Goal: Transaction & Acquisition: Purchase product/service

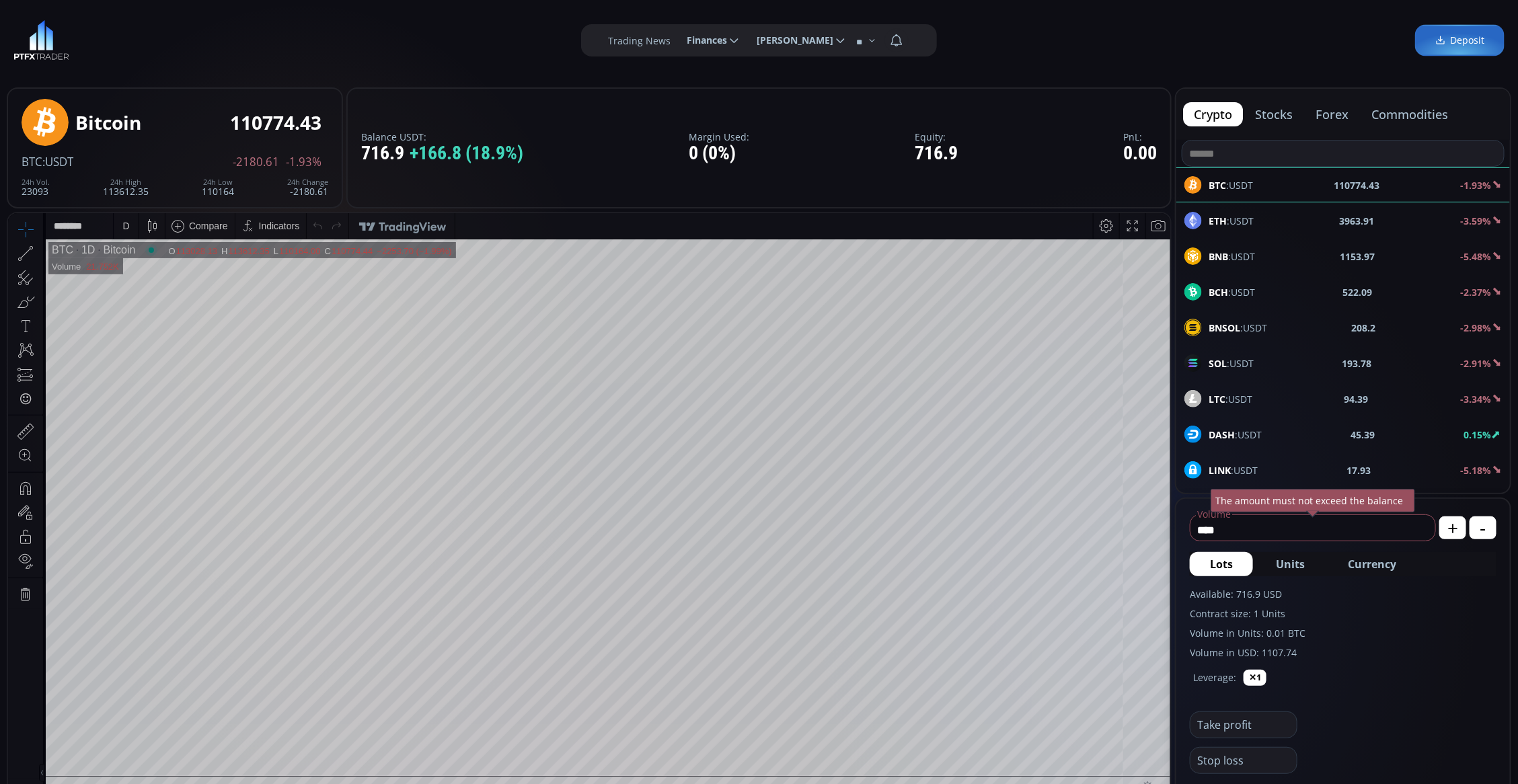
scroll to position [84, 0]
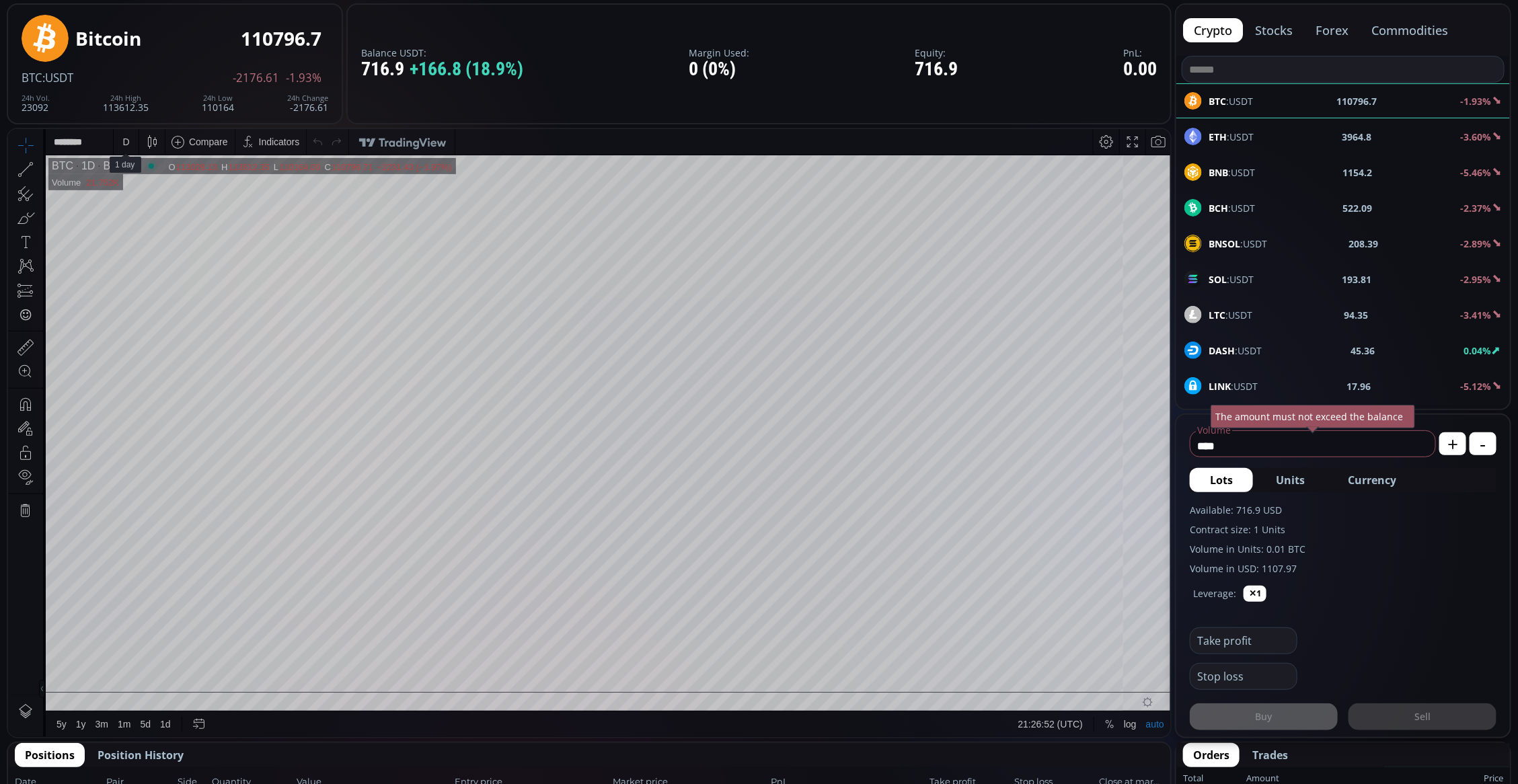
click at [127, 139] on div "D" at bounding box center [126, 141] width 7 height 11
click at [140, 179] on div "1 minute" at bounding box center [160, 190] width 94 height 22
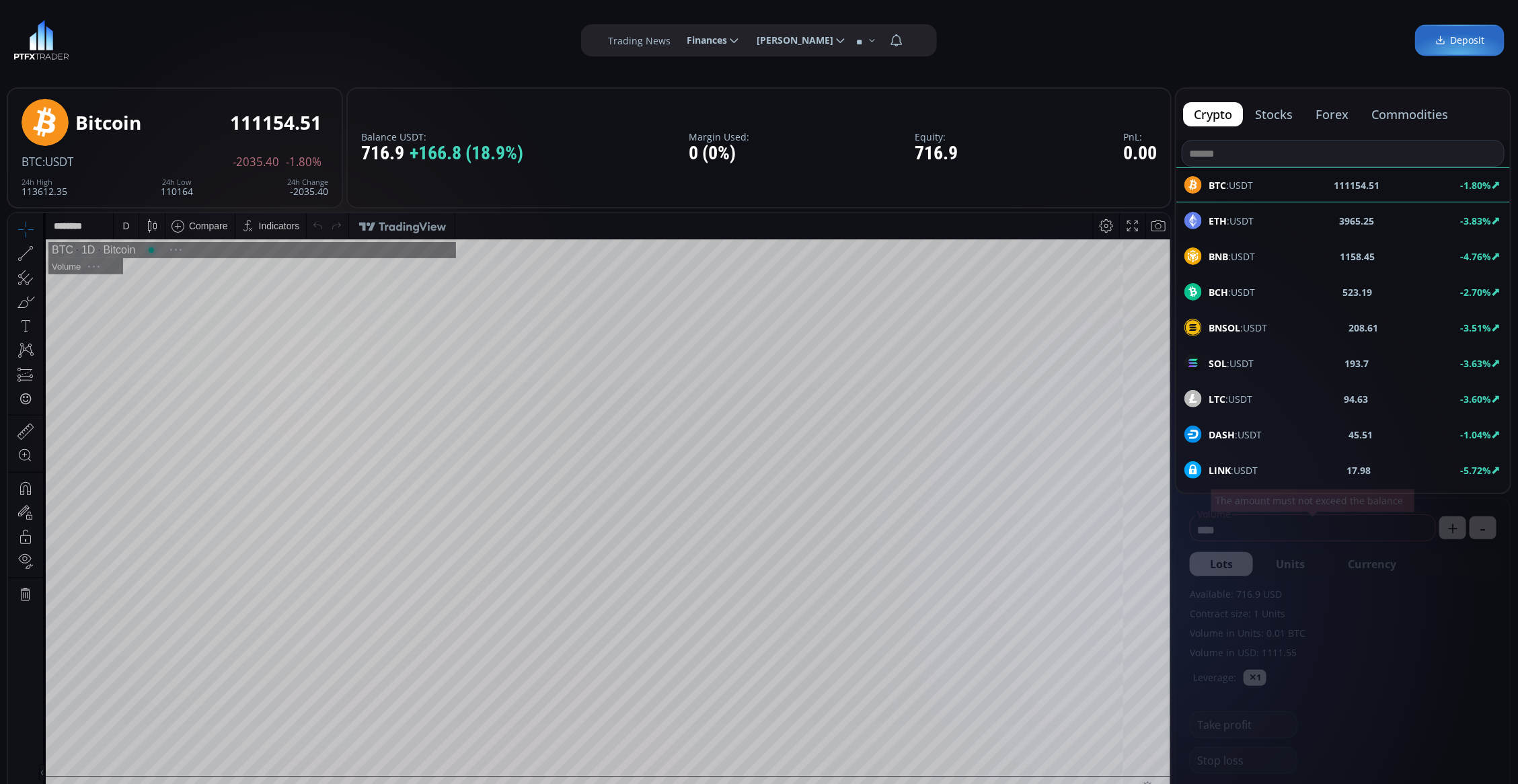
scroll to position [189, 0]
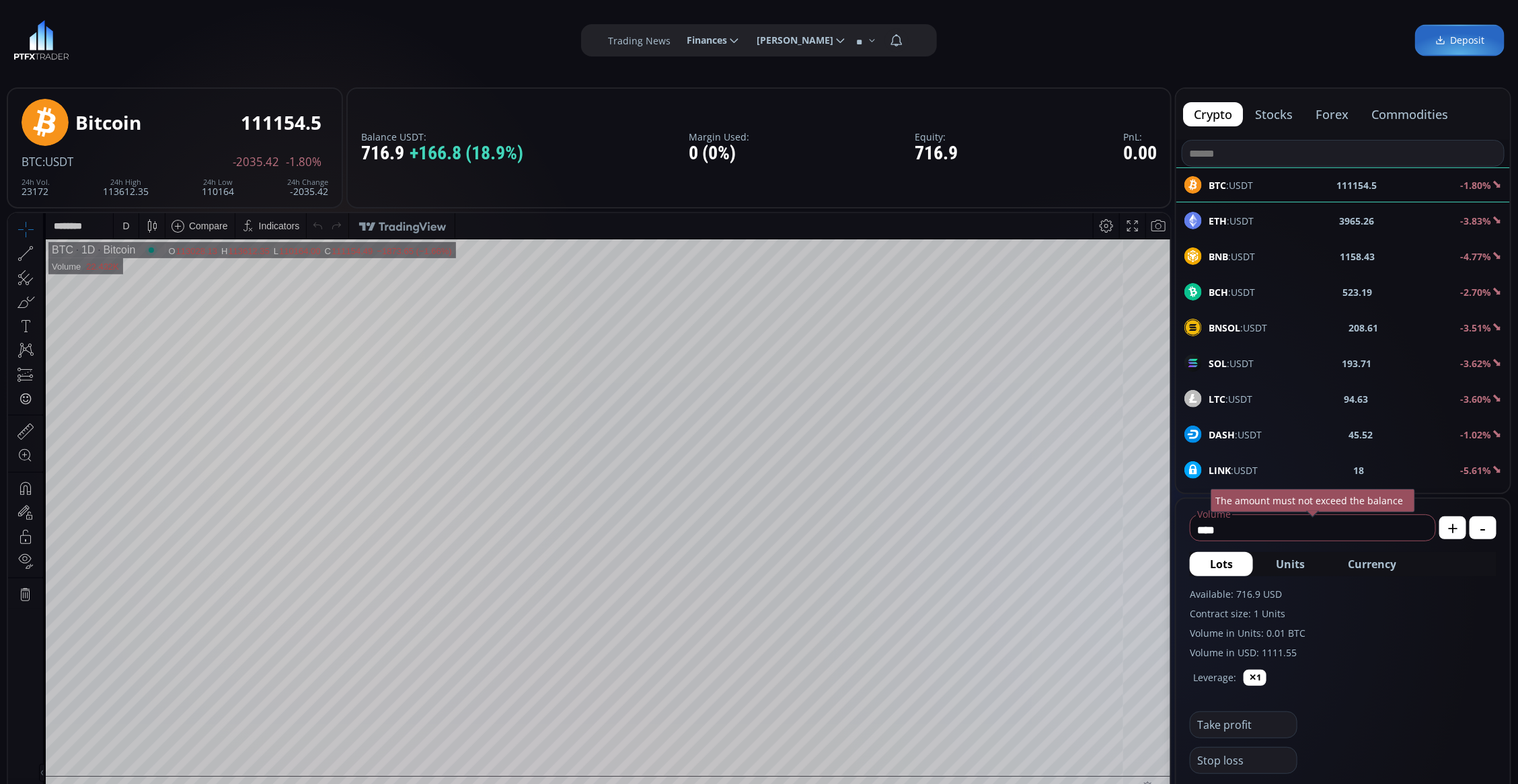
click at [123, 229] on div "D" at bounding box center [126, 225] width 7 height 11
click at [141, 270] on div "1 minute" at bounding box center [140, 274] width 37 height 11
click at [120, 226] on div "1 m" at bounding box center [126, 225] width 13 height 11
click at [144, 297] on div "5 minutes" at bounding box center [142, 295] width 41 height 11
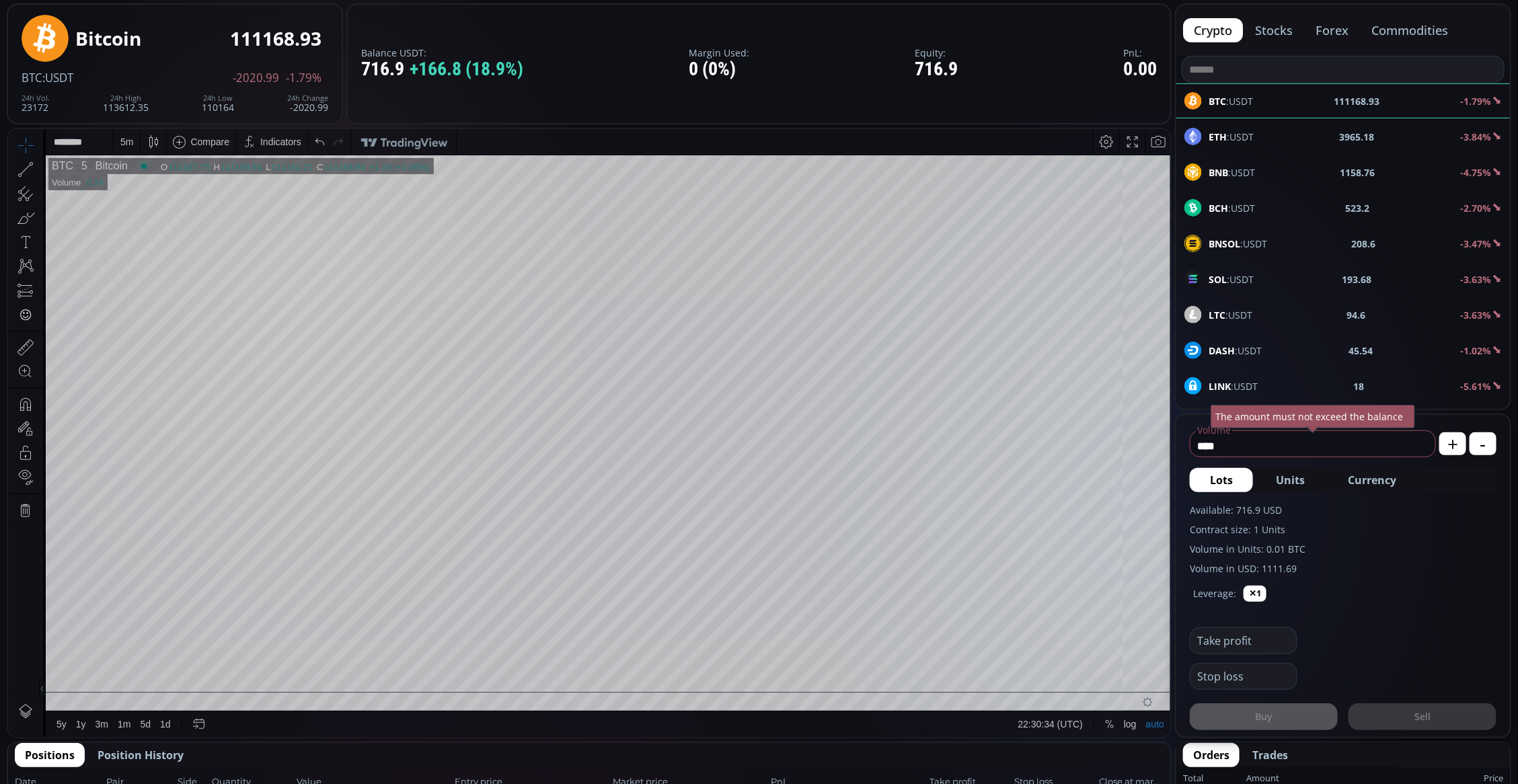
scroll to position [168, 0]
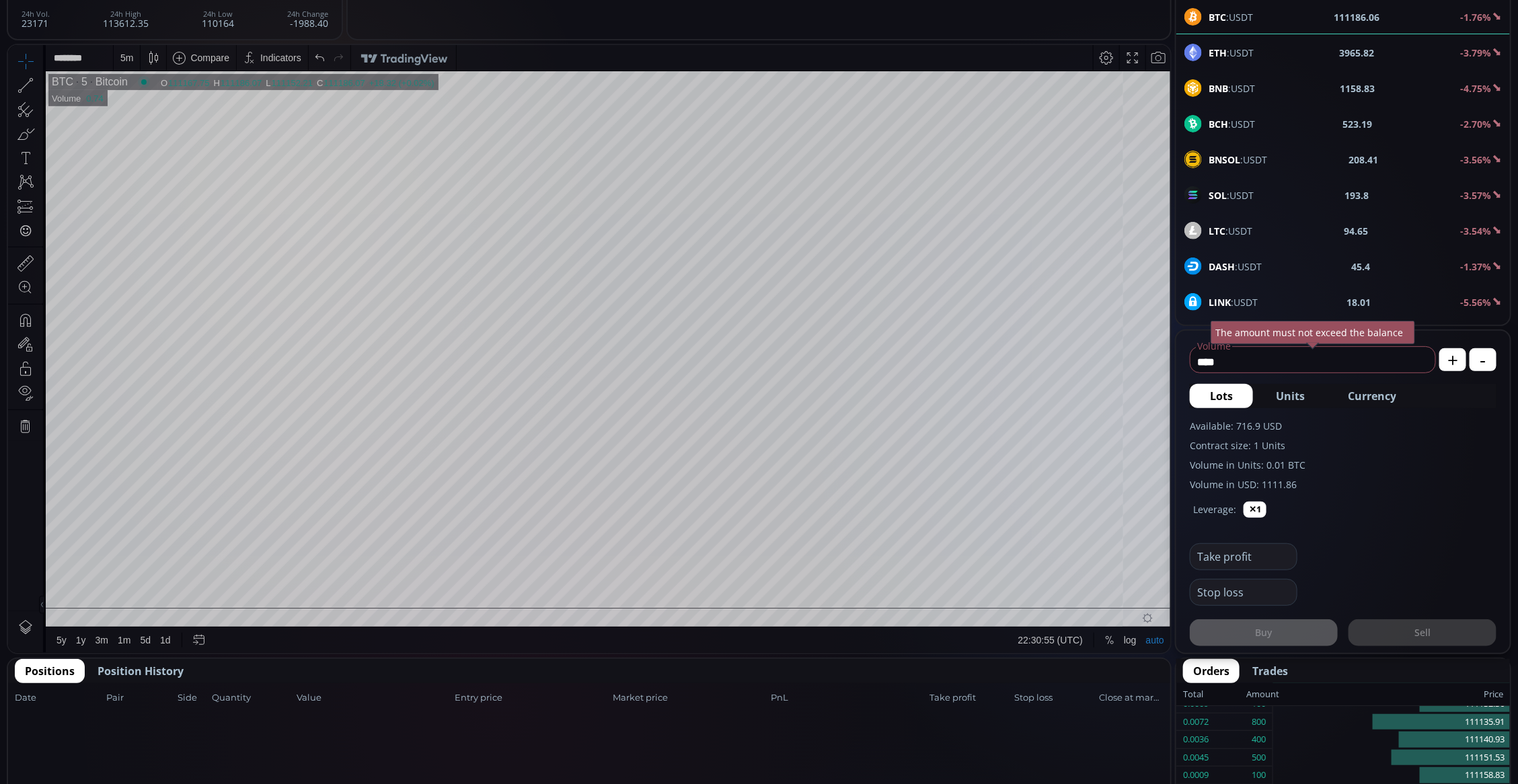
click at [1243, 52] on span "ETH :USDT" at bounding box center [1231, 53] width 45 height 14
click at [124, 56] on div "D" at bounding box center [126, 57] width 7 height 11
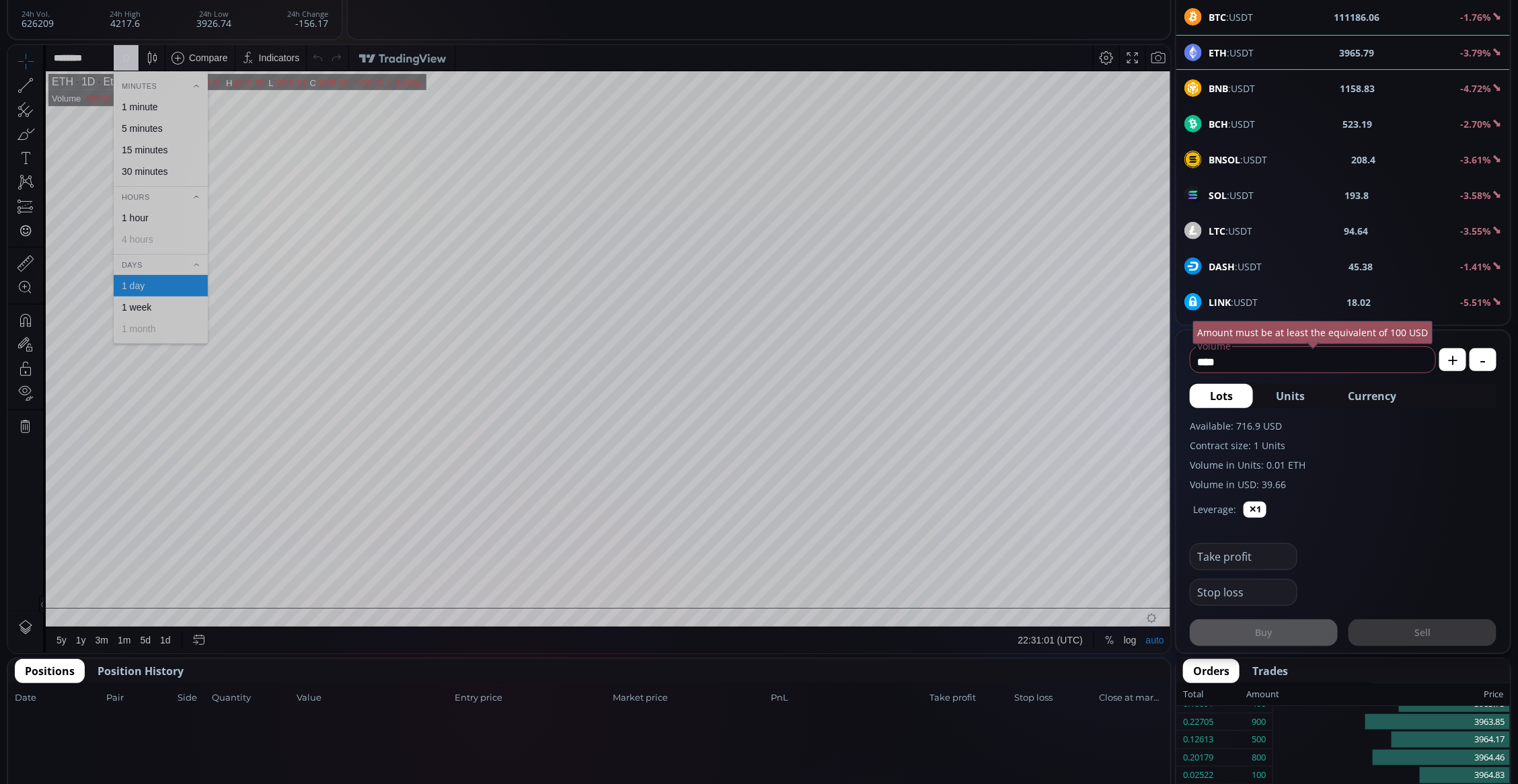
click at [134, 99] on div "1 minute" at bounding box center [160, 106] width 94 height 22
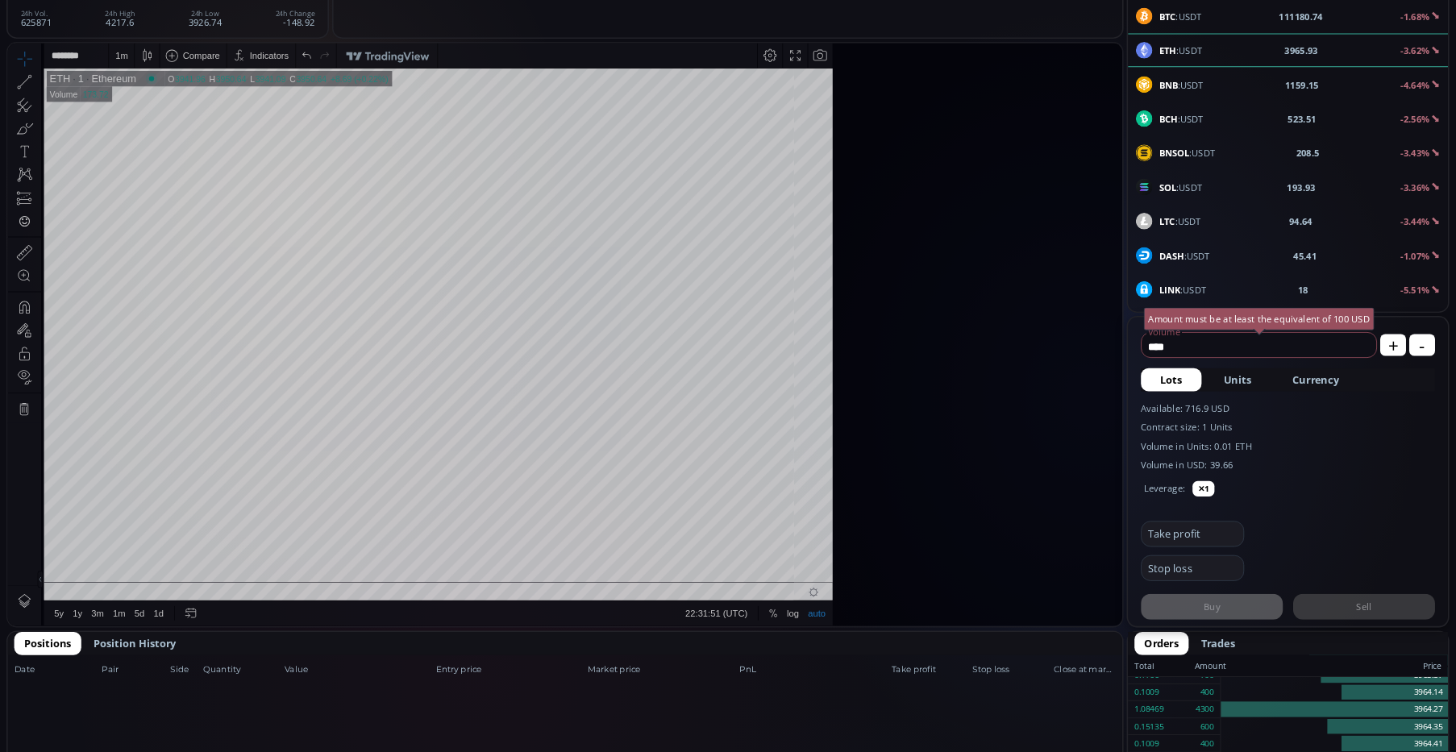
scroll to position [227, 0]
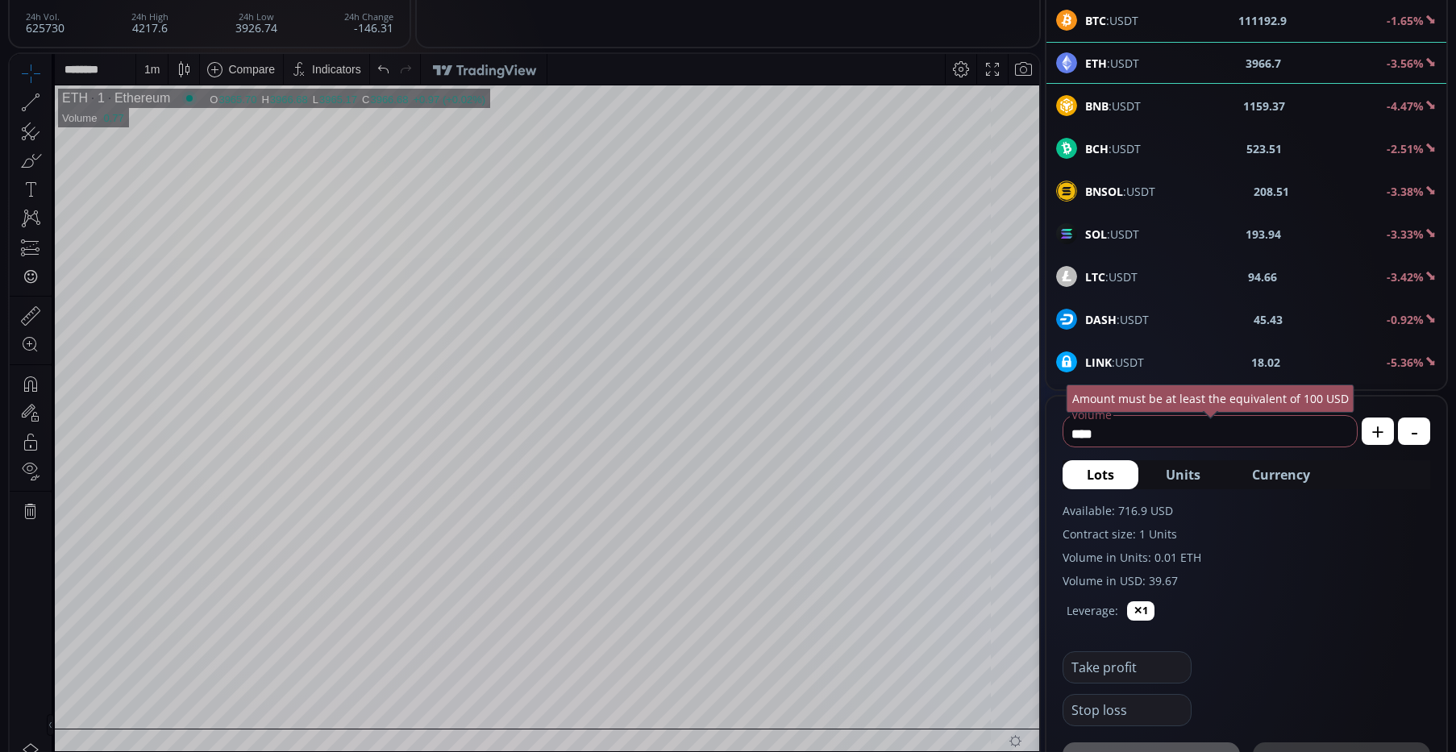
click at [1262, 476] on span "Currency" at bounding box center [1281, 474] width 58 height 19
drag, startPoint x: 1176, startPoint y: 429, endPoint x: 1065, endPoint y: 430, distance: 110.5
click at [1065, 430] on input "******" at bounding box center [1184, 434] width 240 height 26
type input "*"
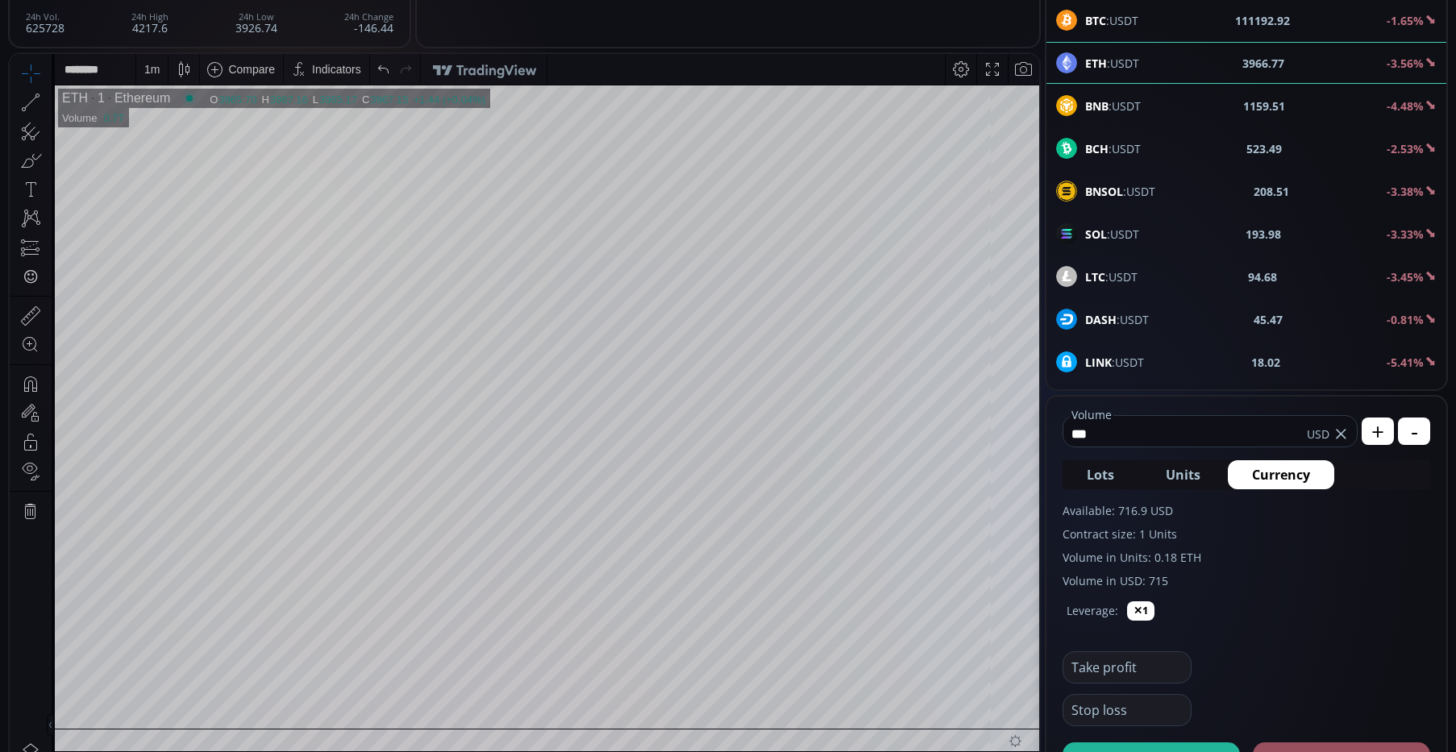
scroll to position [363, 0]
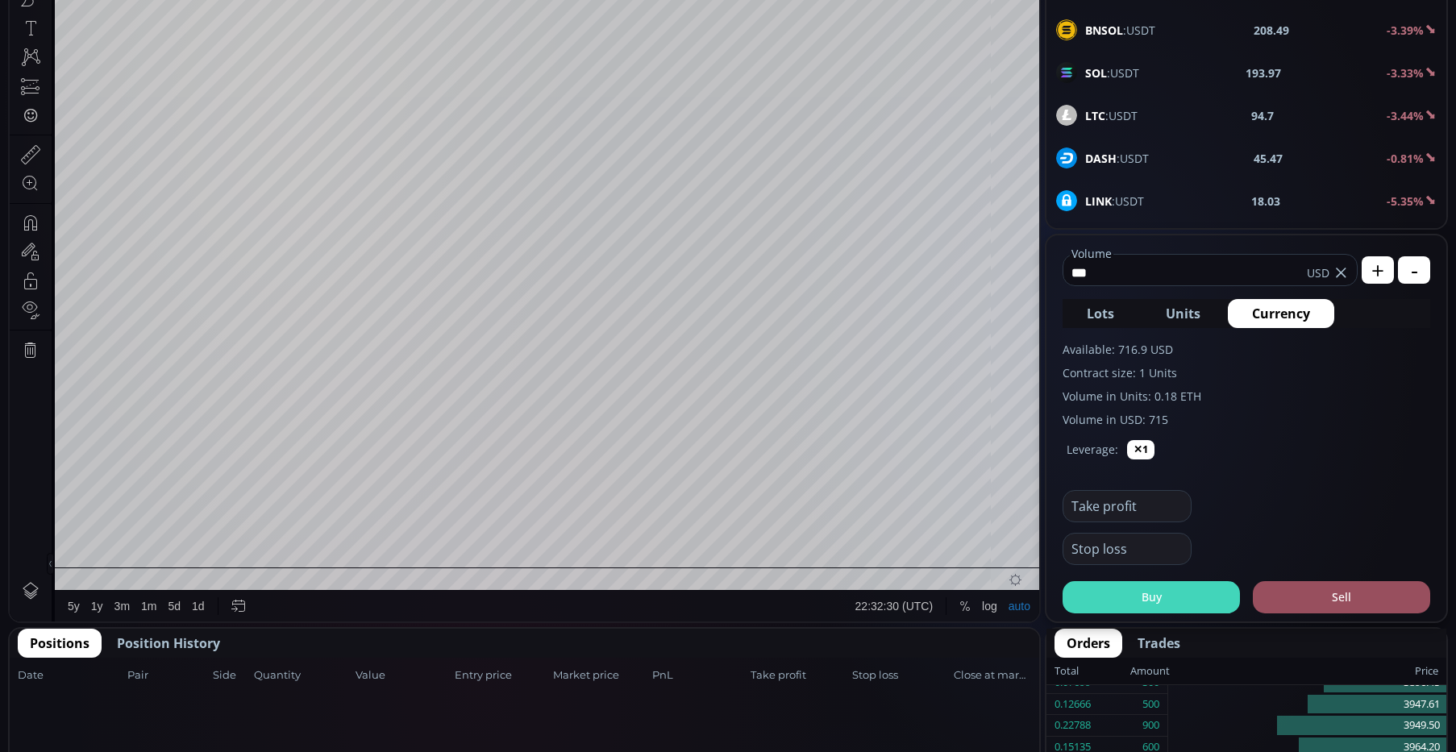
type input "***"
click at [1176, 589] on button "Buy" at bounding box center [1151, 597] width 177 height 32
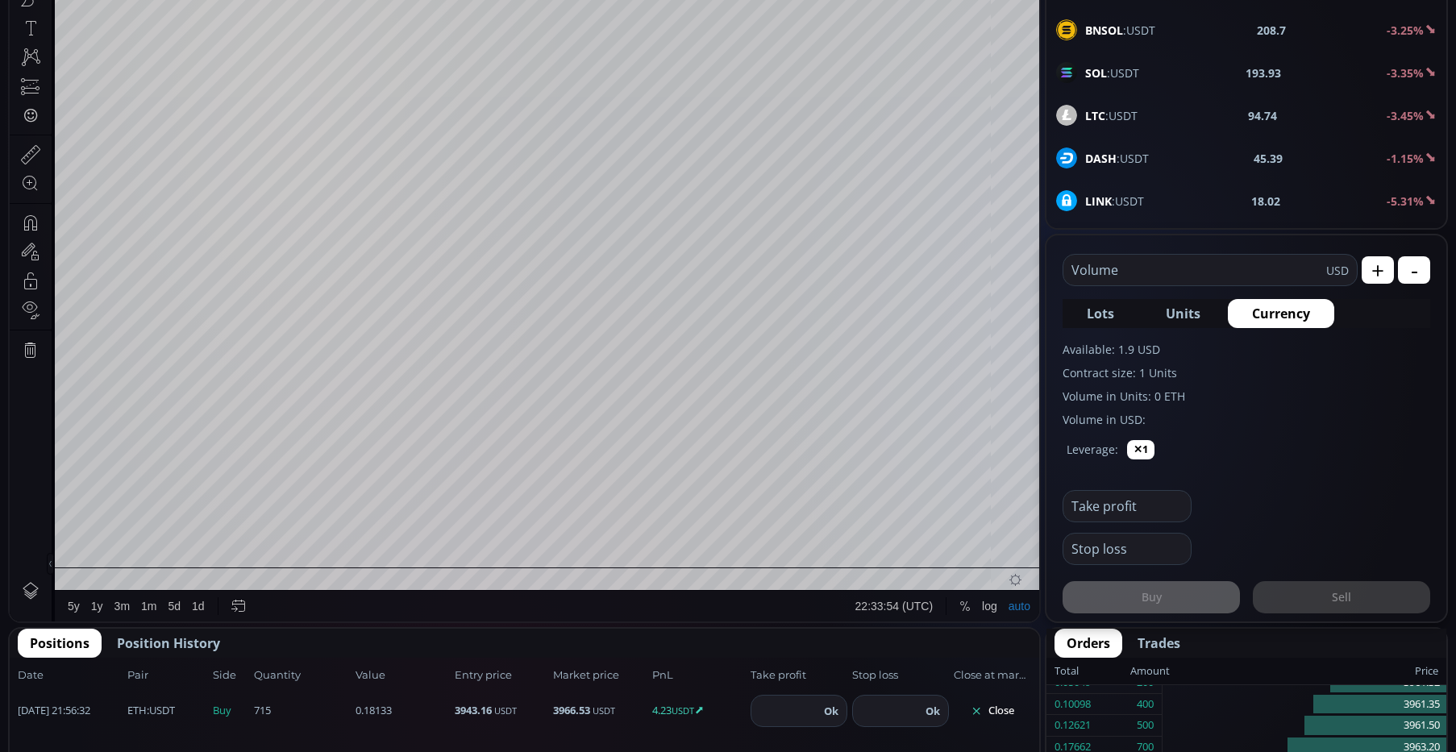
click at [151, 643] on span "Position History" at bounding box center [168, 643] width 103 height 19
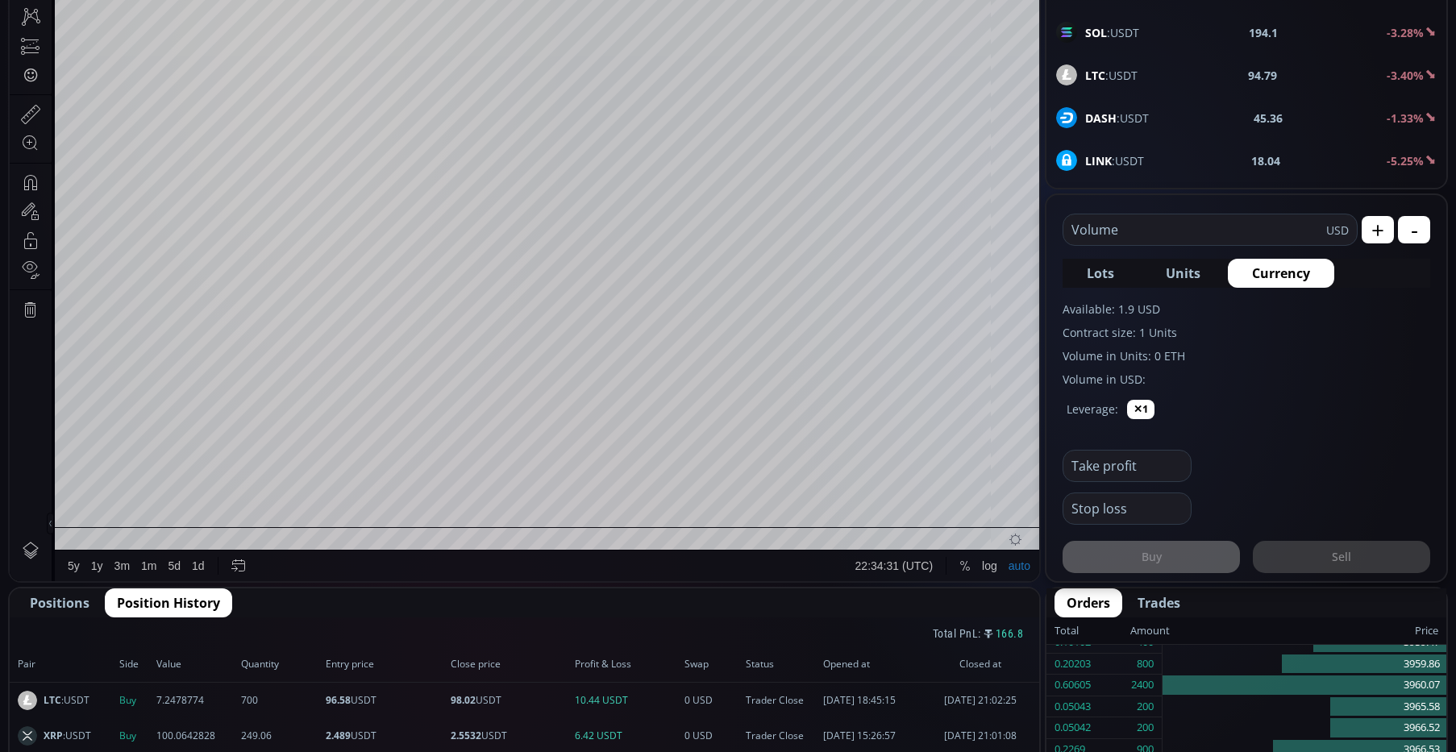
scroll to position [564, 0]
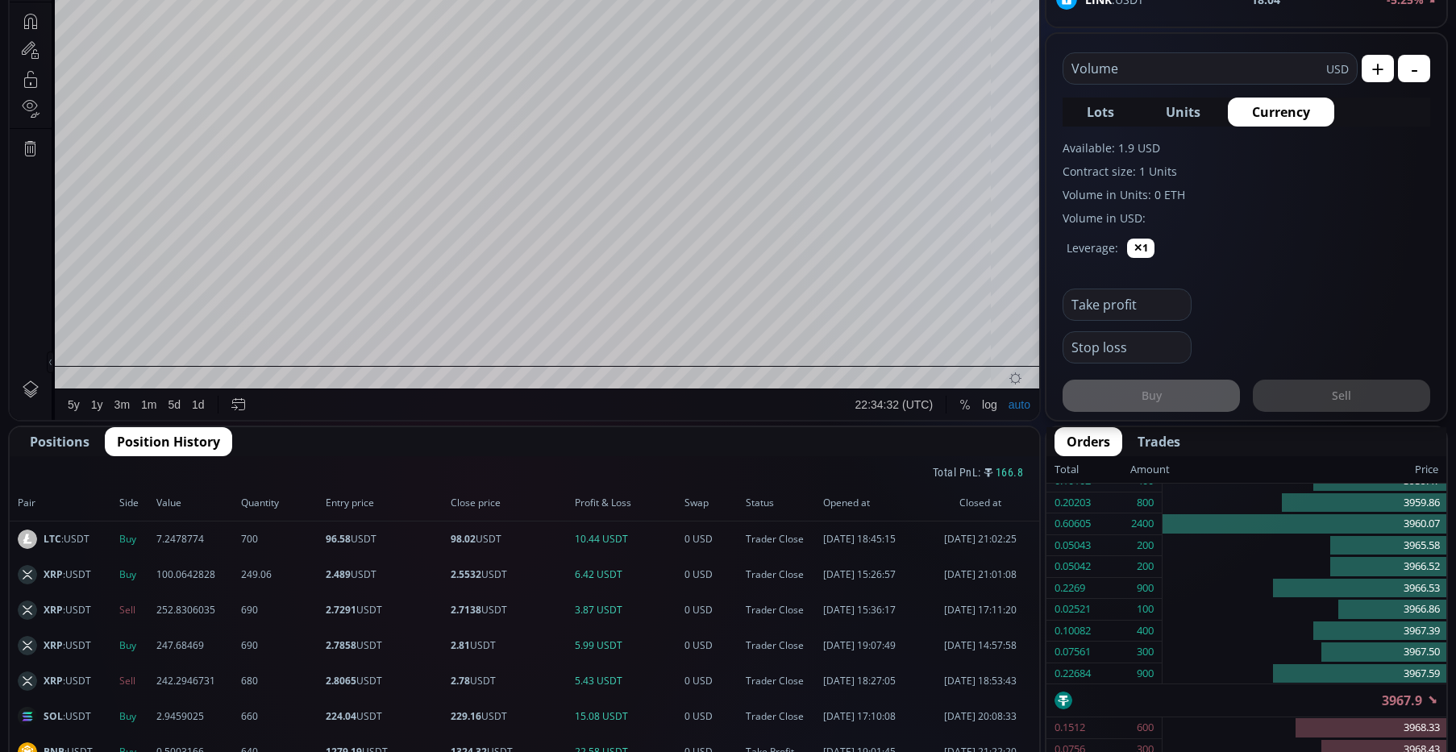
click at [60, 443] on span "Positions" at bounding box center [60, 441] width 60 height 19
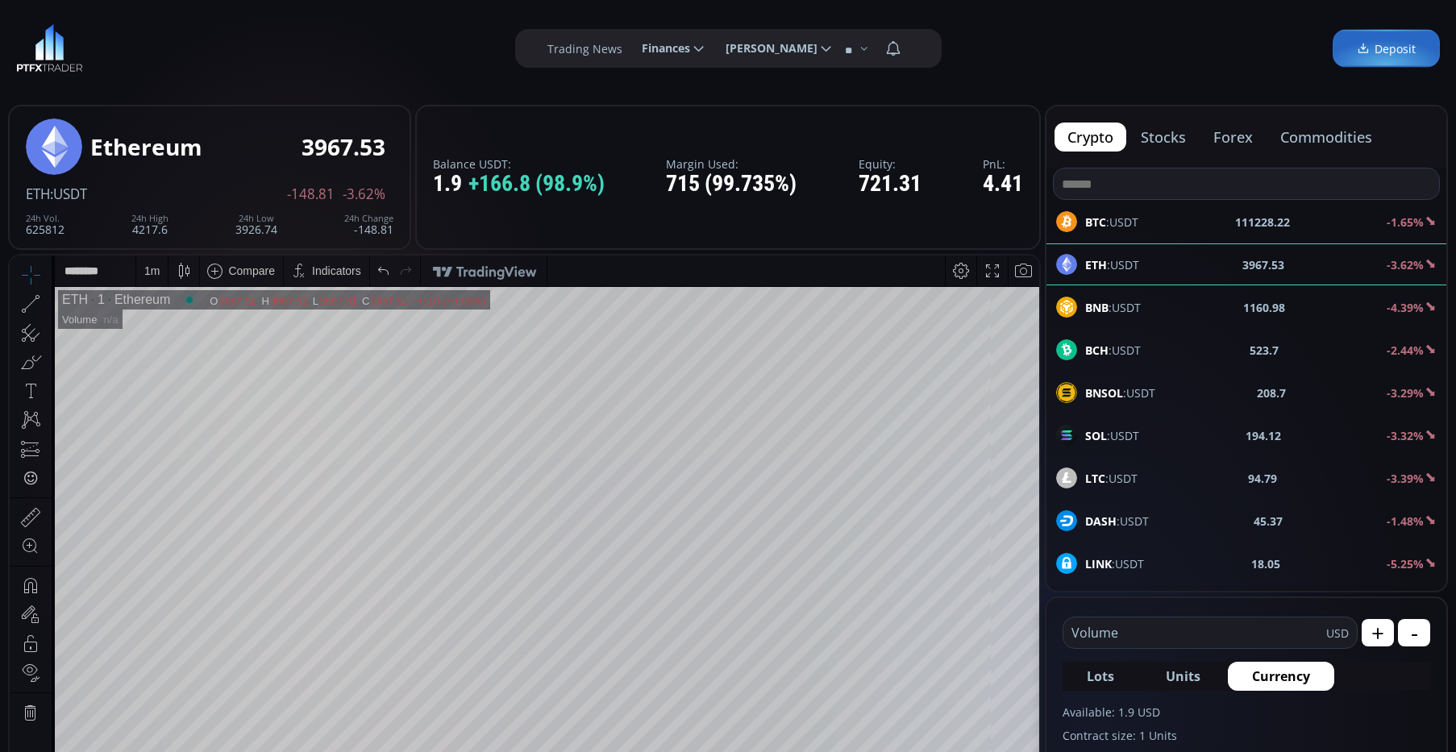
scroll to position [161, 0]
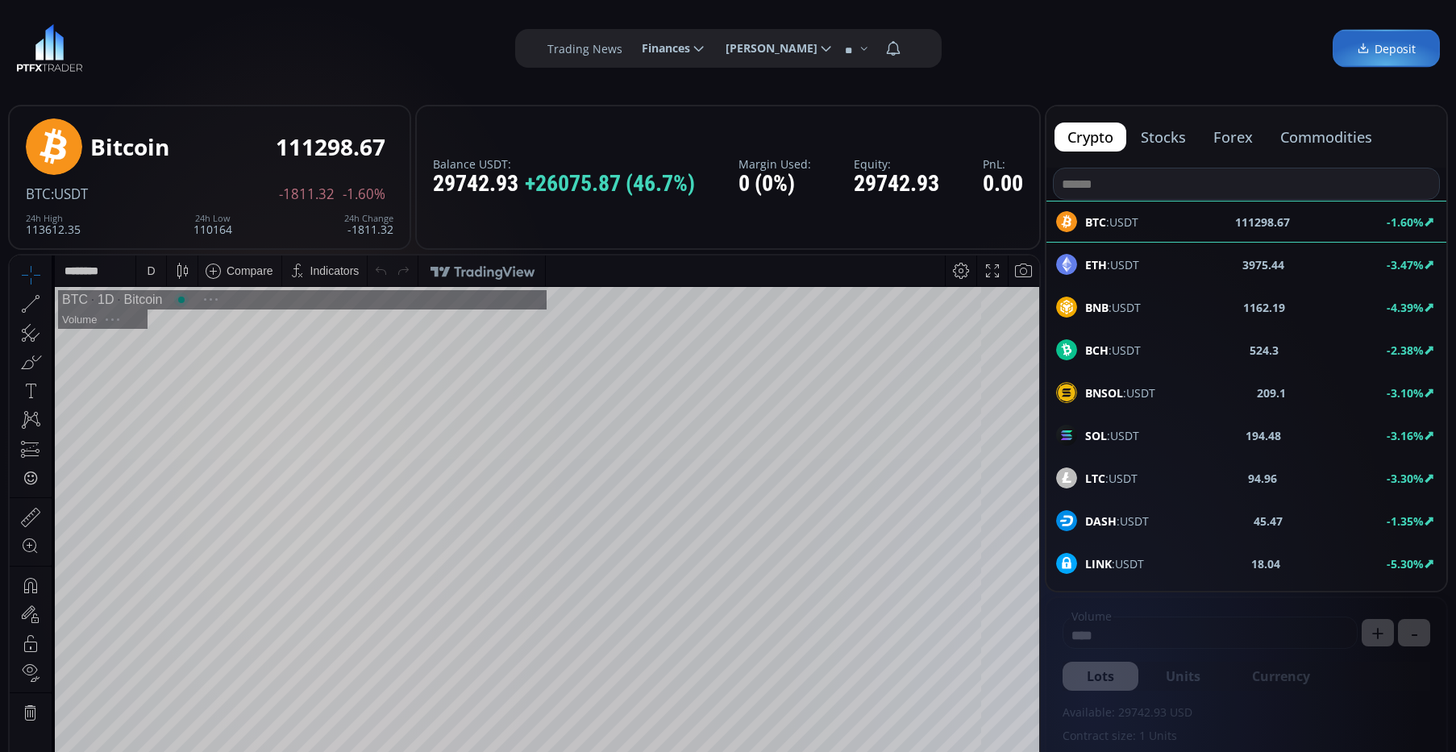
scroll to position [224, 0]
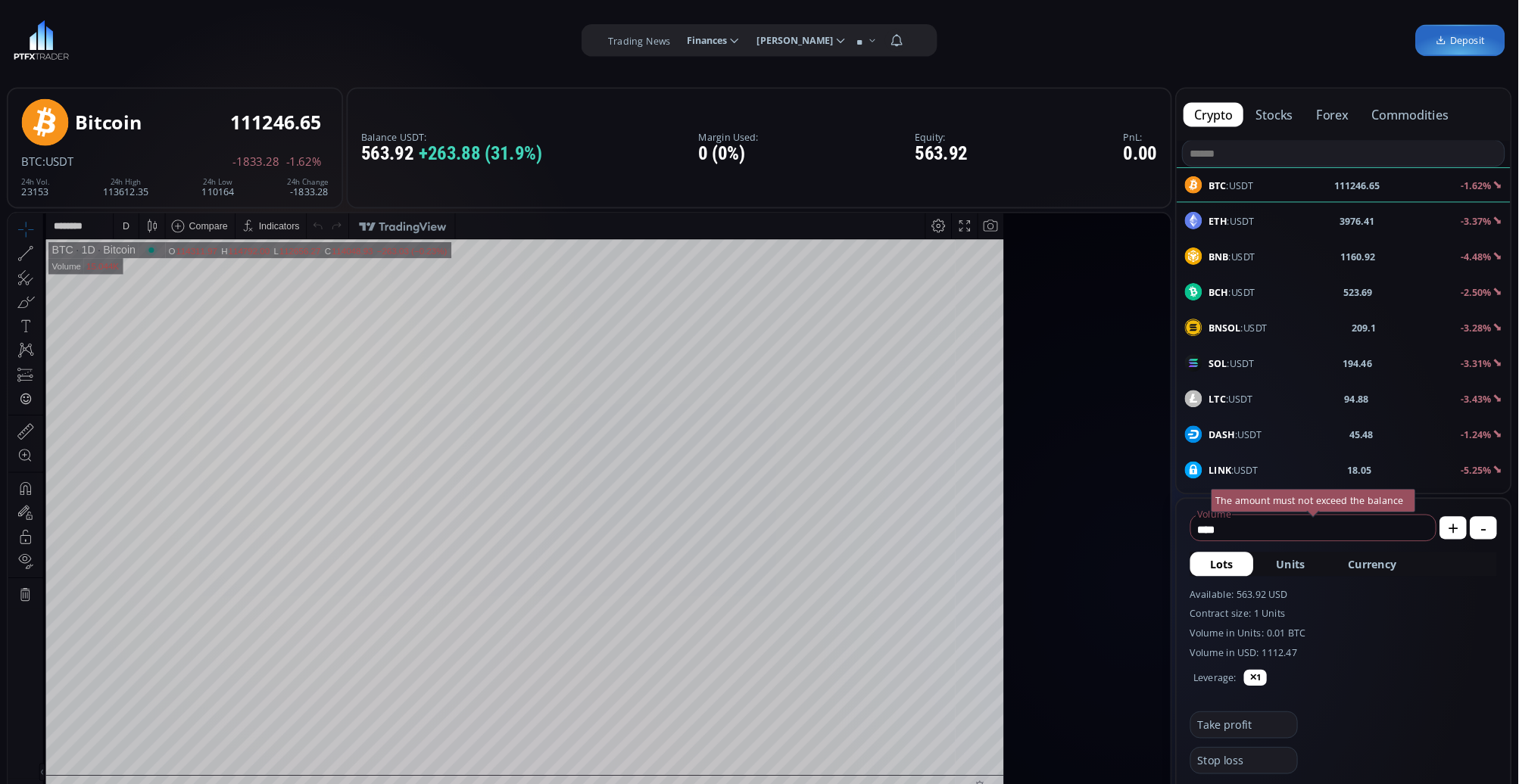
scroll to position [209, 0]
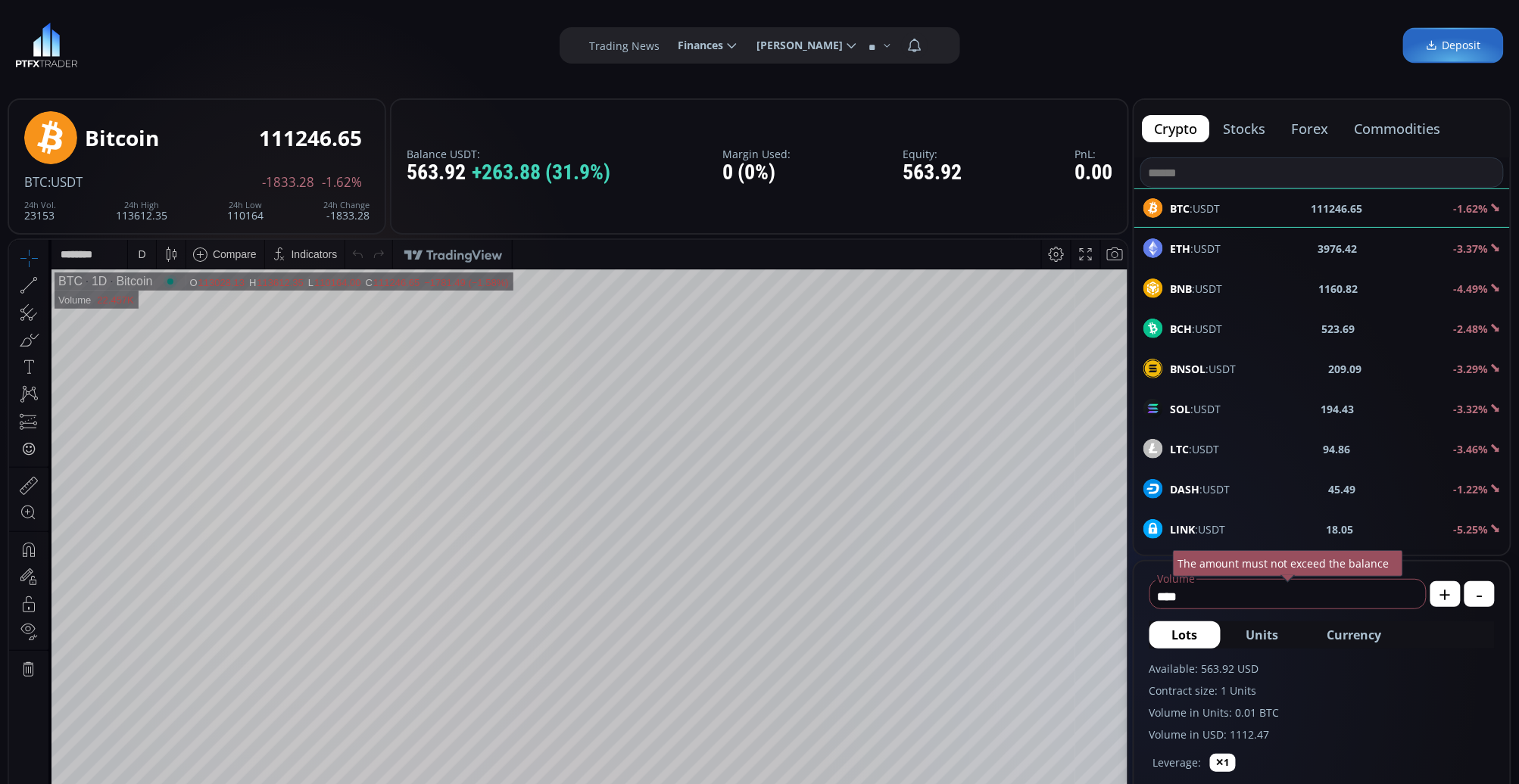
click at [1202, 237] on div "ETH :USDT 3976.42 -3.37%" at bounding box center [1323, 249] width 376 height 39
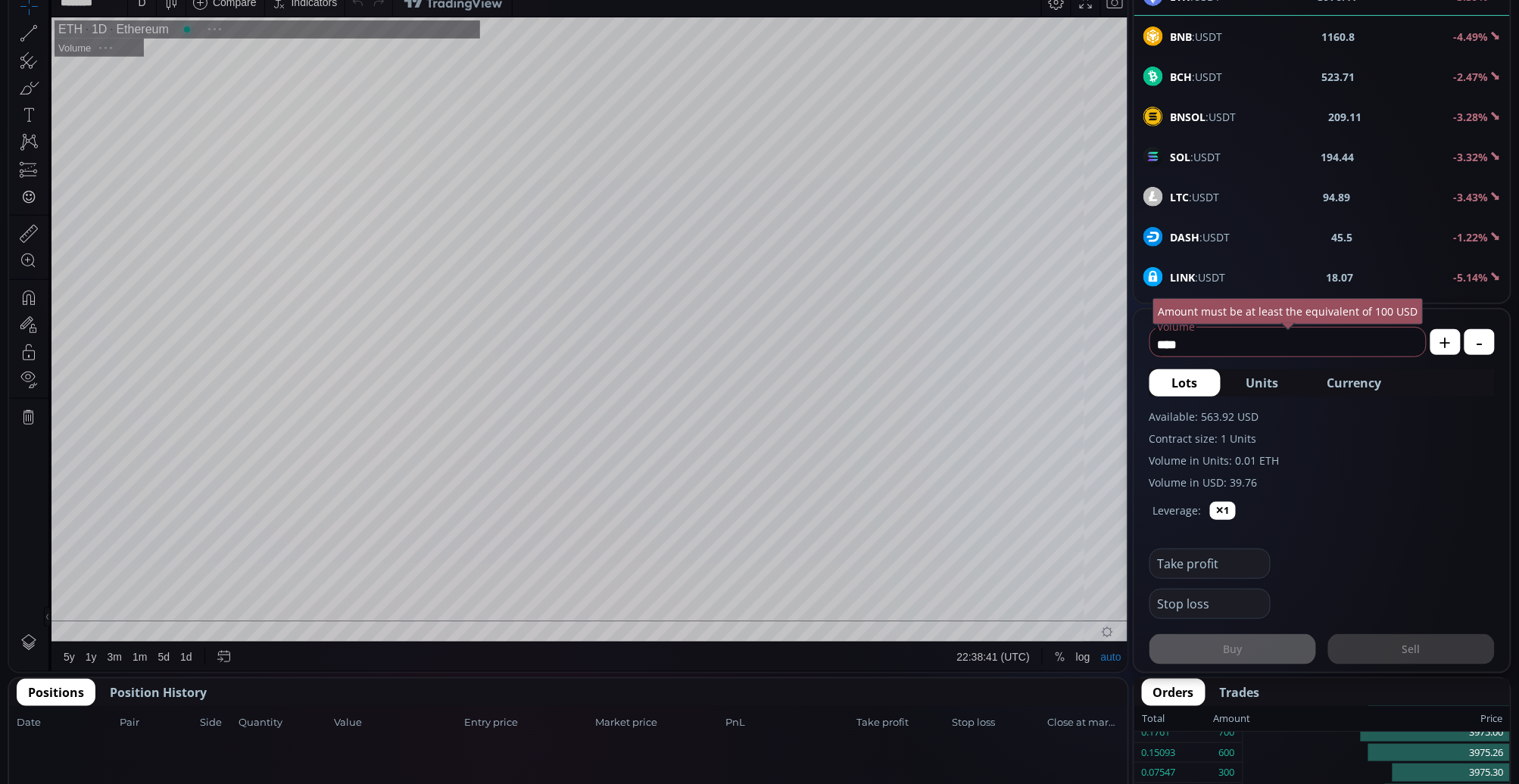
scroll to position [504, 0]
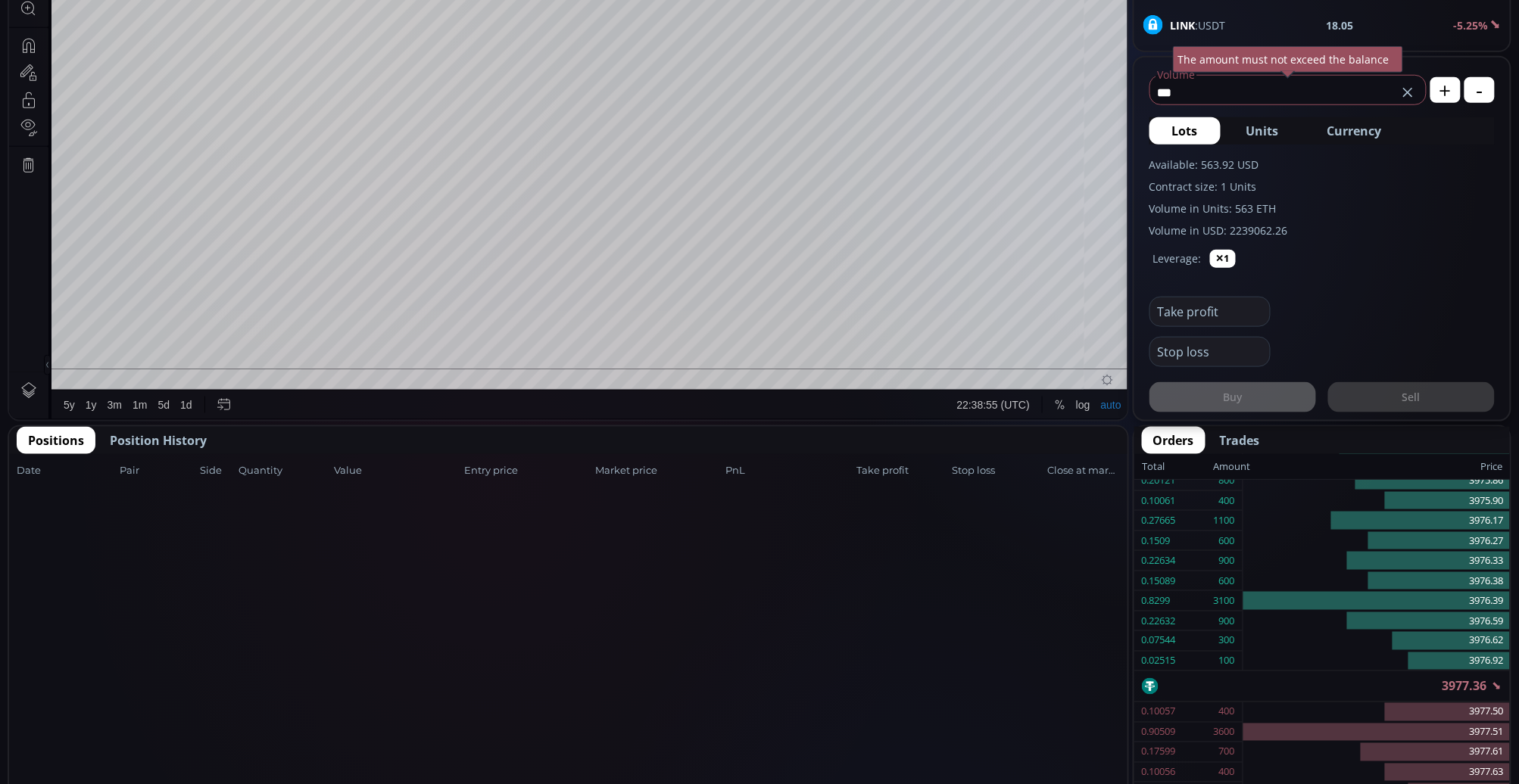
click at [1367, 303] on div "Take profit" at bounding box center [1323, 307] width 346 height 40
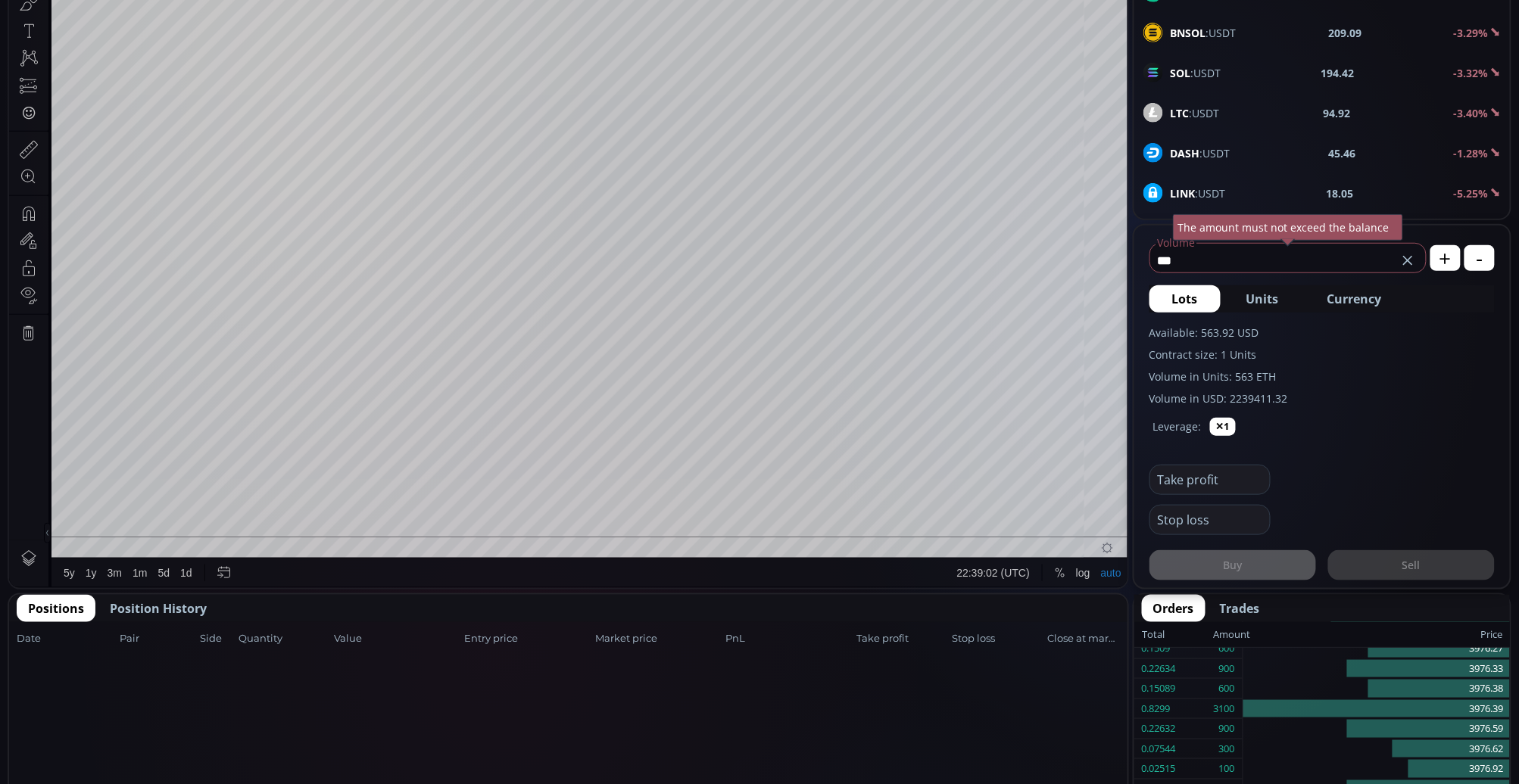
scroll to position [85, 0]
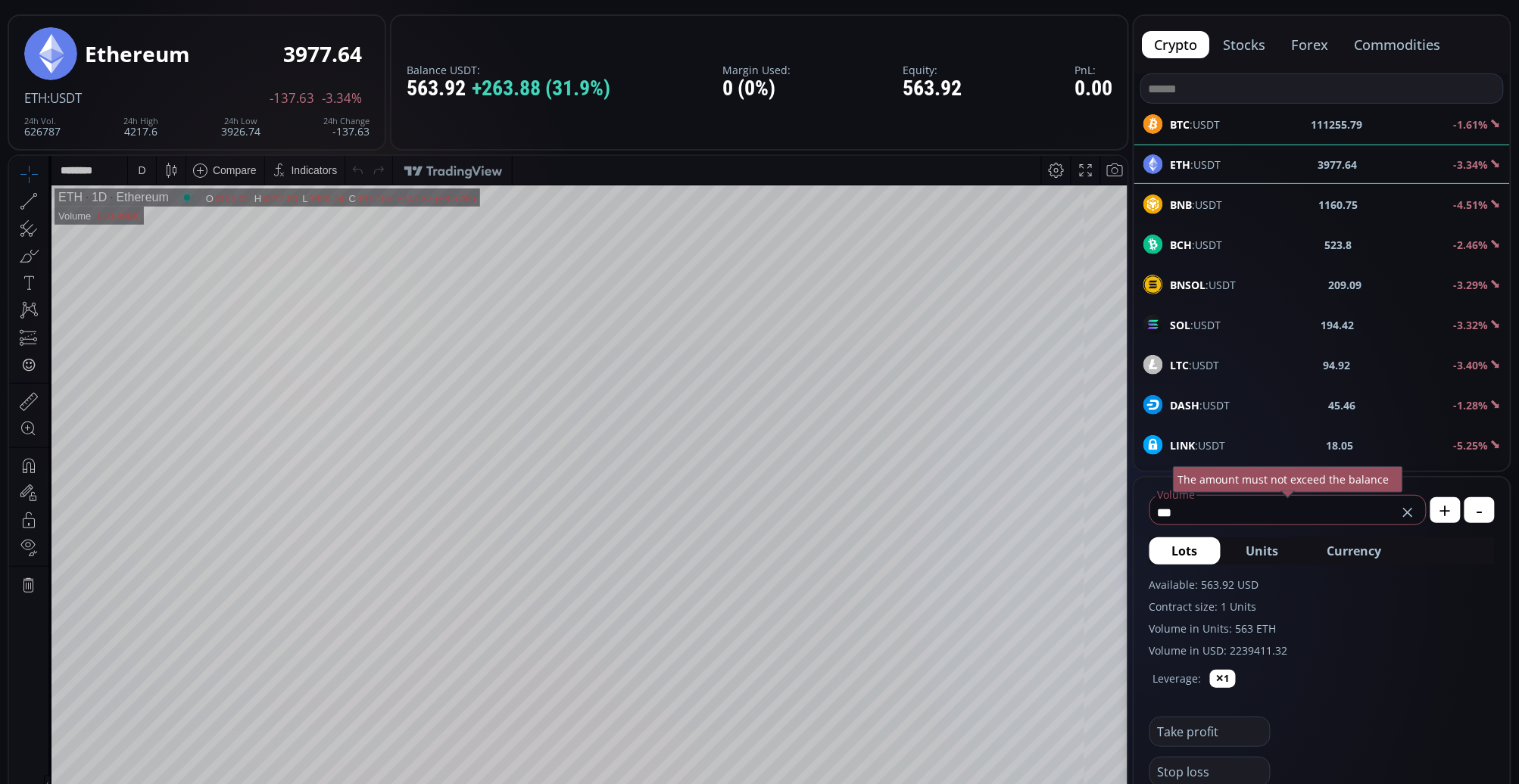
click at [1288, 617] on div "Available: 563.92 USD Contract size: 1 Units Volume in Units: 563 ETH Volume in…" at bounding box center [1323, 617] width 346 height 82
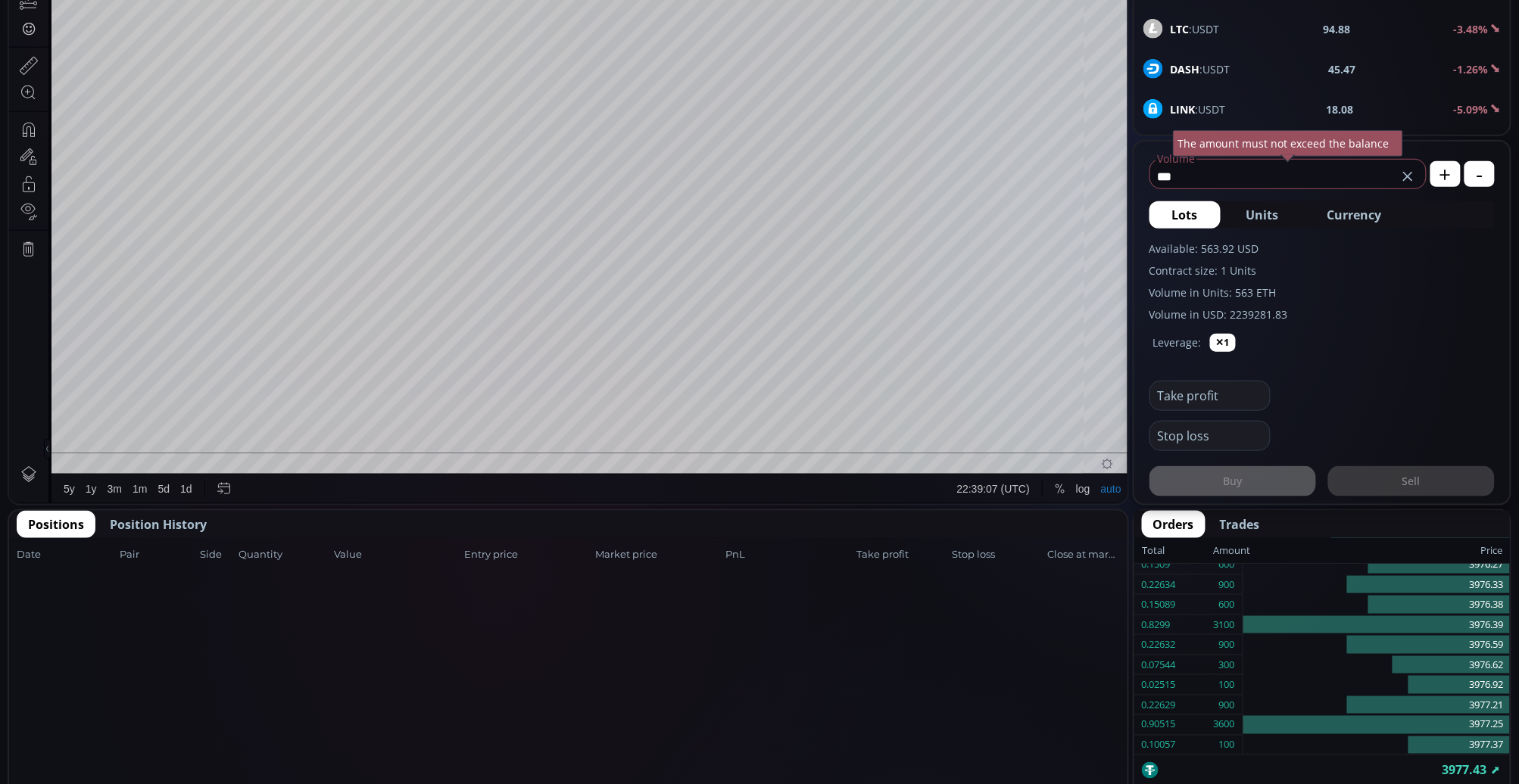
drag, startPoint x: 1198, startPoint y: 159, endPoint x: 1171, endPoint y: 167, distance: 28.2
click at [1171, 167] on fieldset "*** Volume USD The amount must not exceed the balance" at bounding box center [1288, 172] width 277 height 36
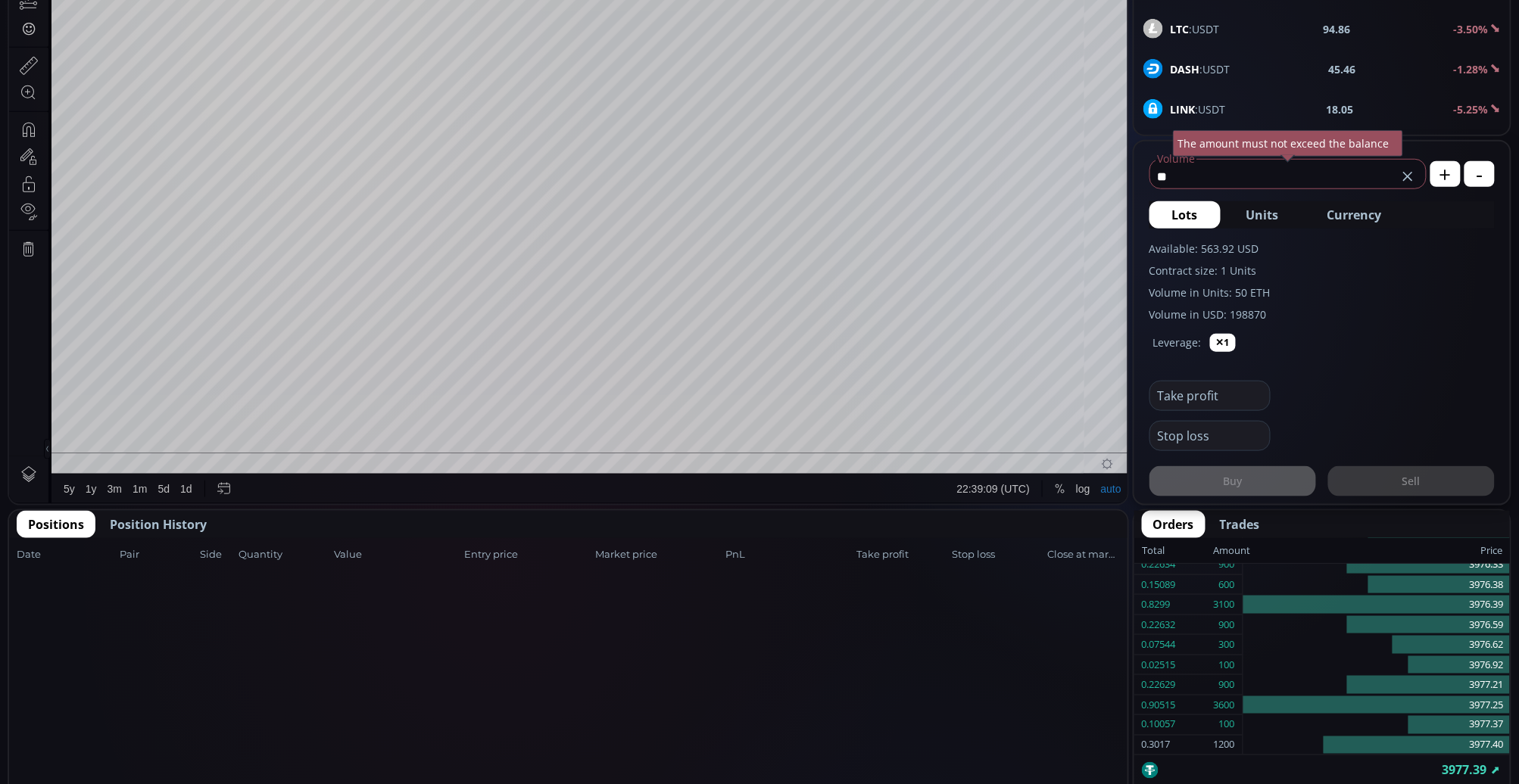
type input "***"
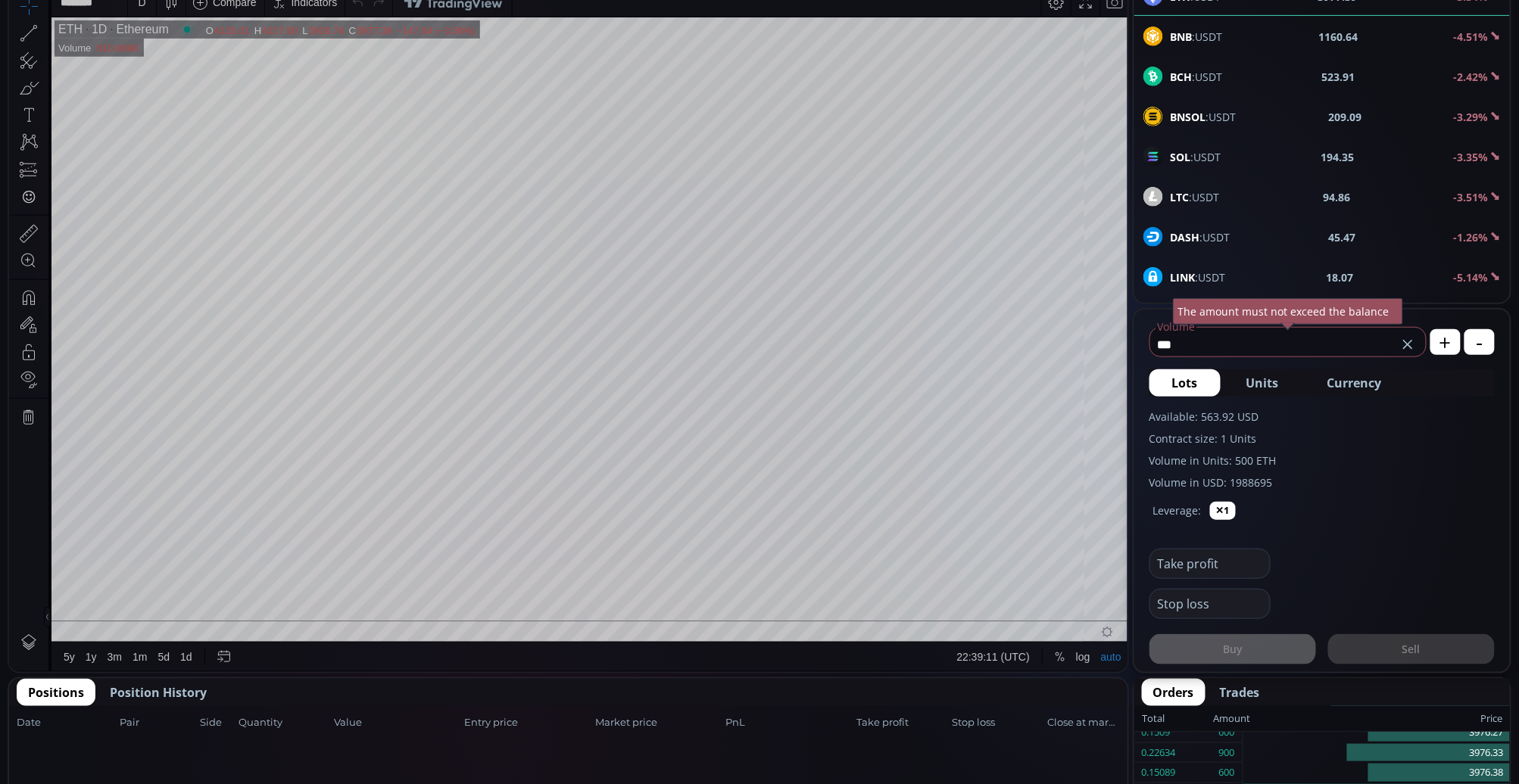
scroll to position [294, 0]
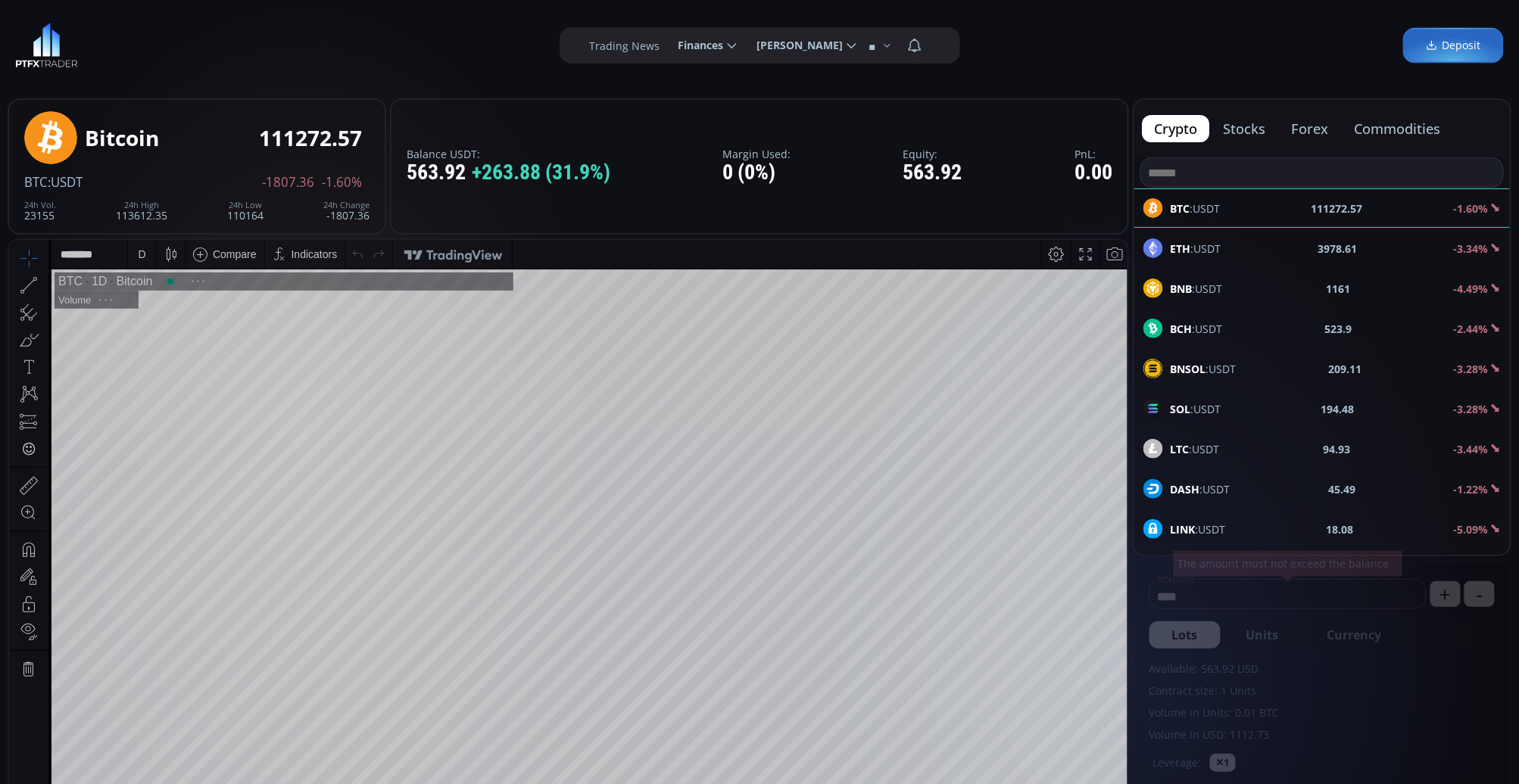
scroll to position [209, 0]
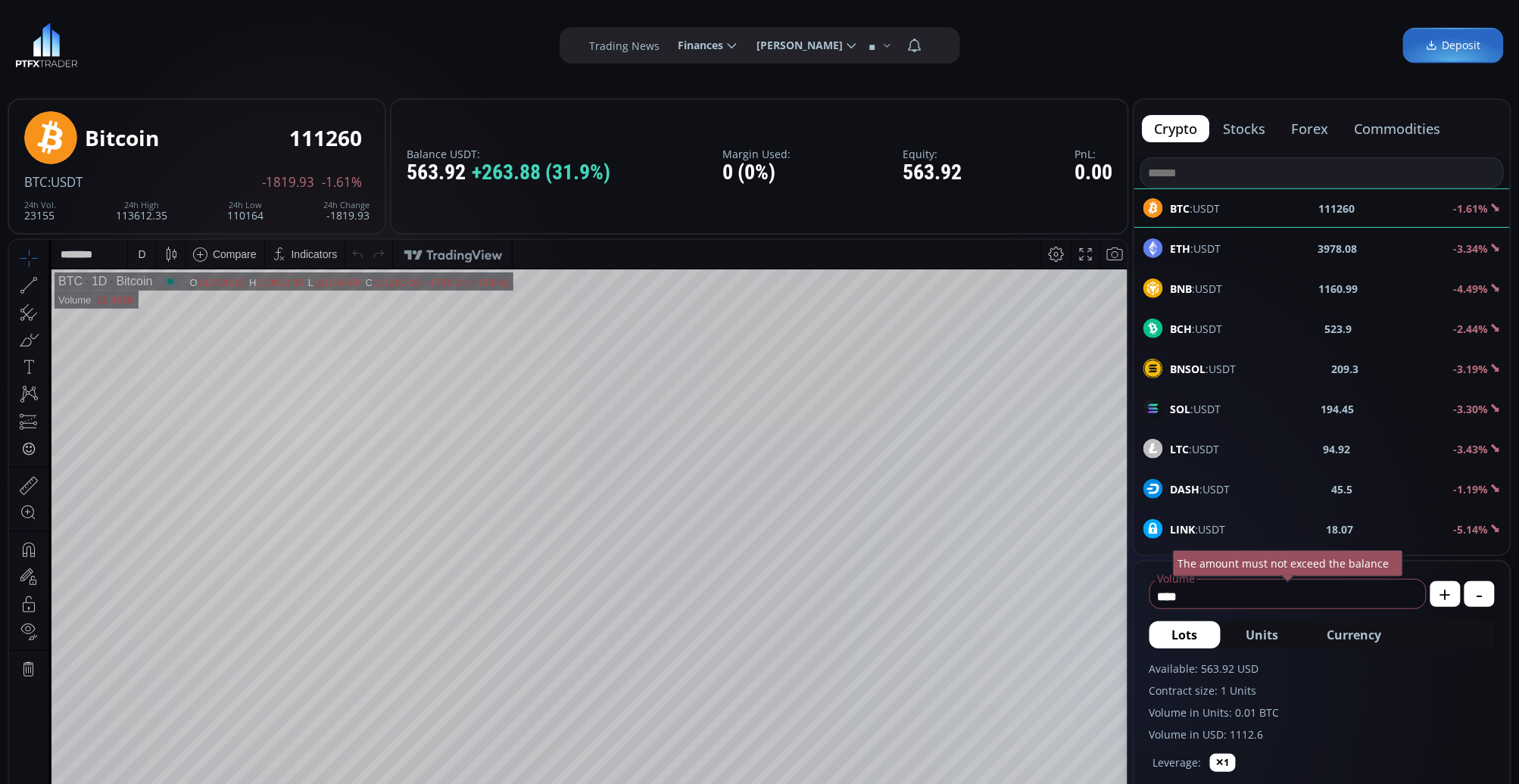
click at [1220, 255] on span "ETH :USDT" at bounding box center [1197, 248] width 51 height 16
click at [1273, 596] on input "****" at bounding box center [1284, 596] width 268 height 24
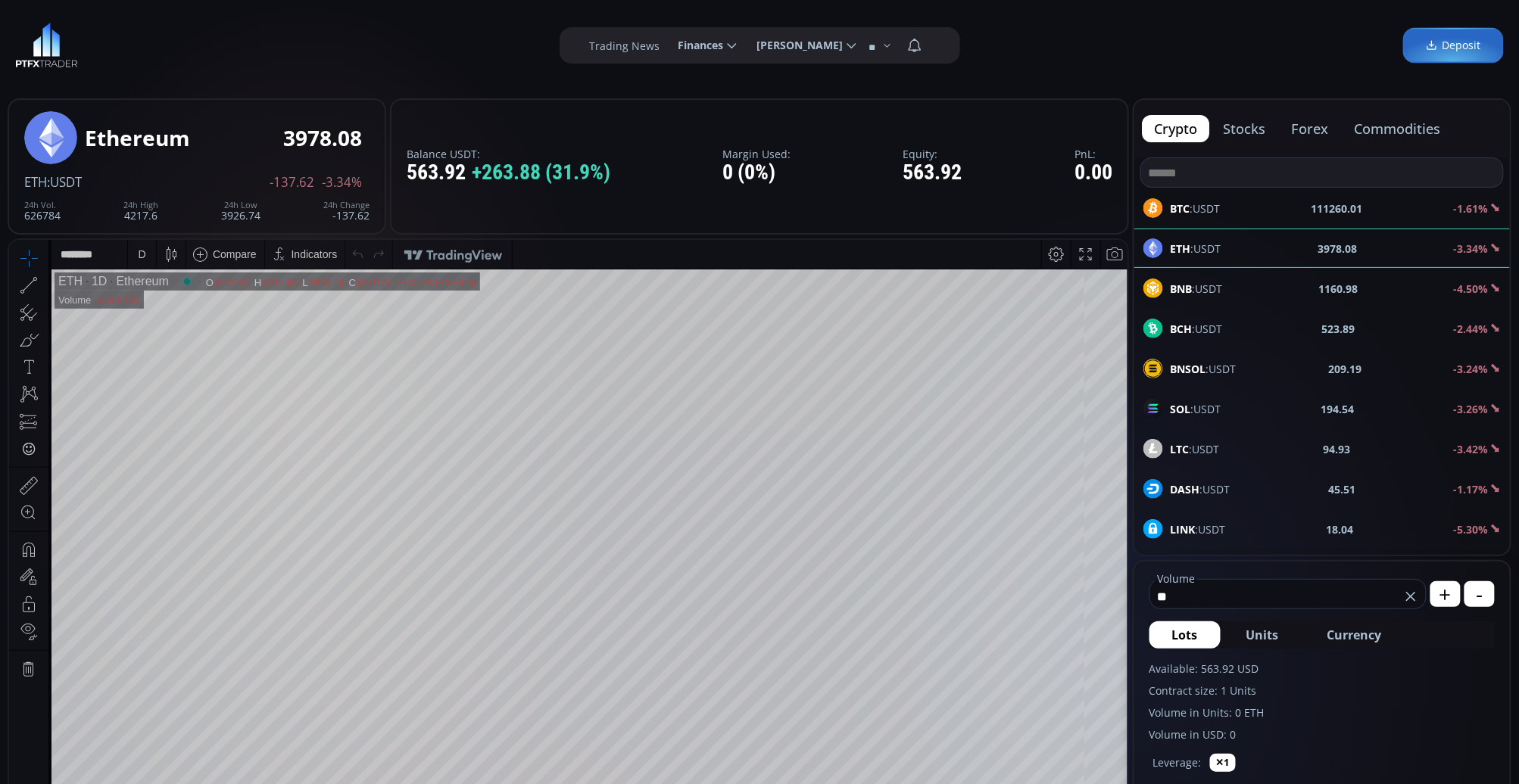
type input "*"
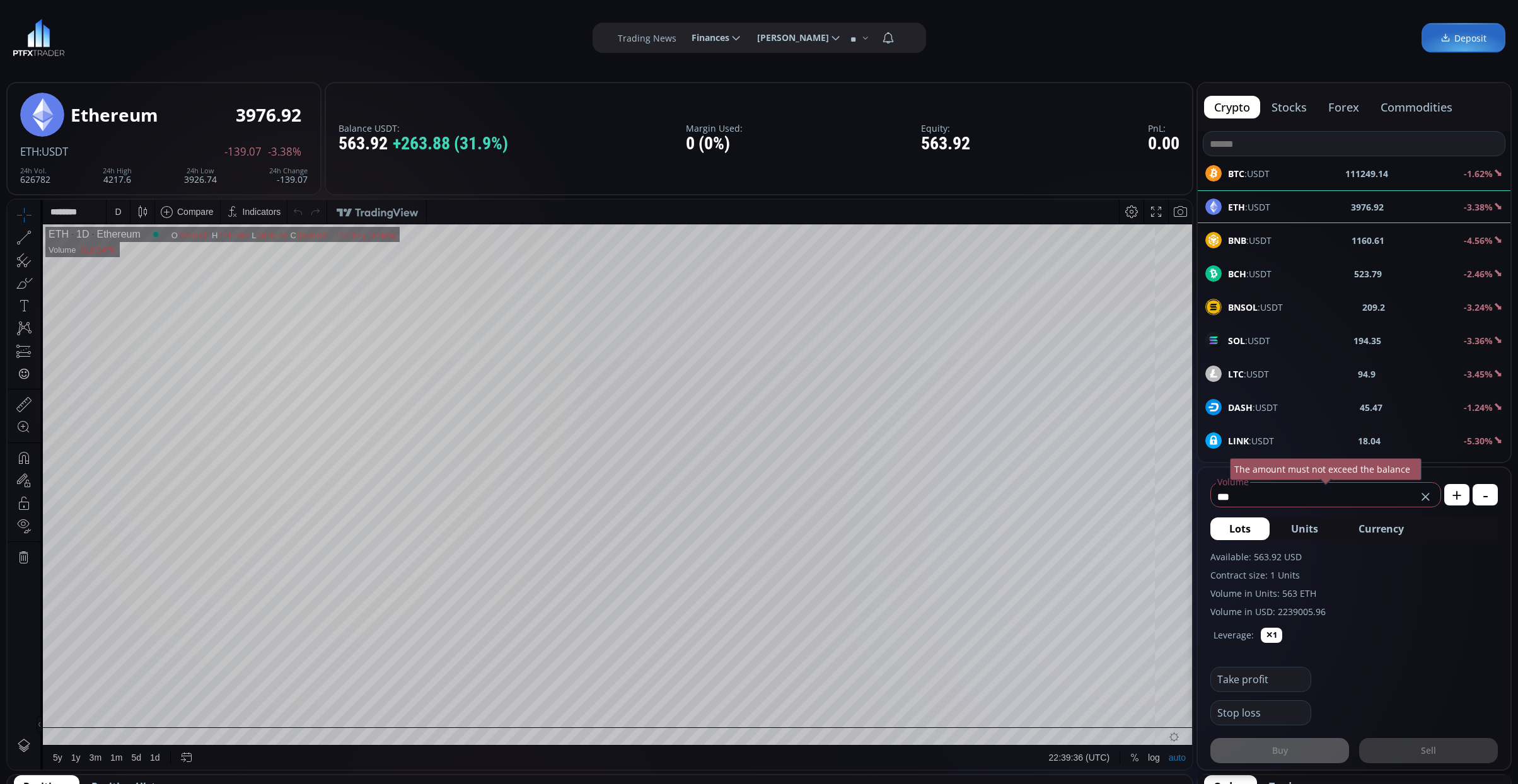
scroll to position [349, 0]
click at [1264, 521] on span "Currency" at bounding box center [1381, 528] width 45 height 15
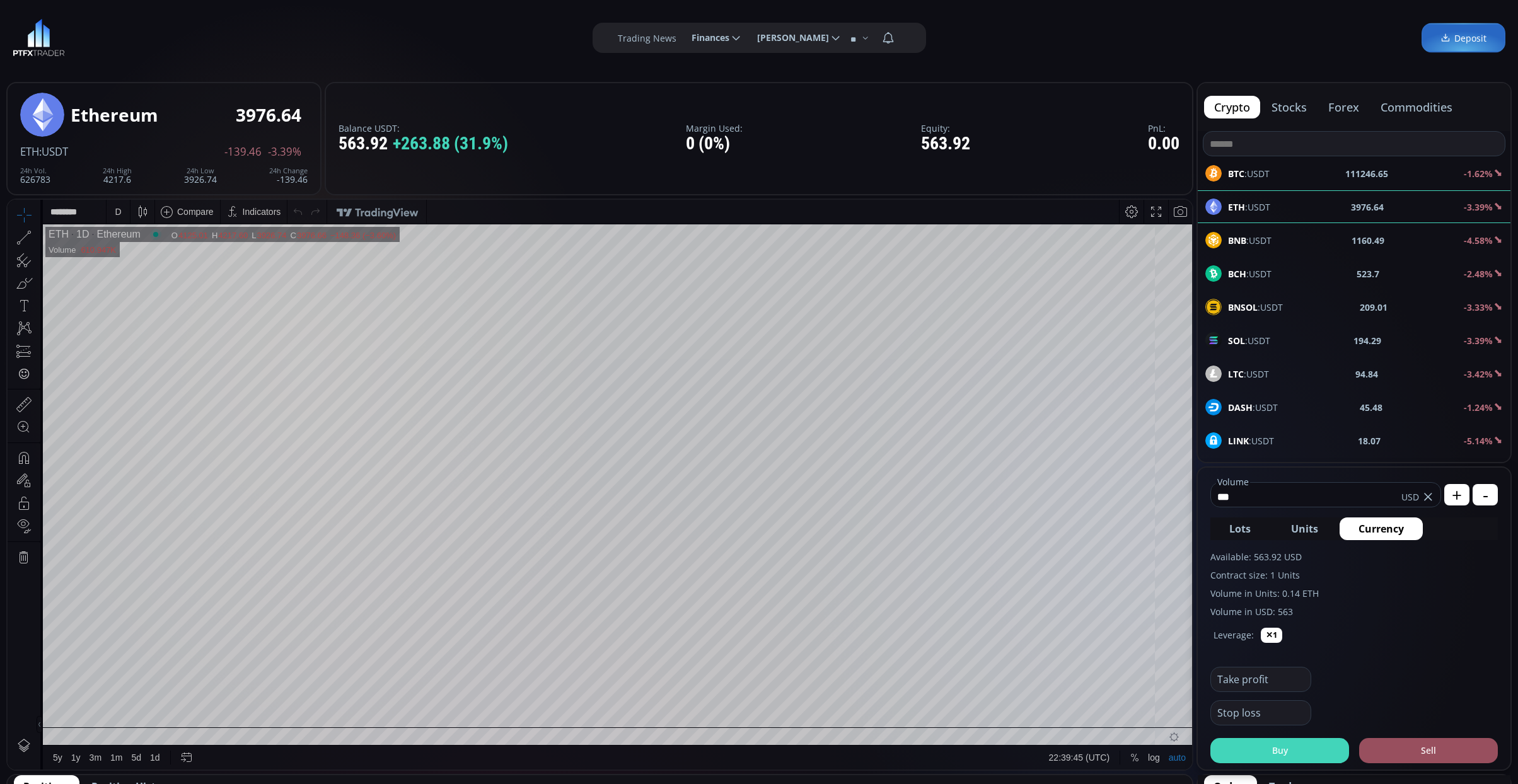
type input "***"
click at [1264, 653] on button "Buy" at bounding box center [1279, 750] width 138 height 25
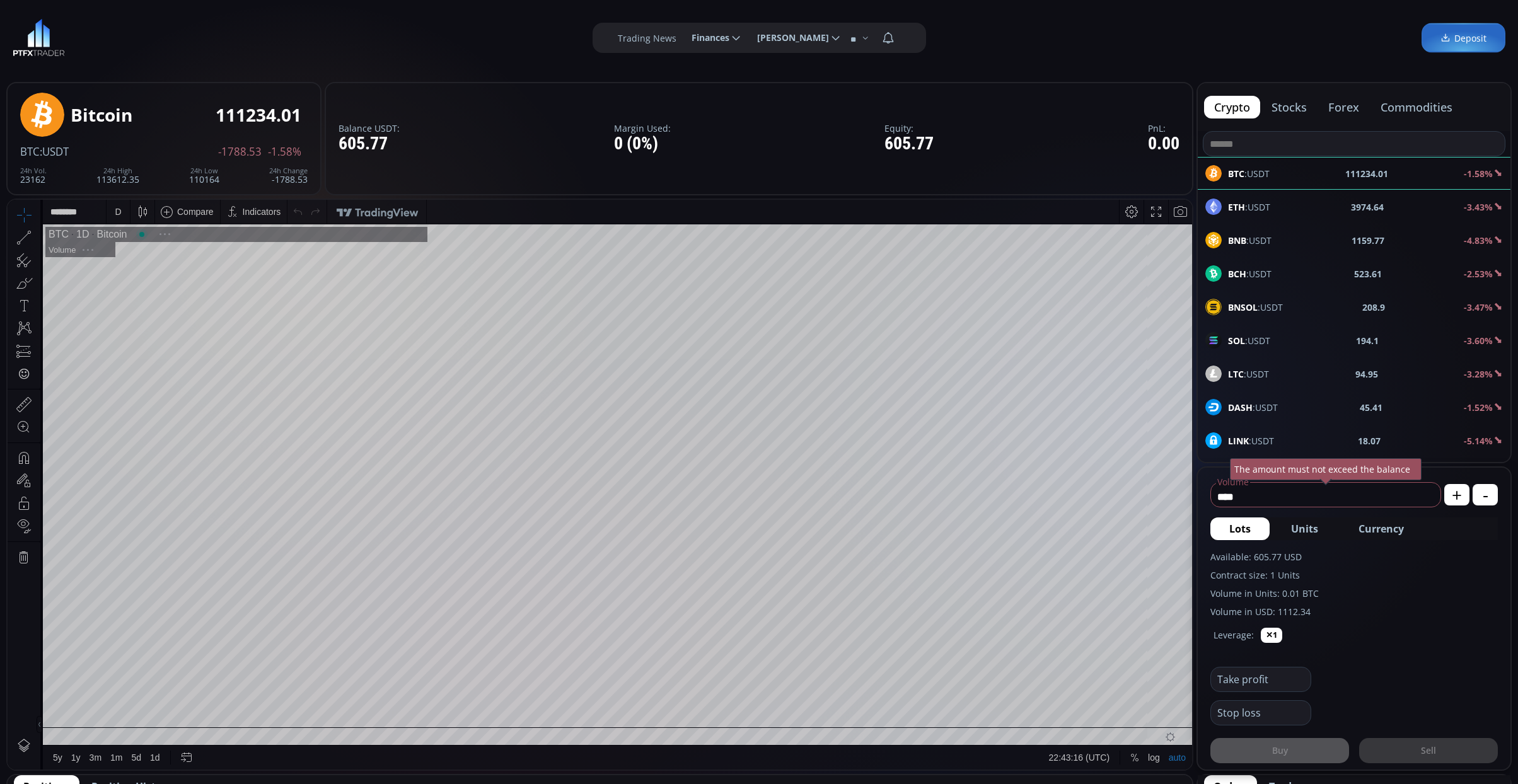
scroll to position [167, 0]
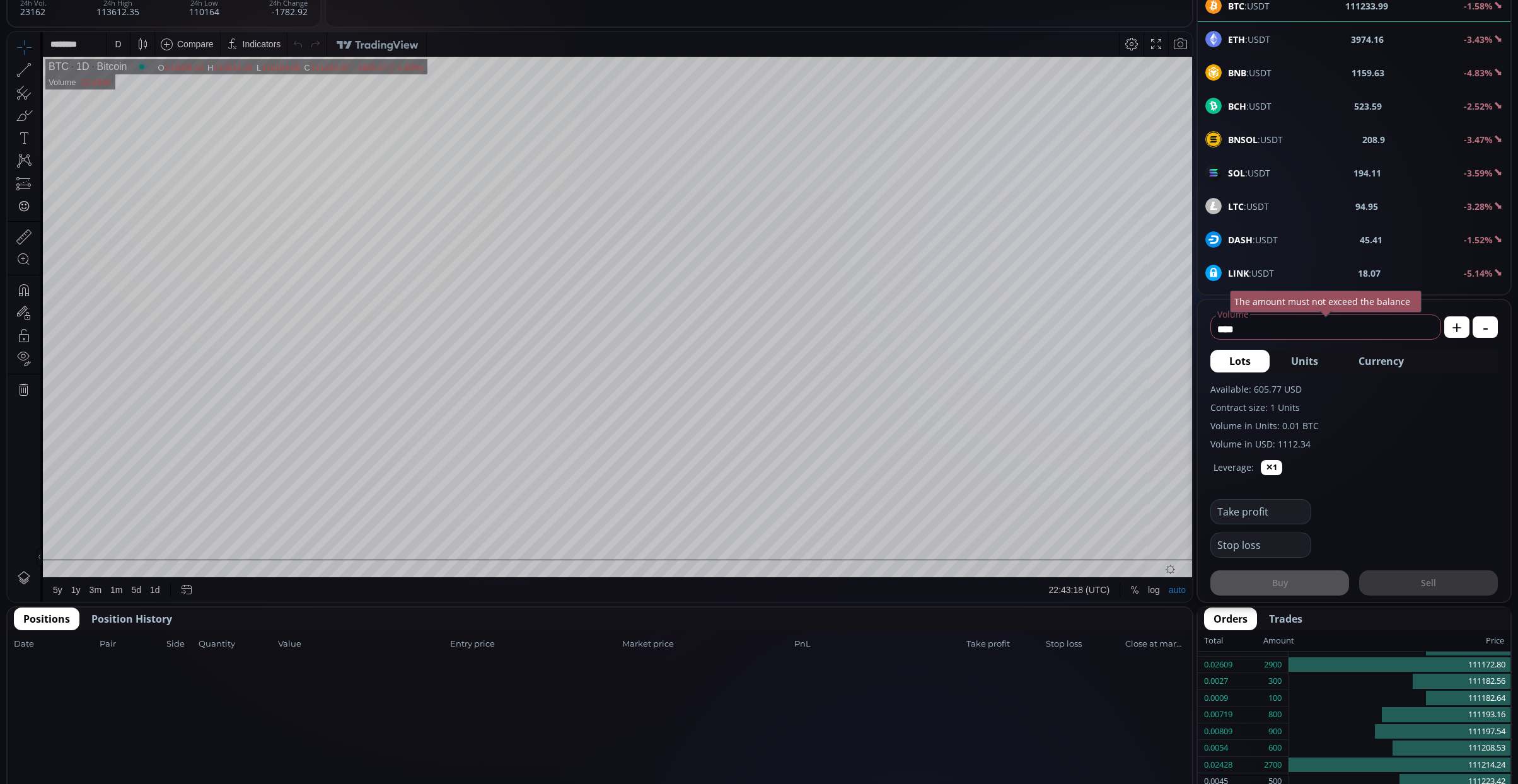
click at [1287, 44] on div "ETH :USDT 3974.16 -3.43%" at bounding box center [1354, 39] width 298 height 16
click at [1379, 362] on span "Currency" at bounding box center [1381, 360] width 45 height 15
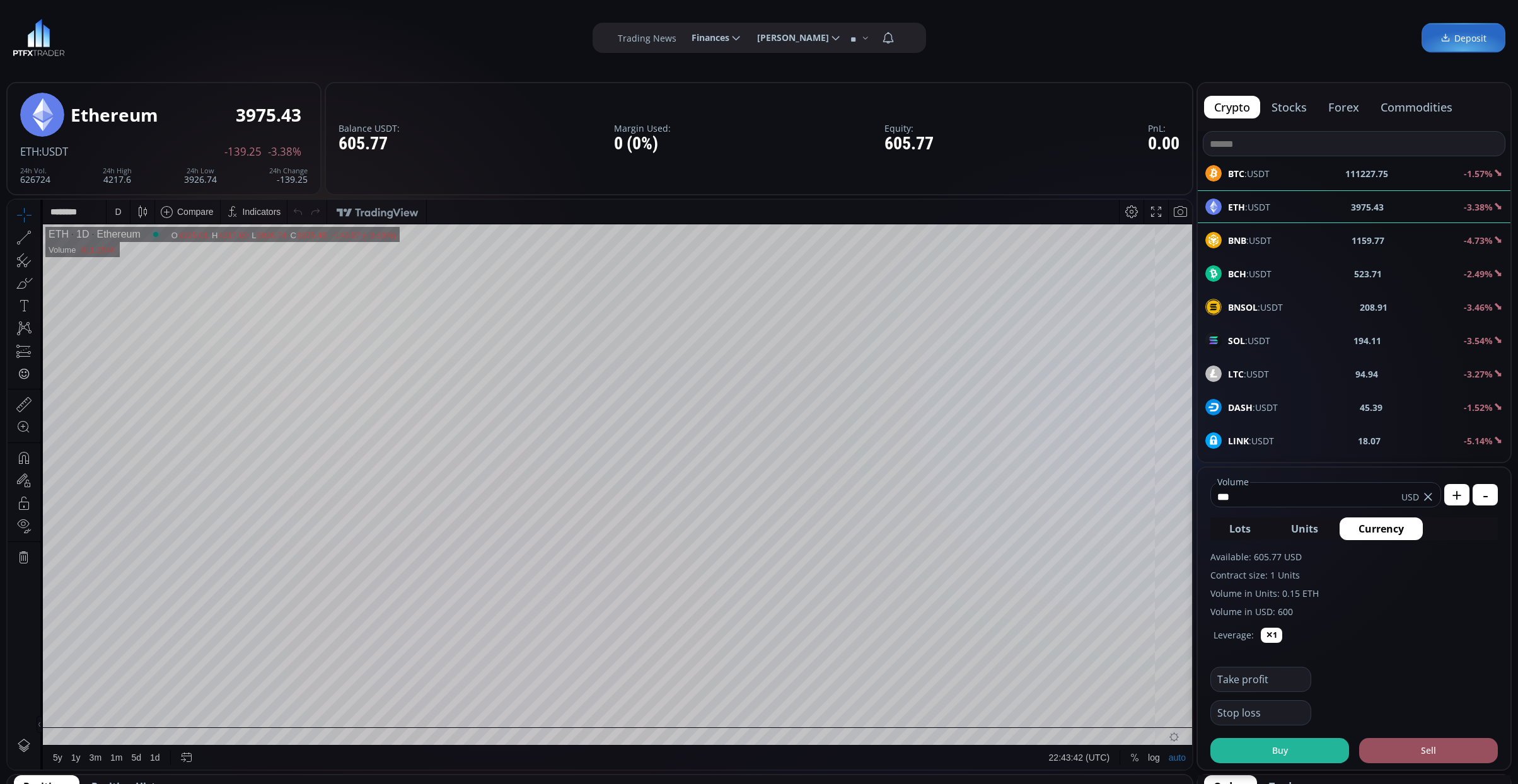
scroll to position [167, 0]
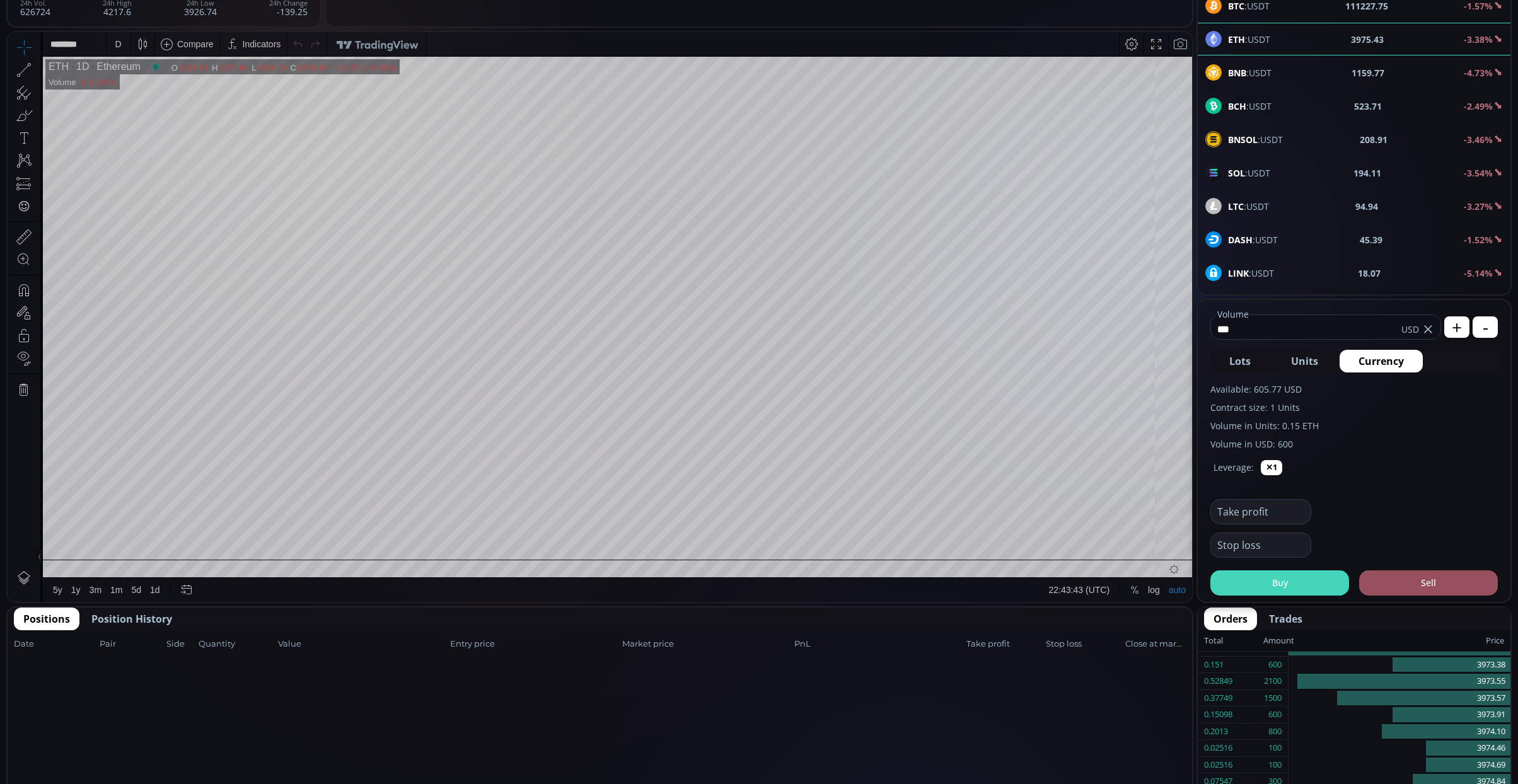
type input "***"
click at [1294, 583] on button "Buy" at bounding box center [1279, 583] width 138 height 25
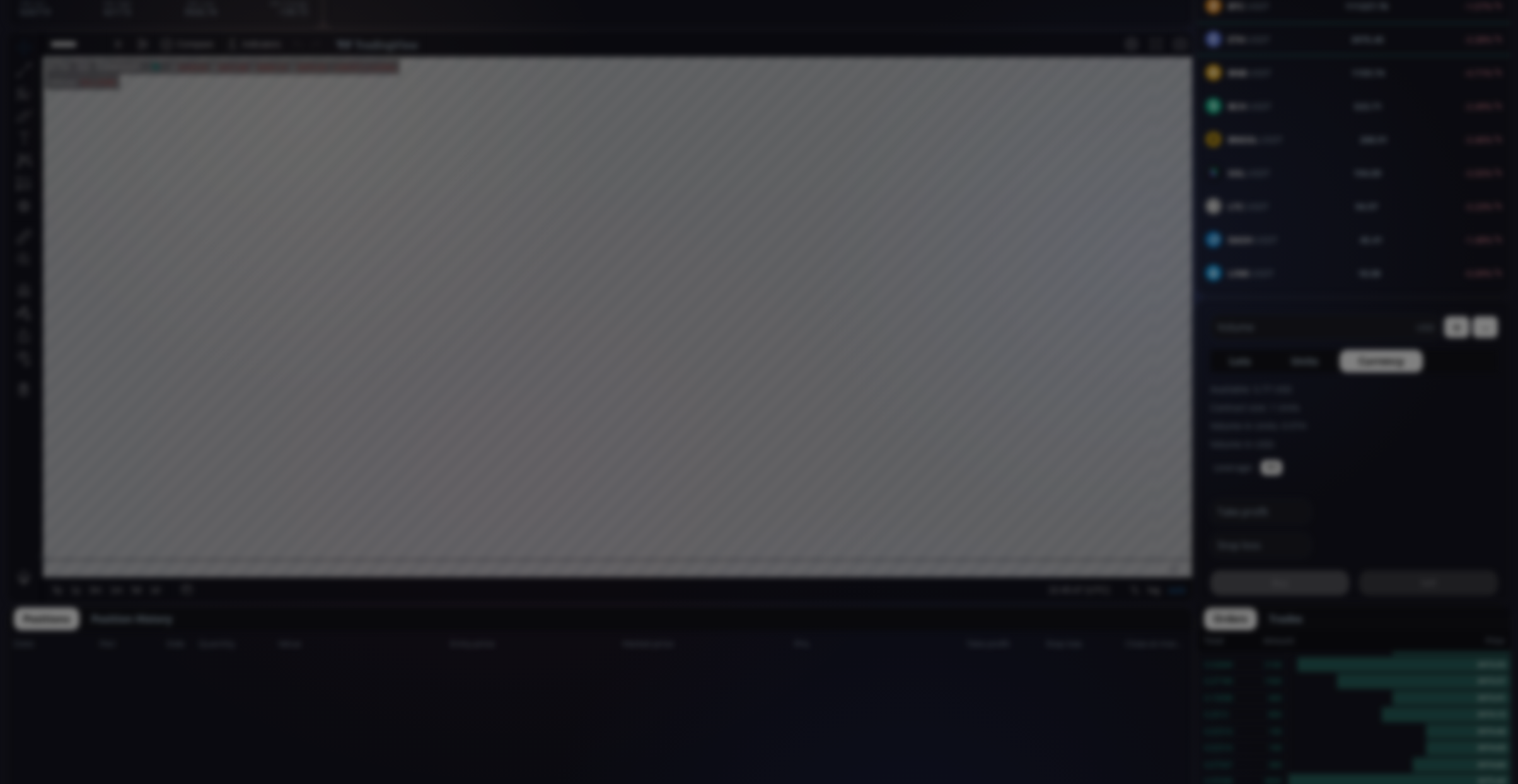
scroll to position [0, 0]
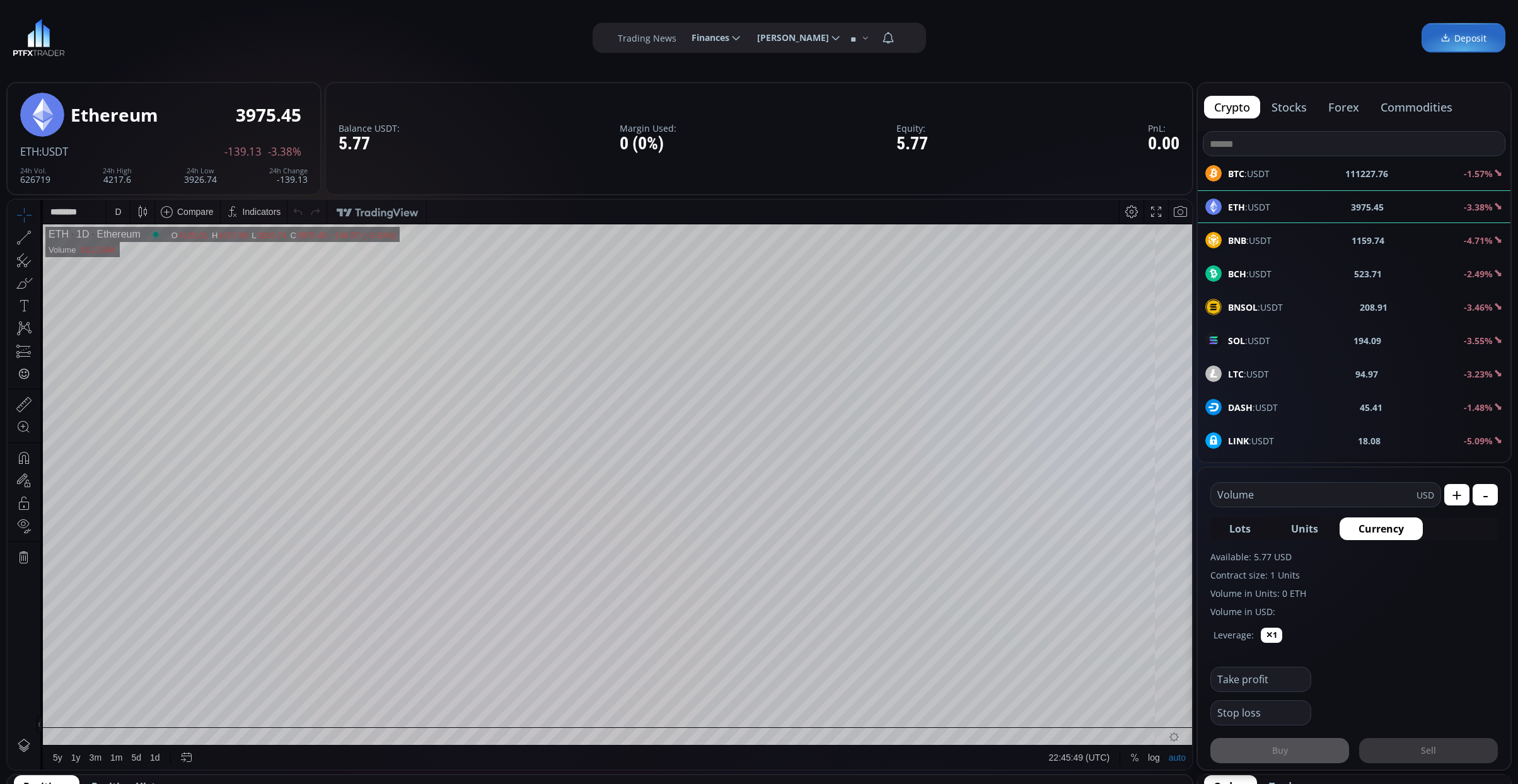
click at [118, 210] on div "D" at bounding box center [118, 211] width 6 height 10
click at [133, 260] on div "1 minute" at bounding box center [131, 257] width 34 height 10
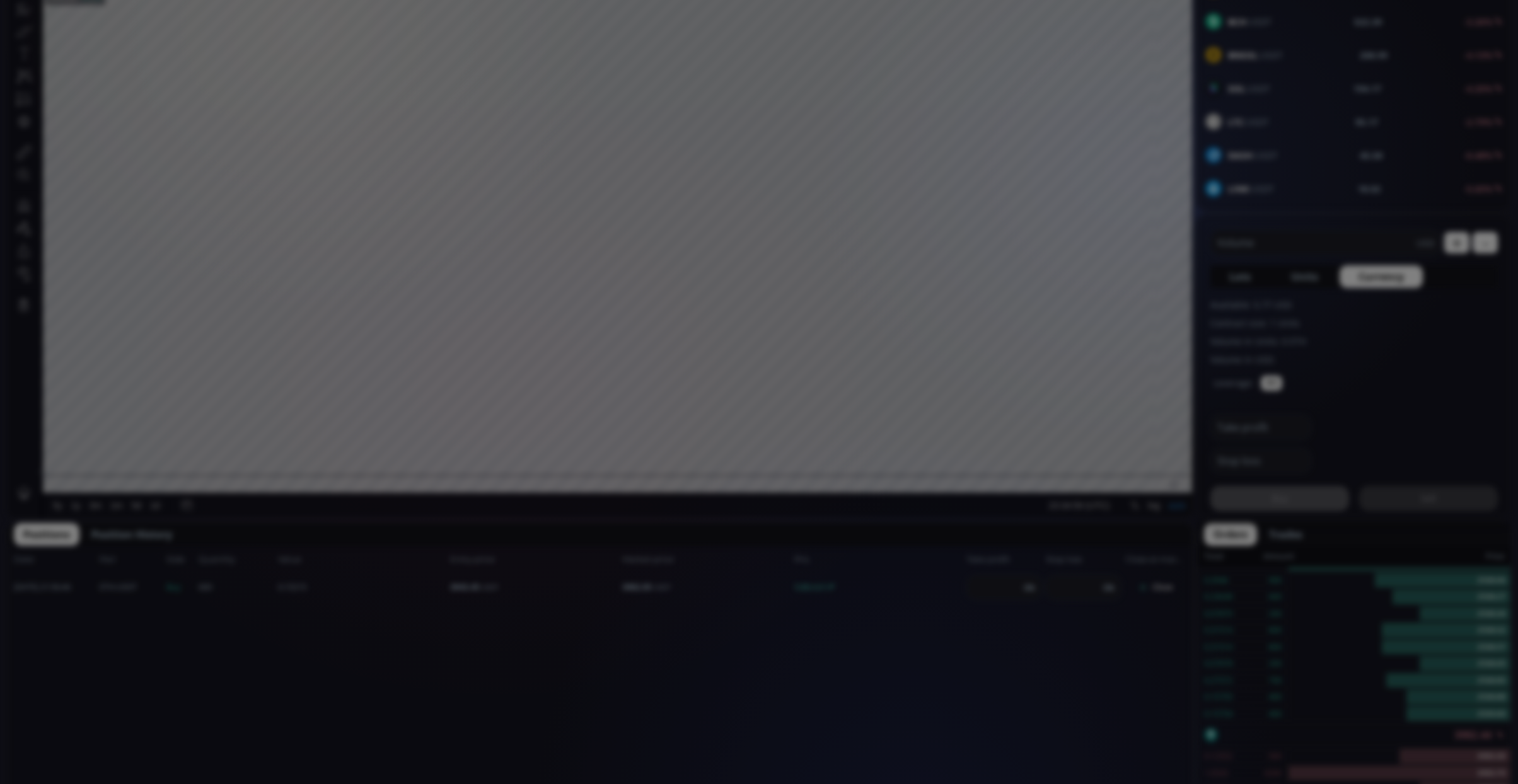
click at [807, 664] on div "**********" at bounding box center [759, 448] width 1518 height 1401
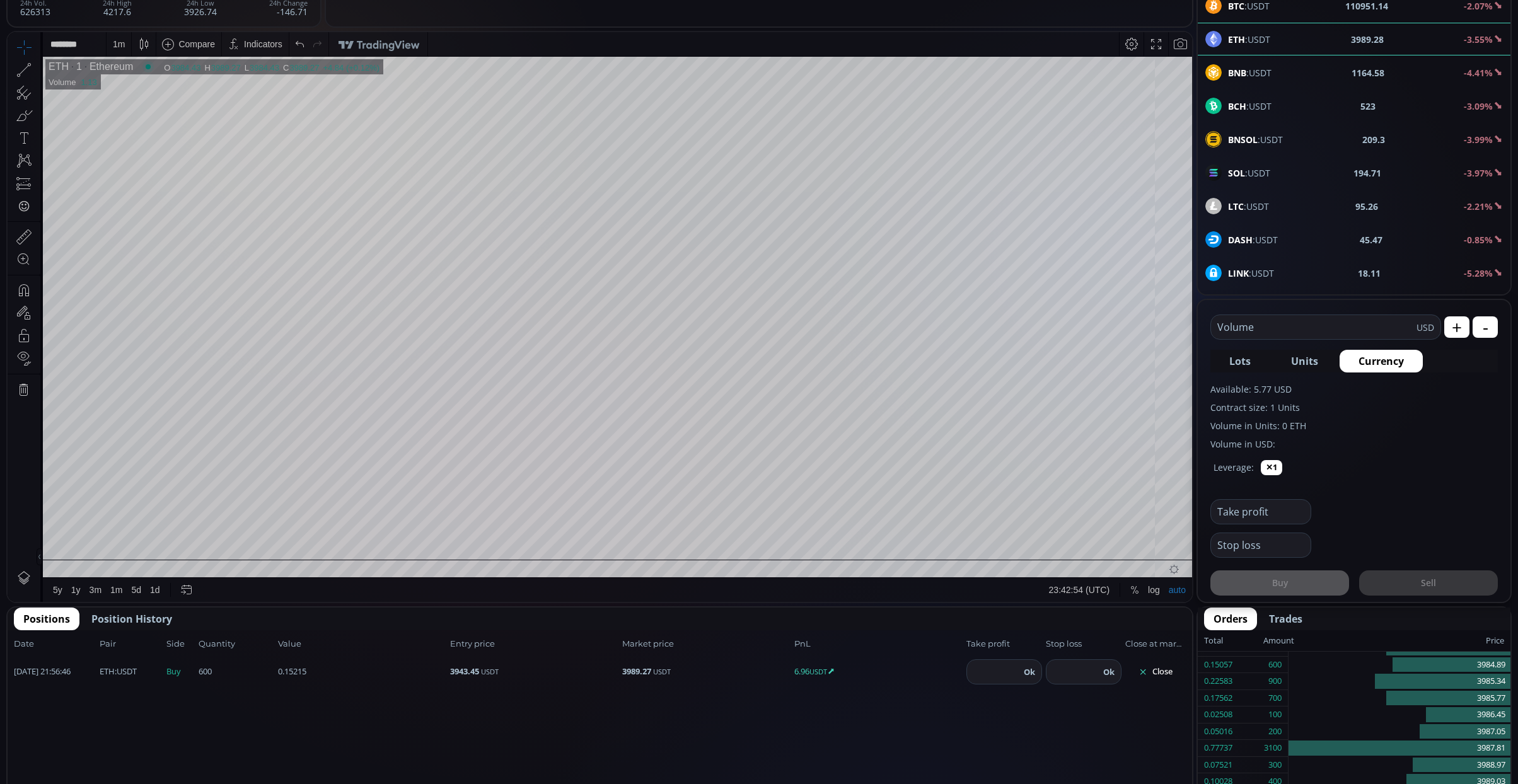
scroll to position [84, 0]
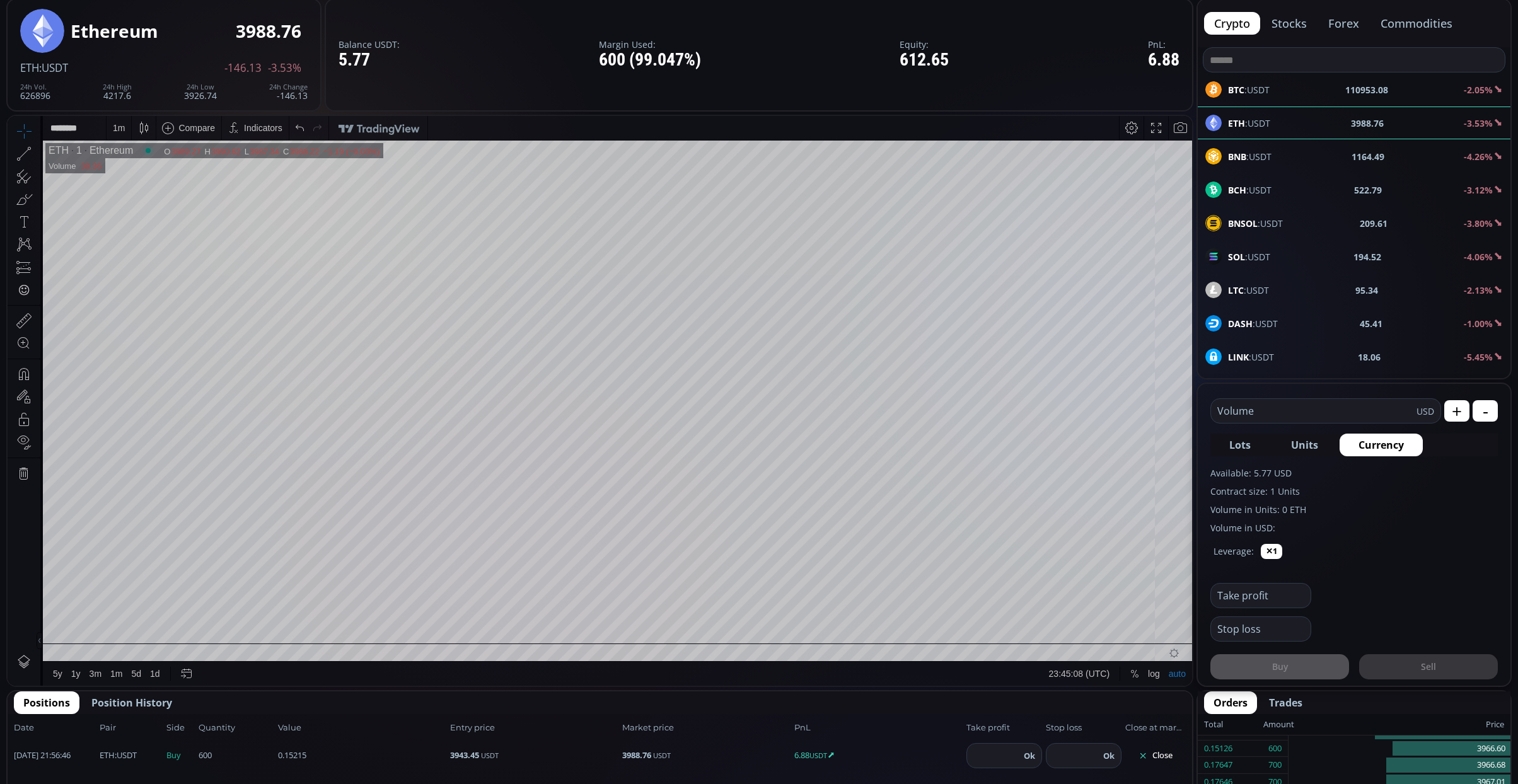
click at [1068, 747] on input "number" at bounding box center [1073, 755] width 53 height 24
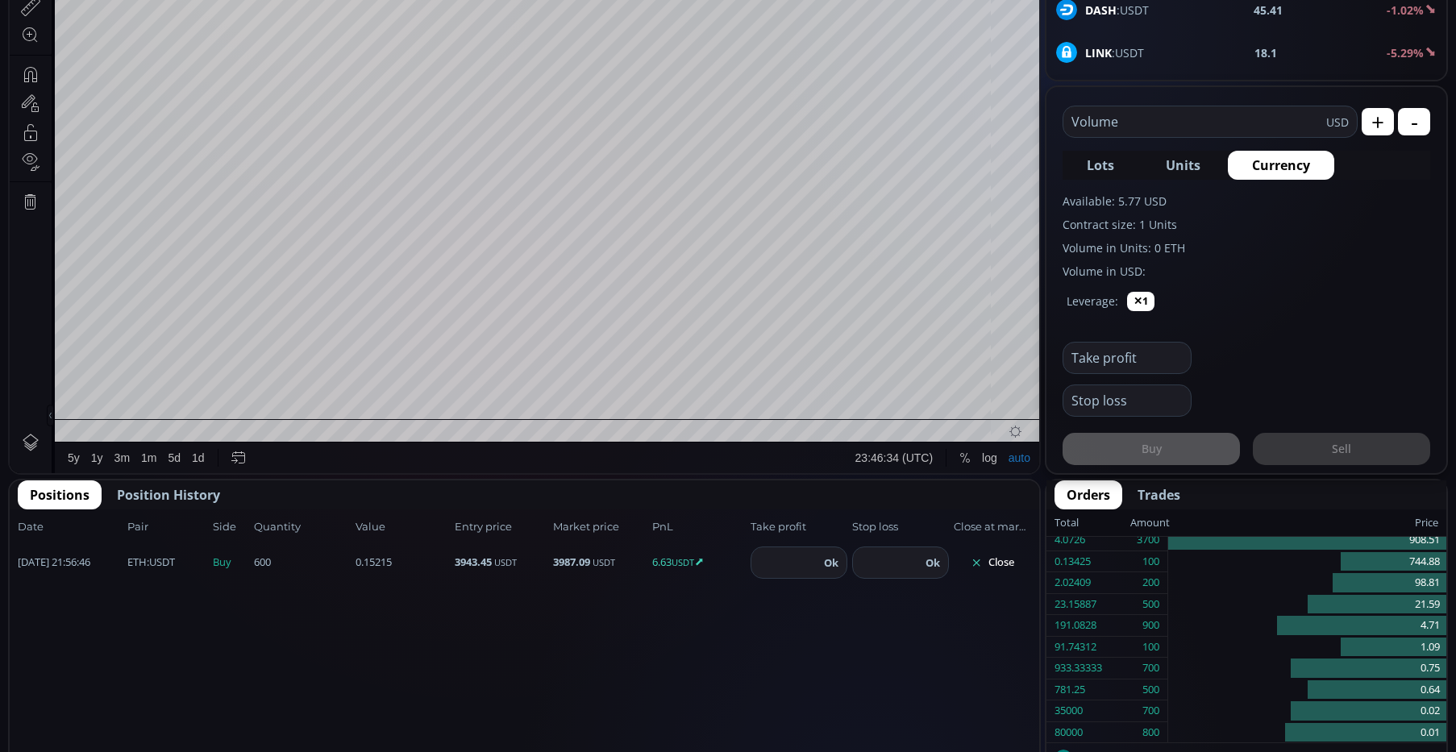
scroll to position [672, 0]
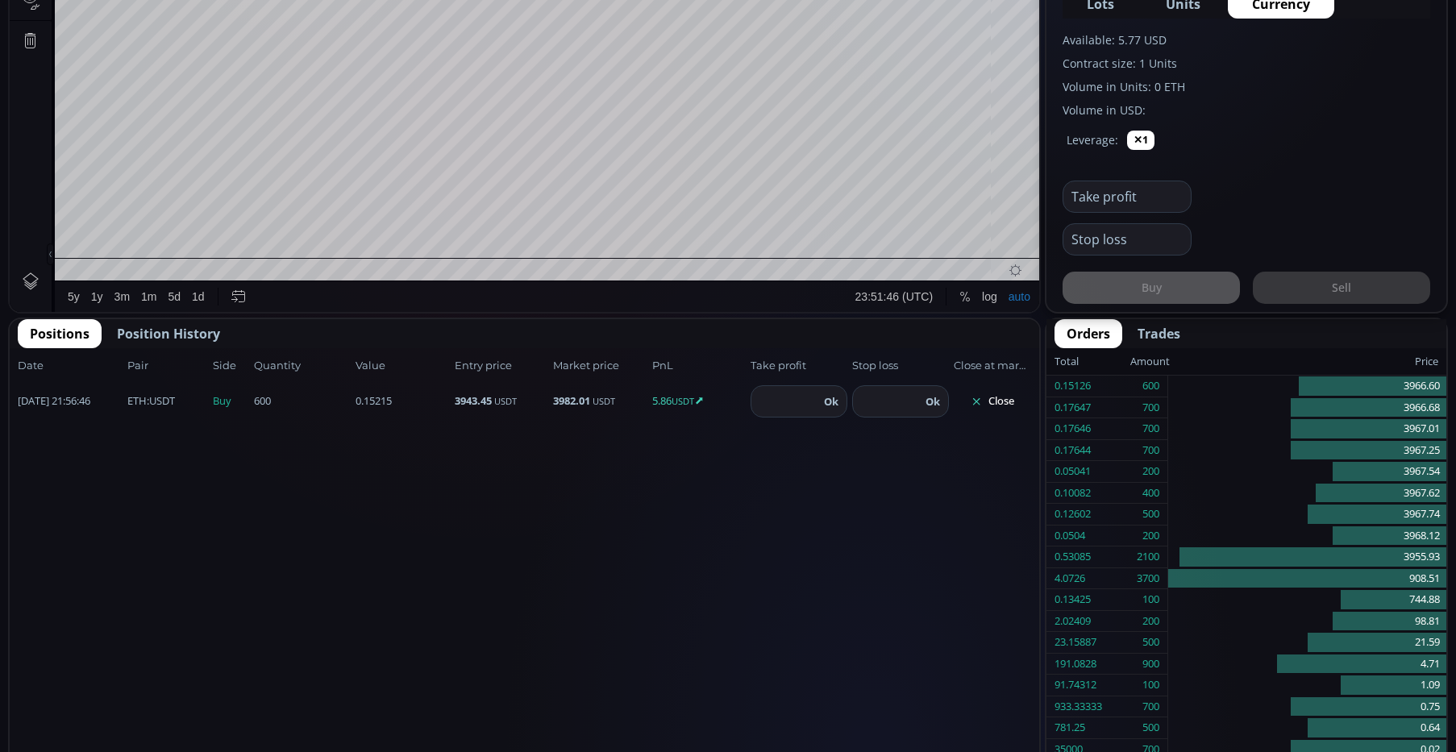
scroll to position [221, 0]
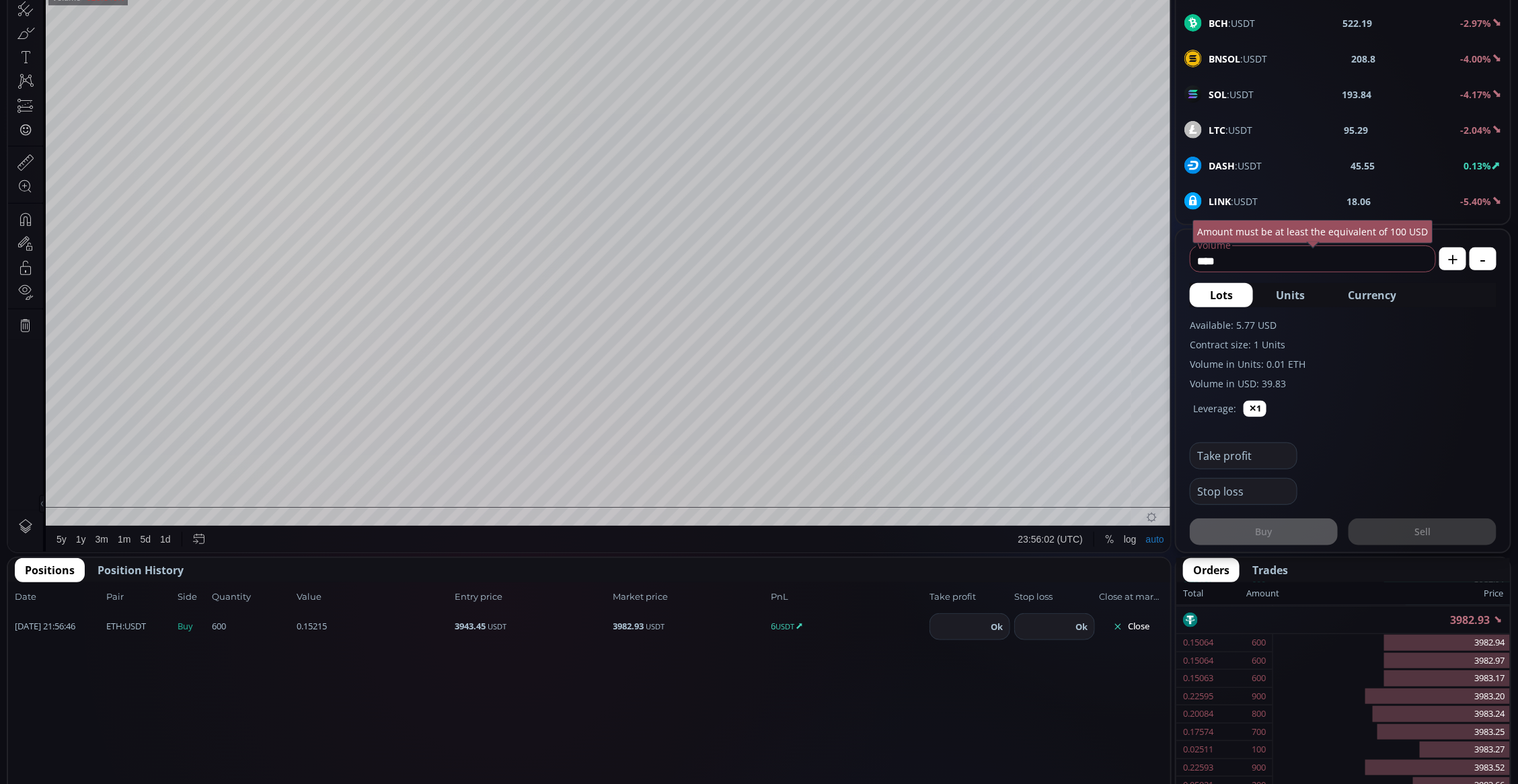
scroll to position [374, 0]
click at [1214, 460] on div "Take profit" at bounding box center [1343, 451] width 307 height 36
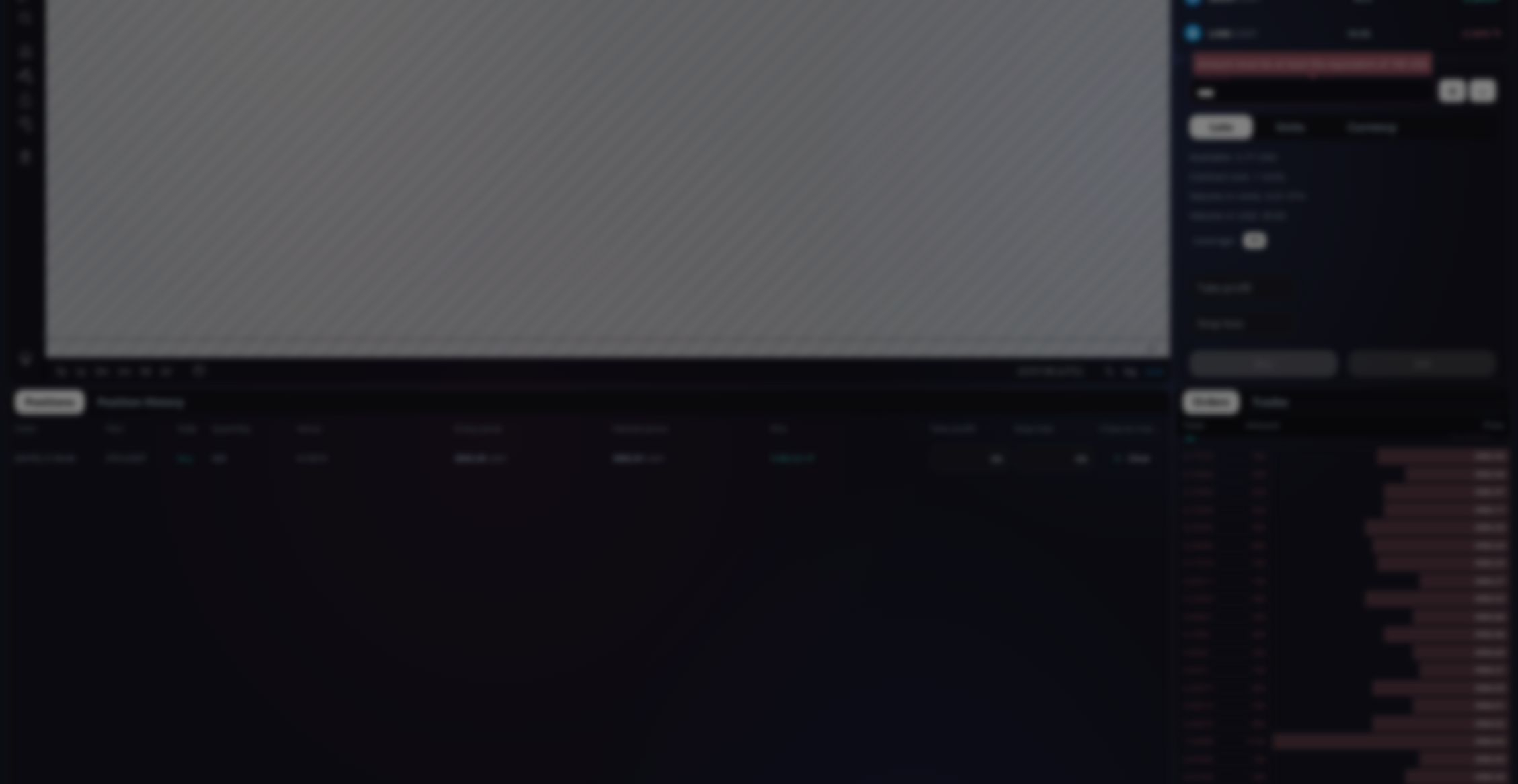
scroll to position [606, 0]
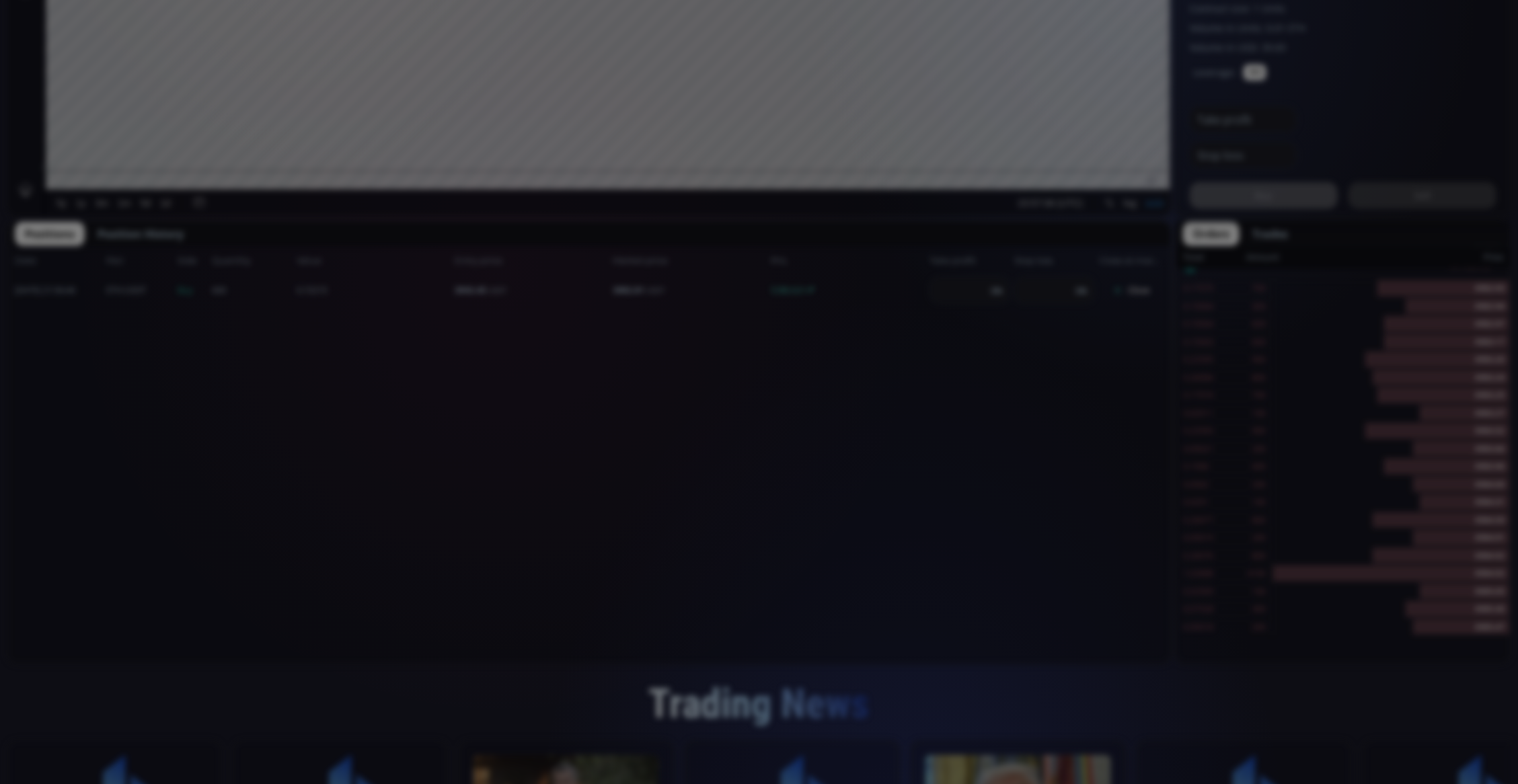
click at [838, 626] on div "**********" at bounding box center [759, 368] width 1518 height 1947
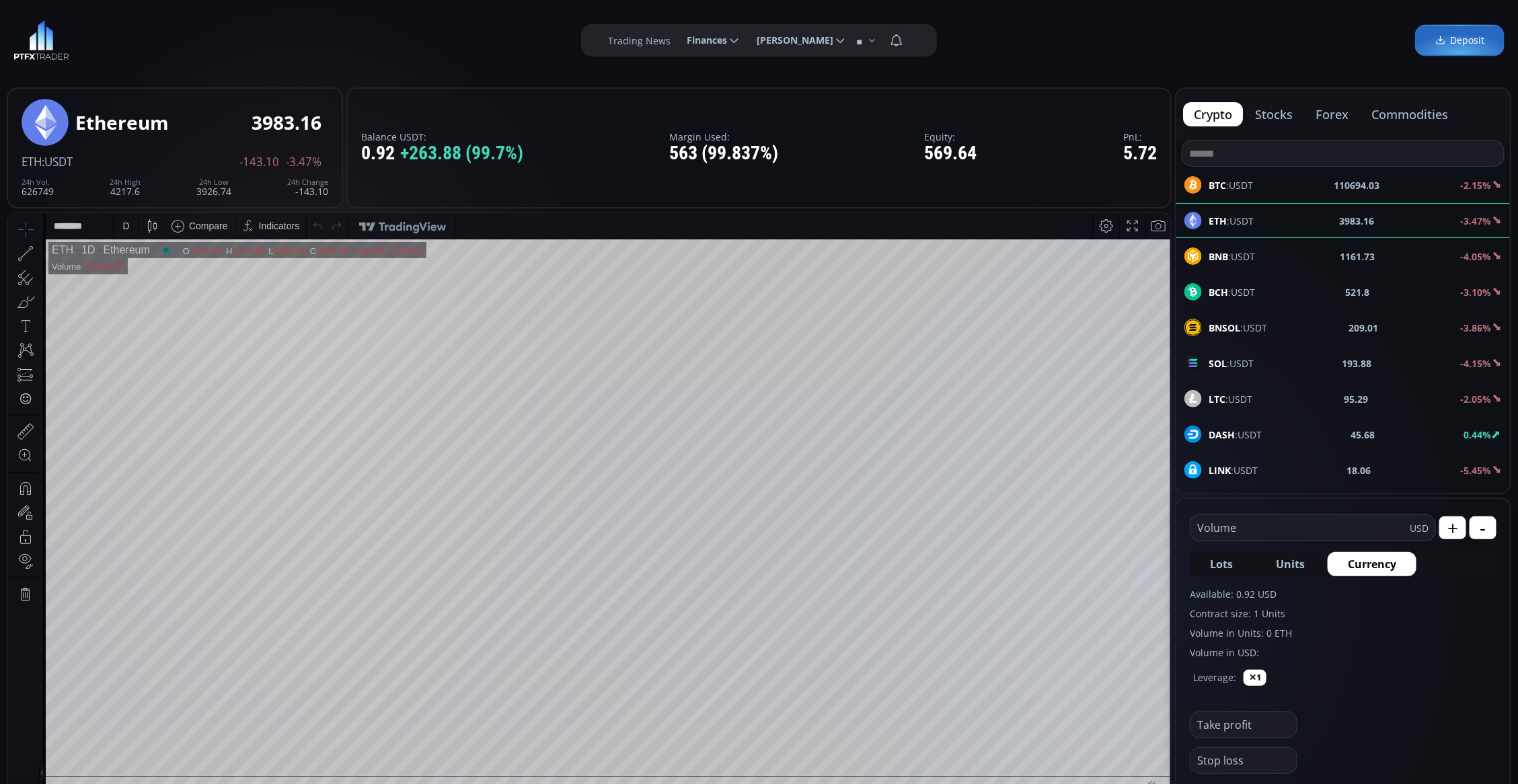
click at [116, 228] on div "D" at bounding box center [126, 225] width 25 height 26
click at [127, 276] on div "1 minute" at bounding box center [140, 274] width 37 height 11
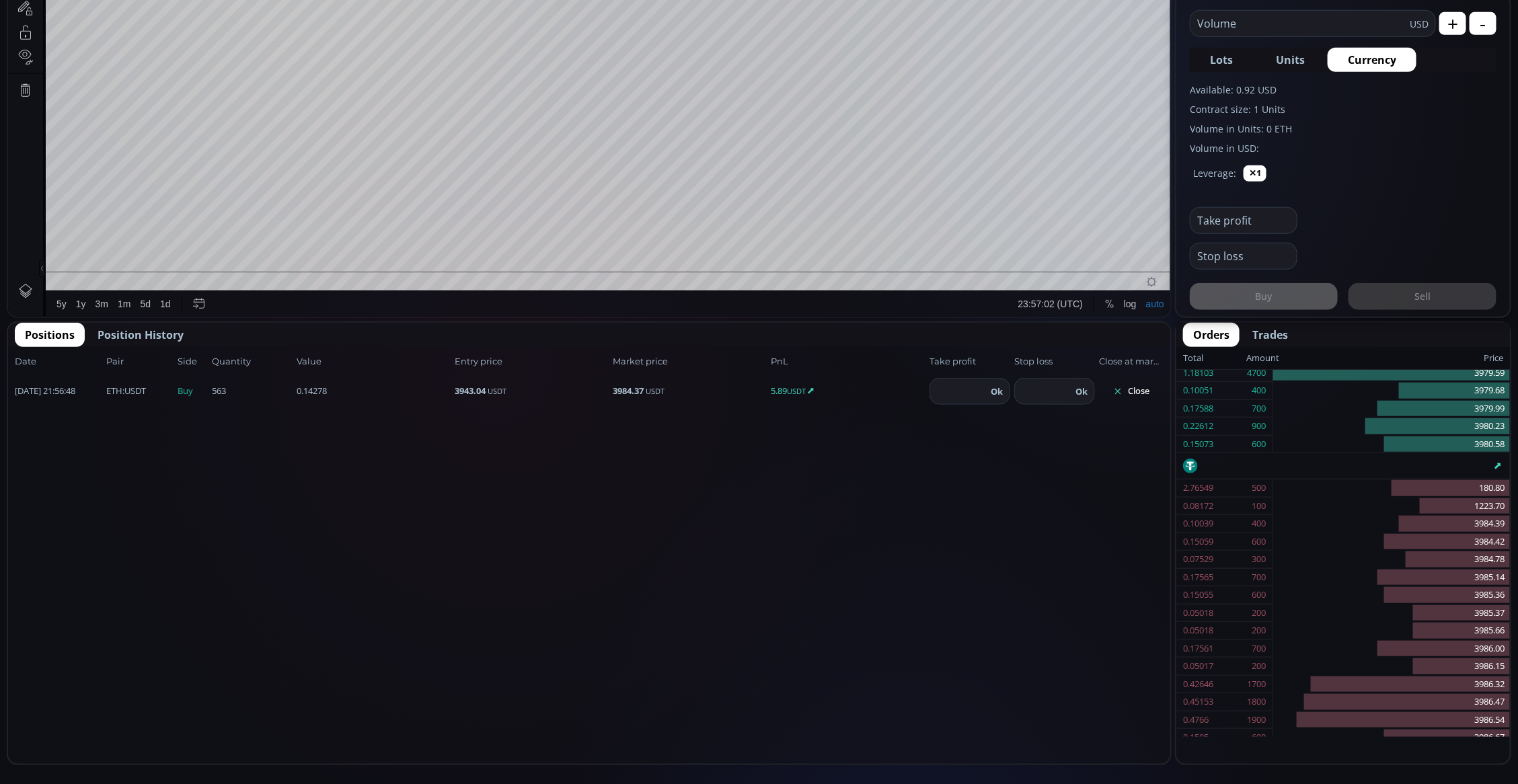
scroll to position [252, 0]
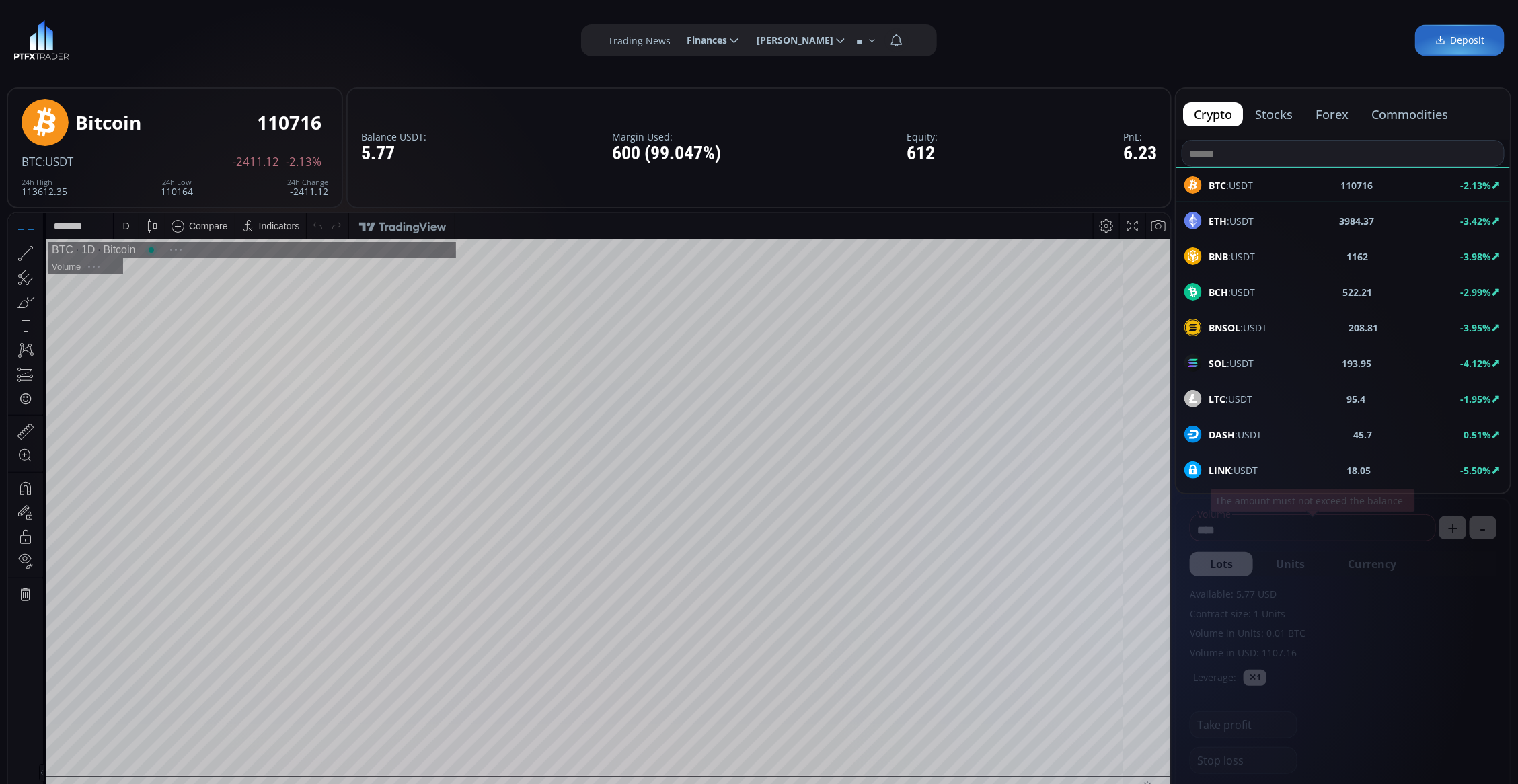
scroll to position [189, 0]
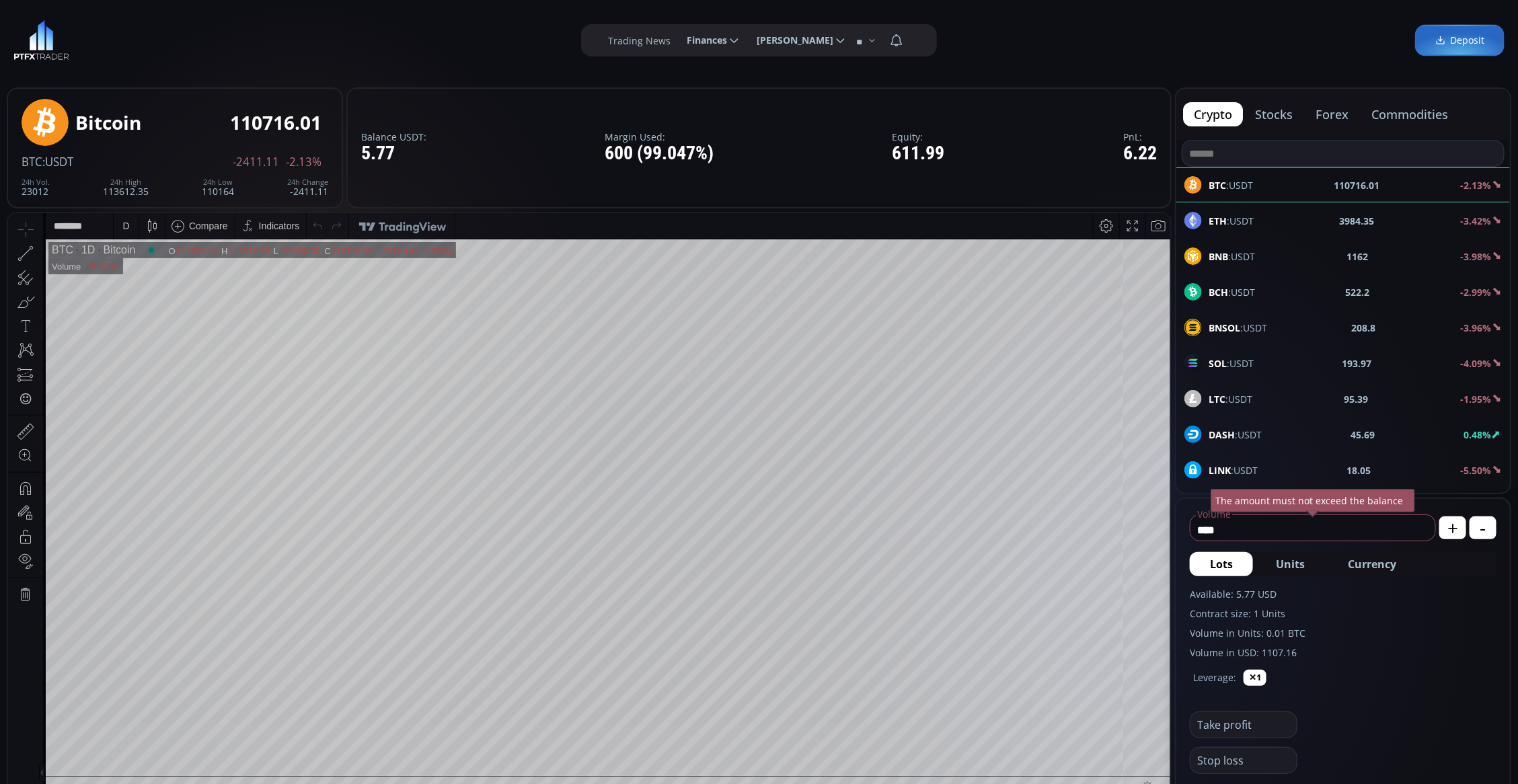
click at [1278, 223] on div "ETH :USDT 3984.35 -3.42%" at bounding box center [1343, 220] width 318 height 18
click at [1470, 440] on b "0.59%" at bounding box center [1477, 435] width 28 height 13
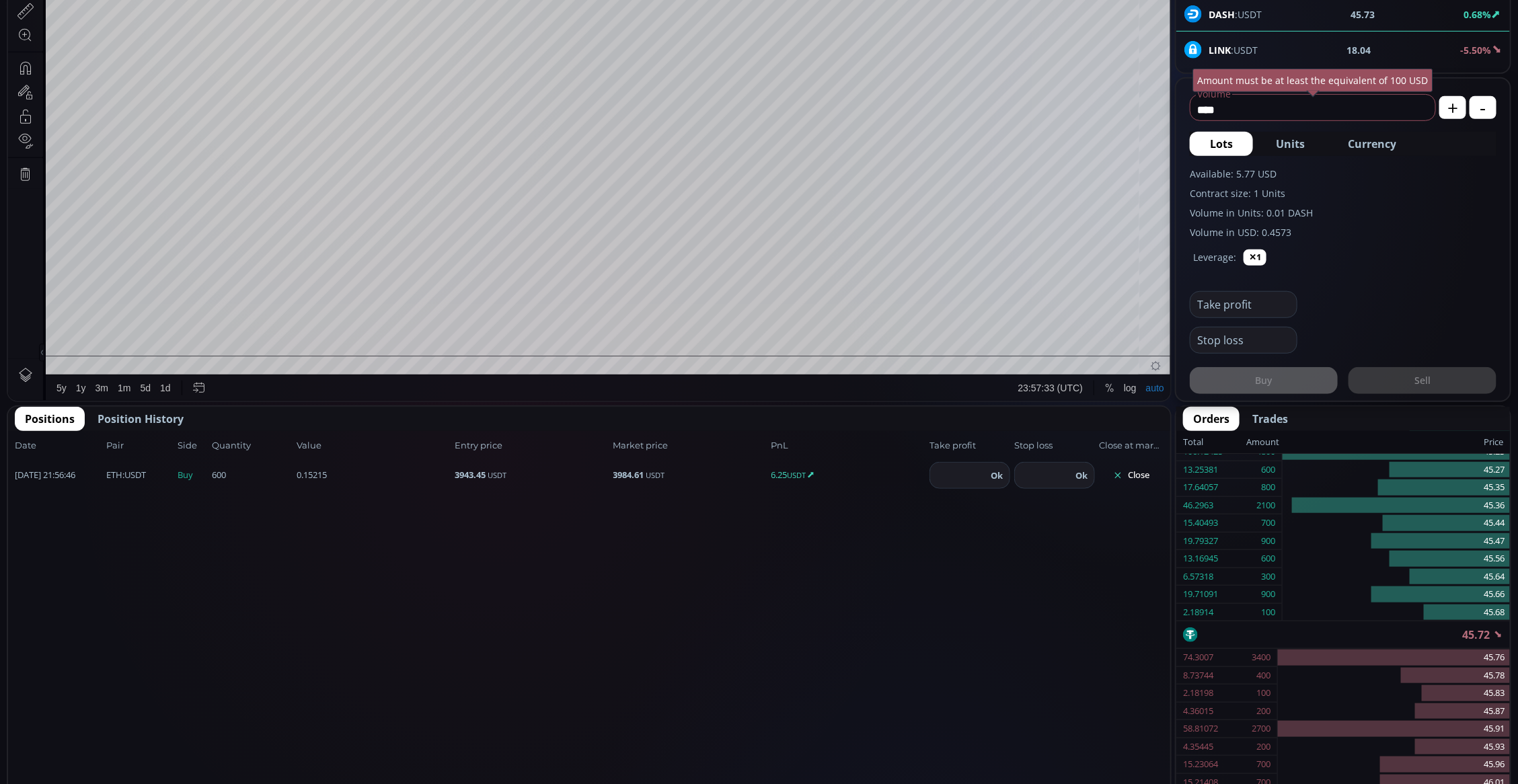
scroll to position [84, 0]
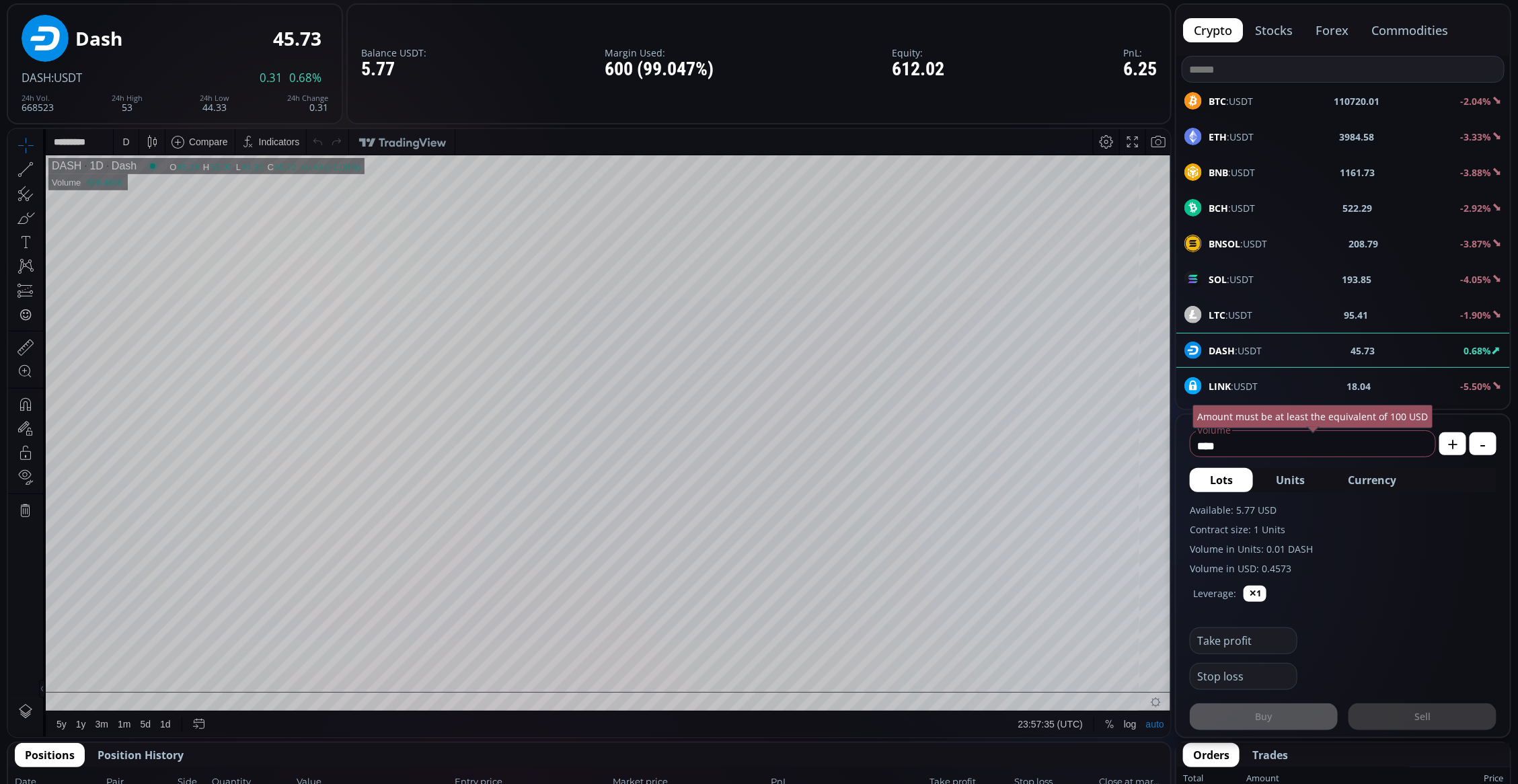
click at [124, 128] on div "D" at bounding box center [126, 141] width 12 height 26
click at [134, 186] on div "1 minute" at bounding box center [140, 190] width 37 height 11
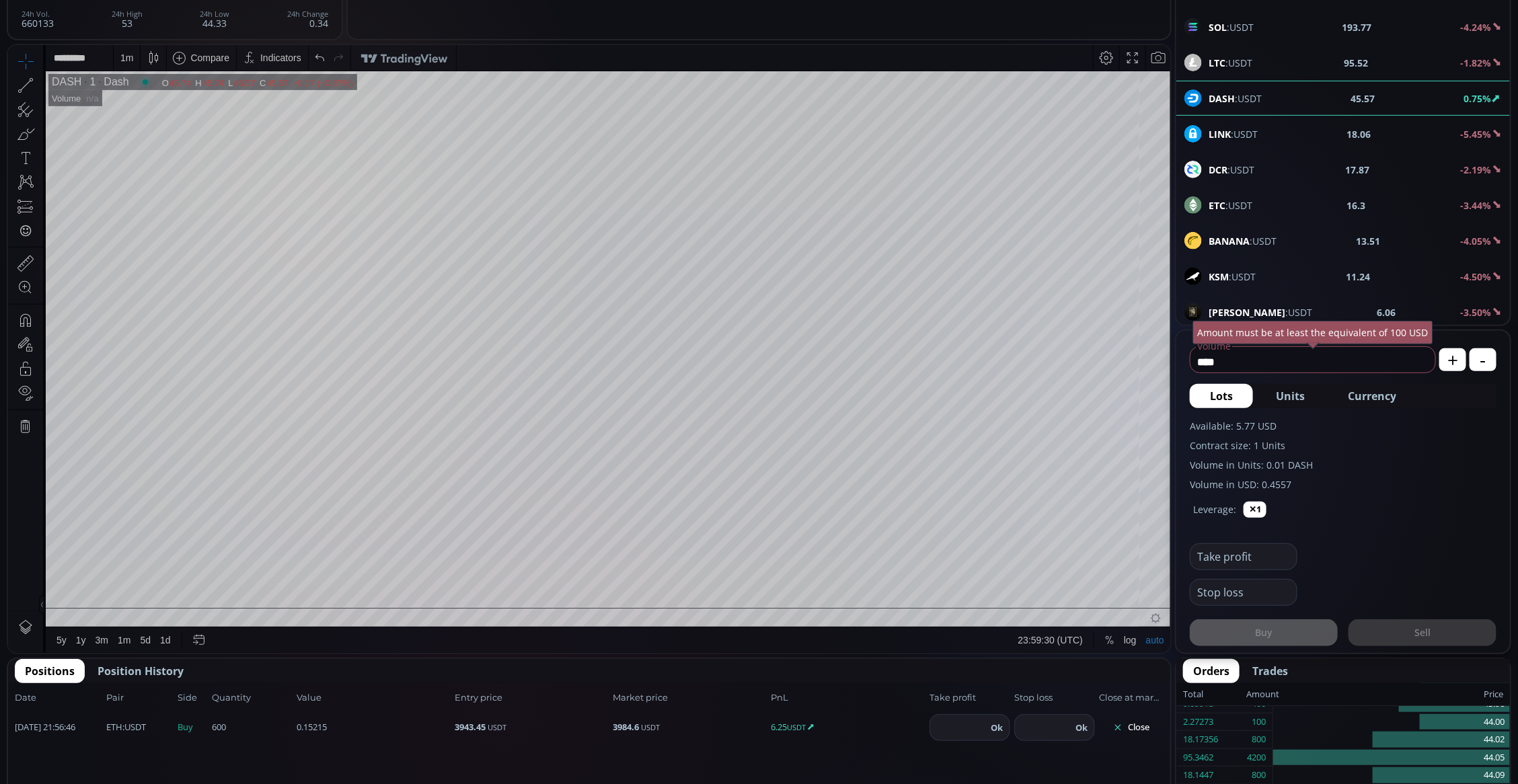
scroll to position [273, 0]
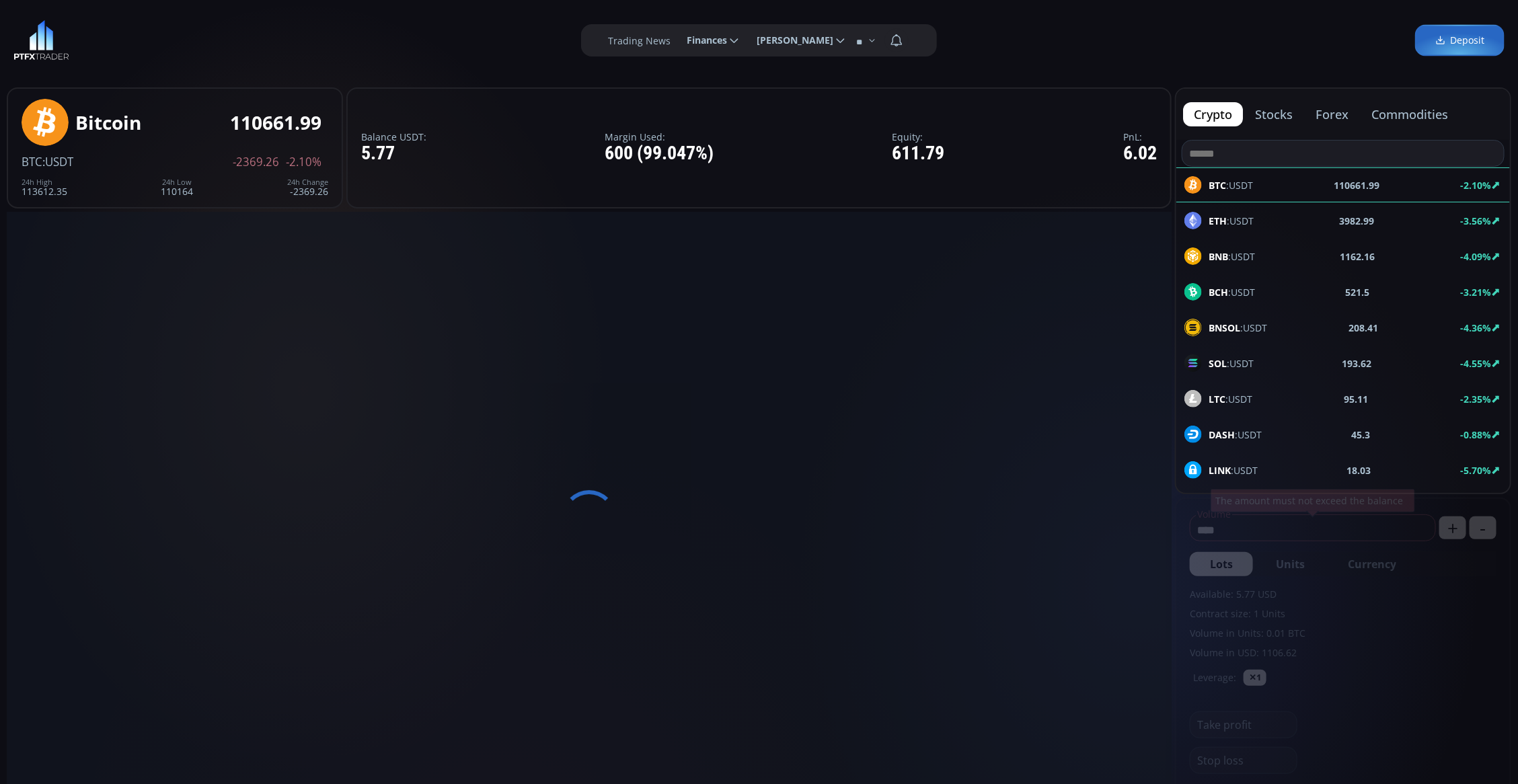
type input "********"
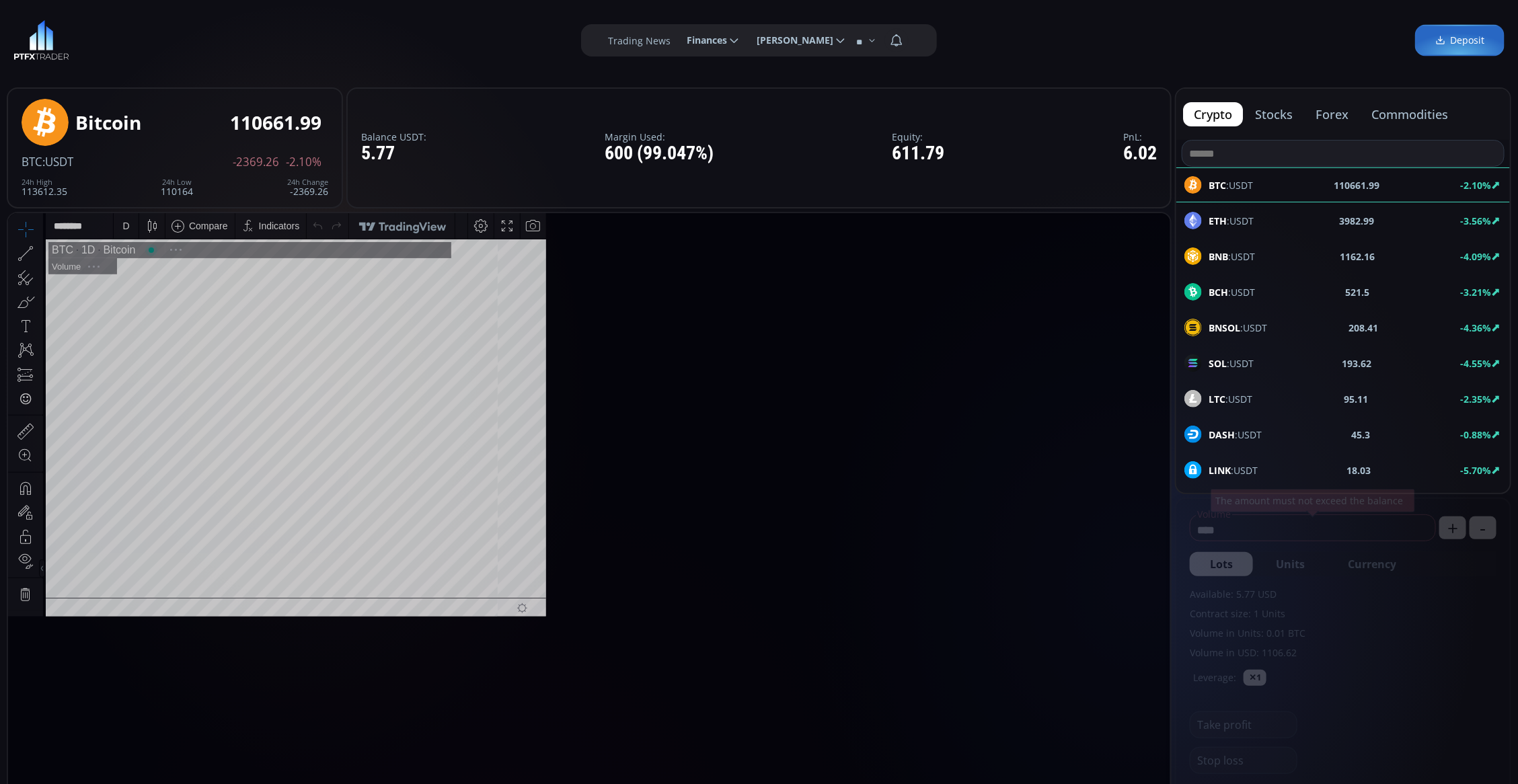
scroll to position [189, 0]
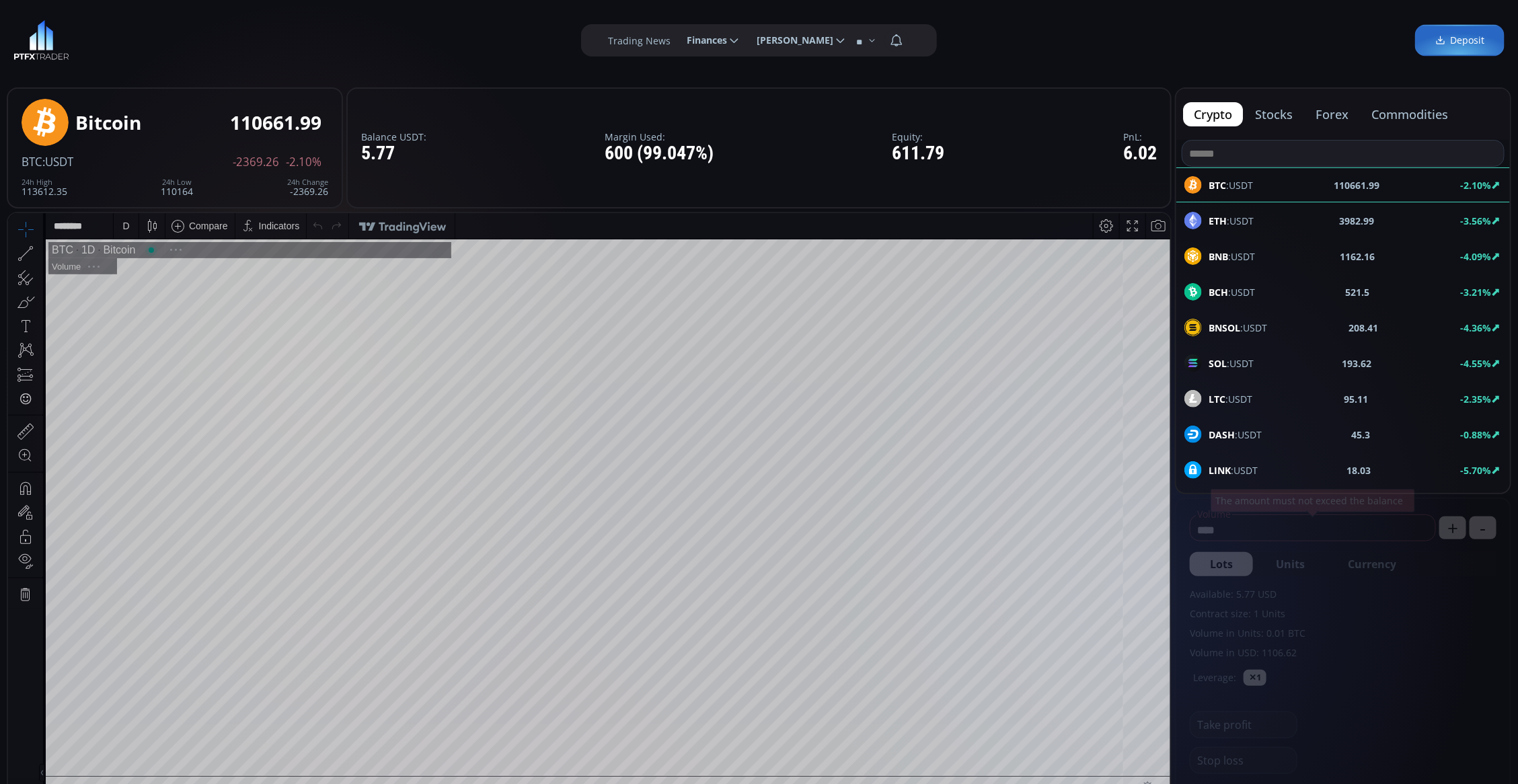
click at [1214, 225] on b "ETH" at bounding box center [1218, 220] width 18 height 13
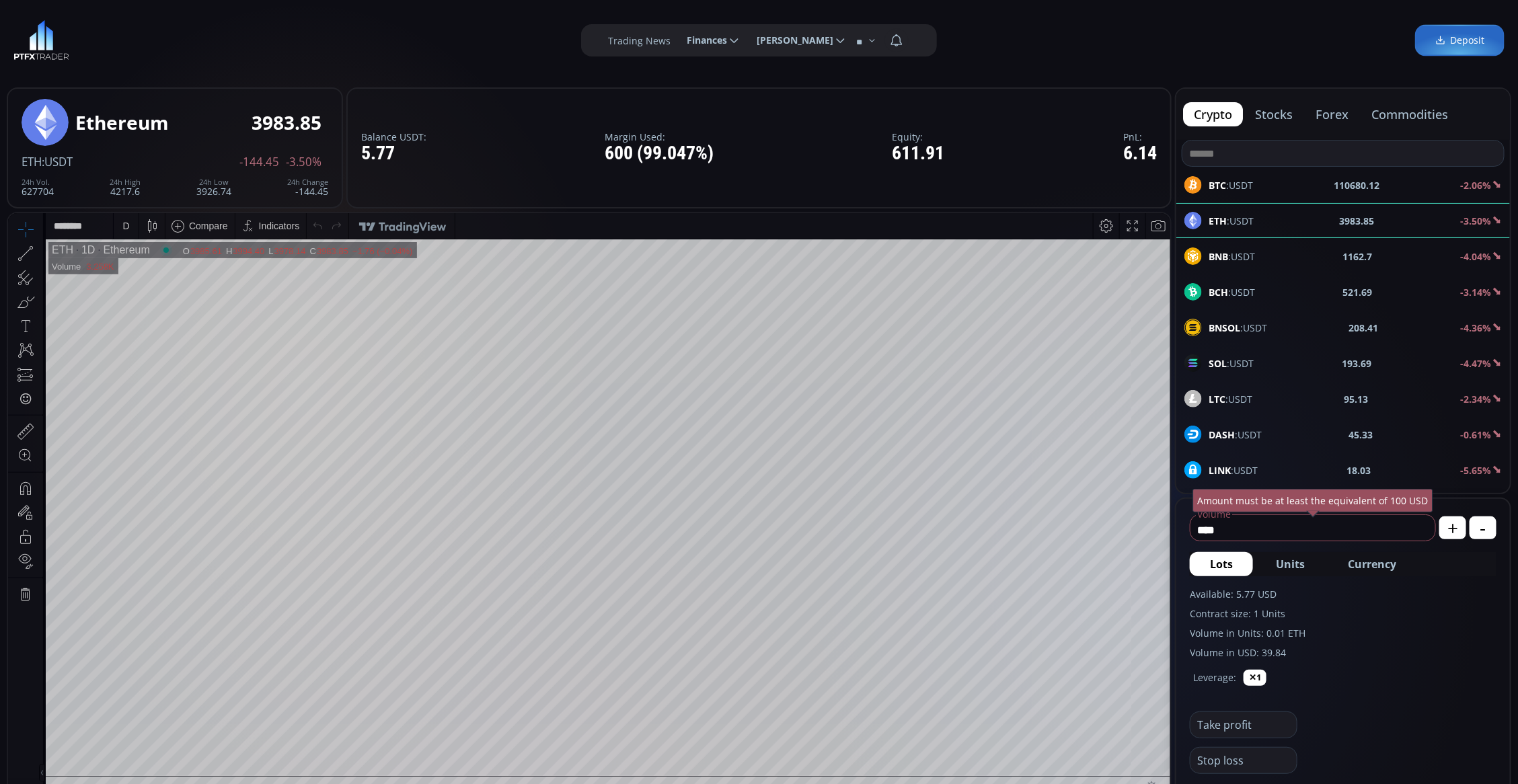
click at [128, 228] on div "D" at bounding box center [126, 225] width 7 height 11
click at [136, 279] on div "1 minute" at bounding box center [140, 274] width 37 height 11
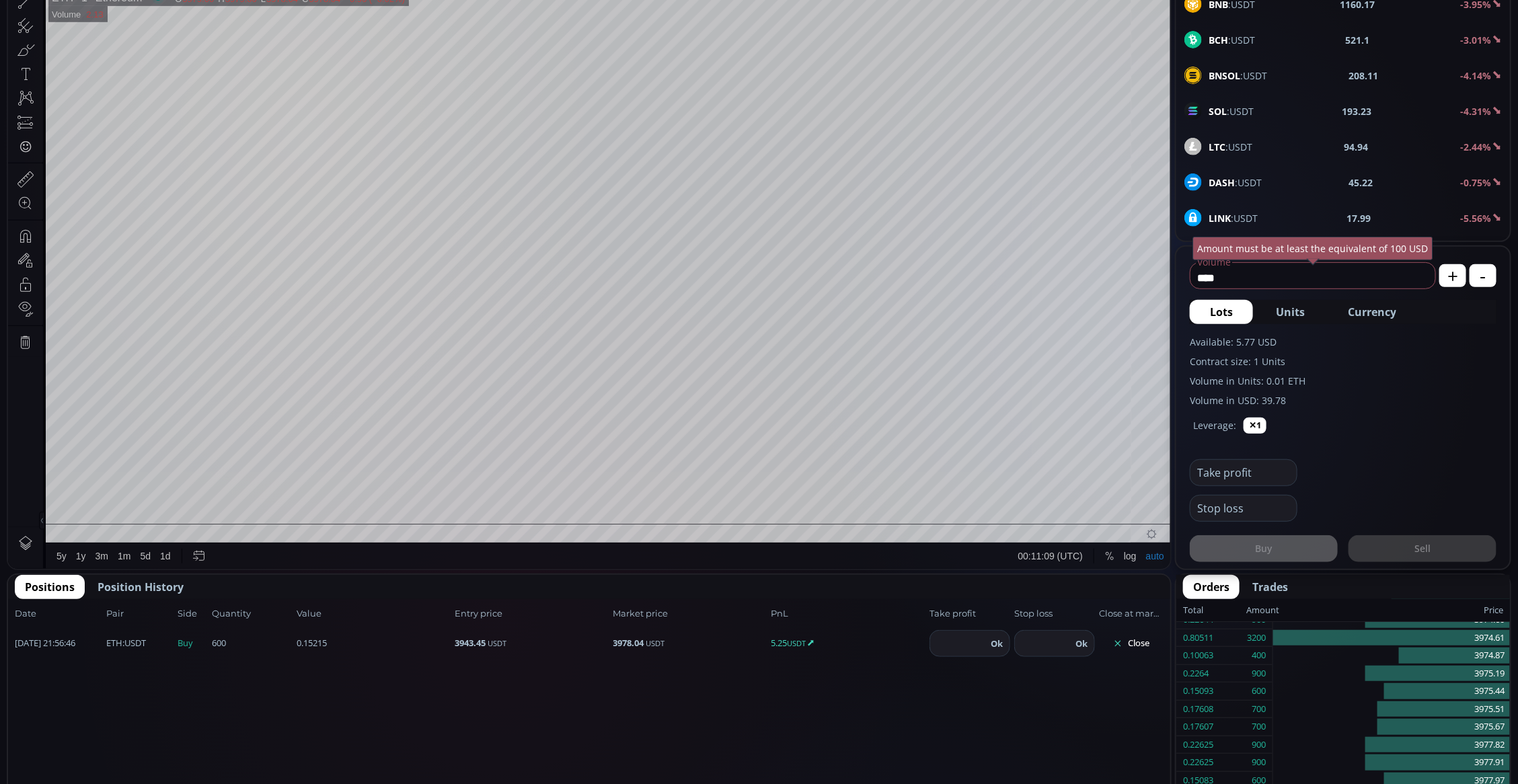
scroll to position [420, 0]
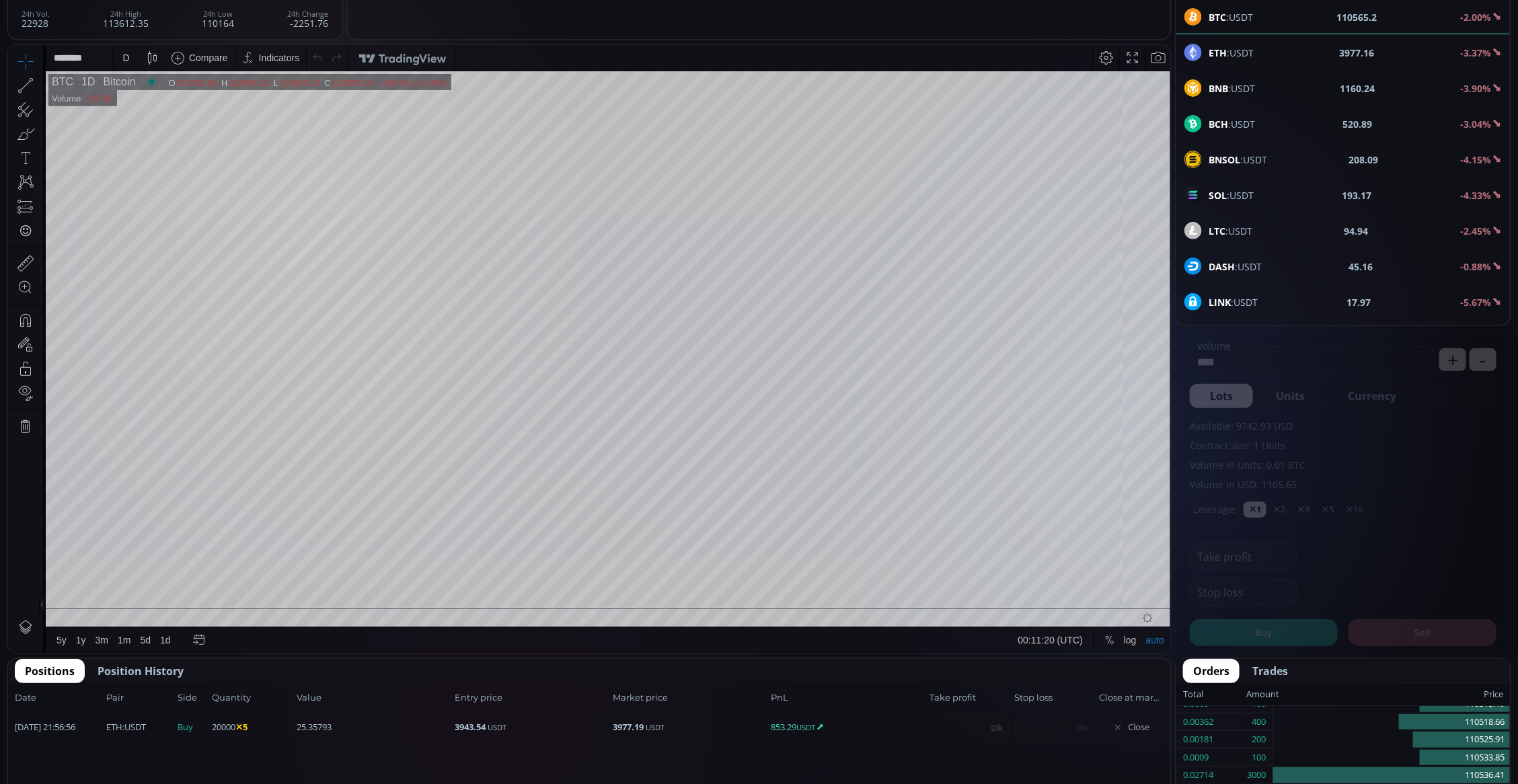
scroll to position [252, 0]
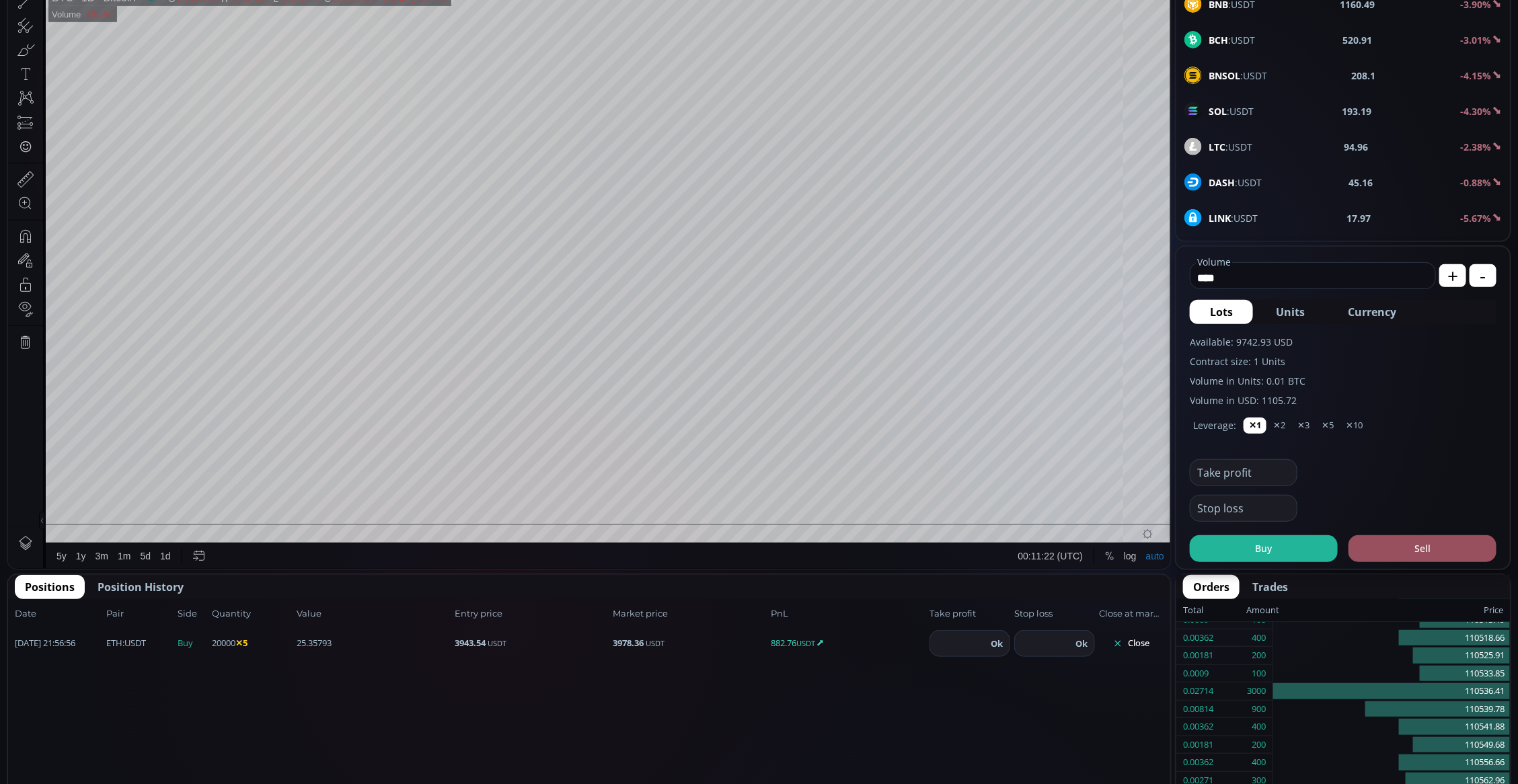
click at [1137, 637] on button "Close" at bounding box center [1131, 644] width 64 height 22
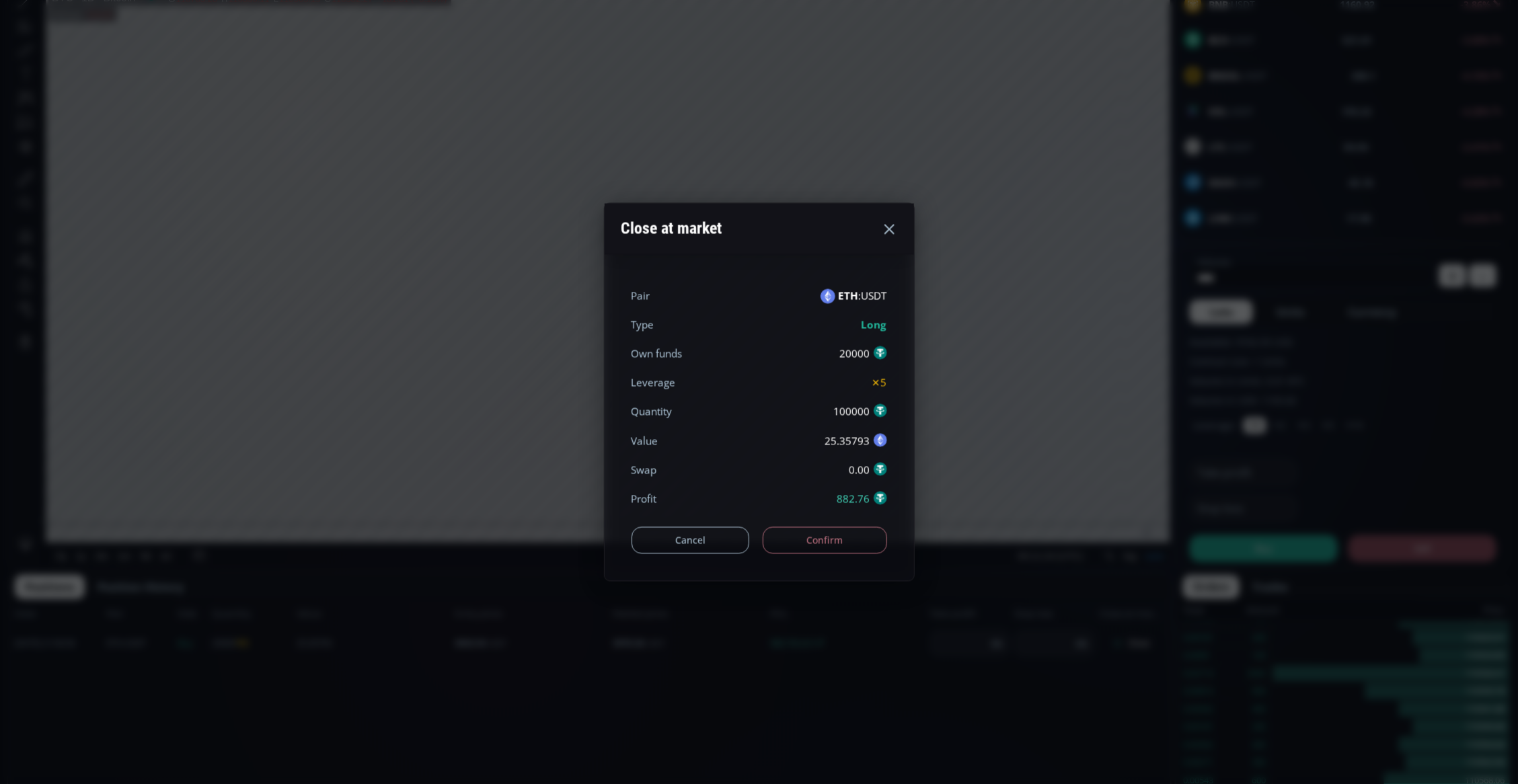
click at [812, 544] on button "Confirm" at bounding box center [824, 540] width 124 height 27
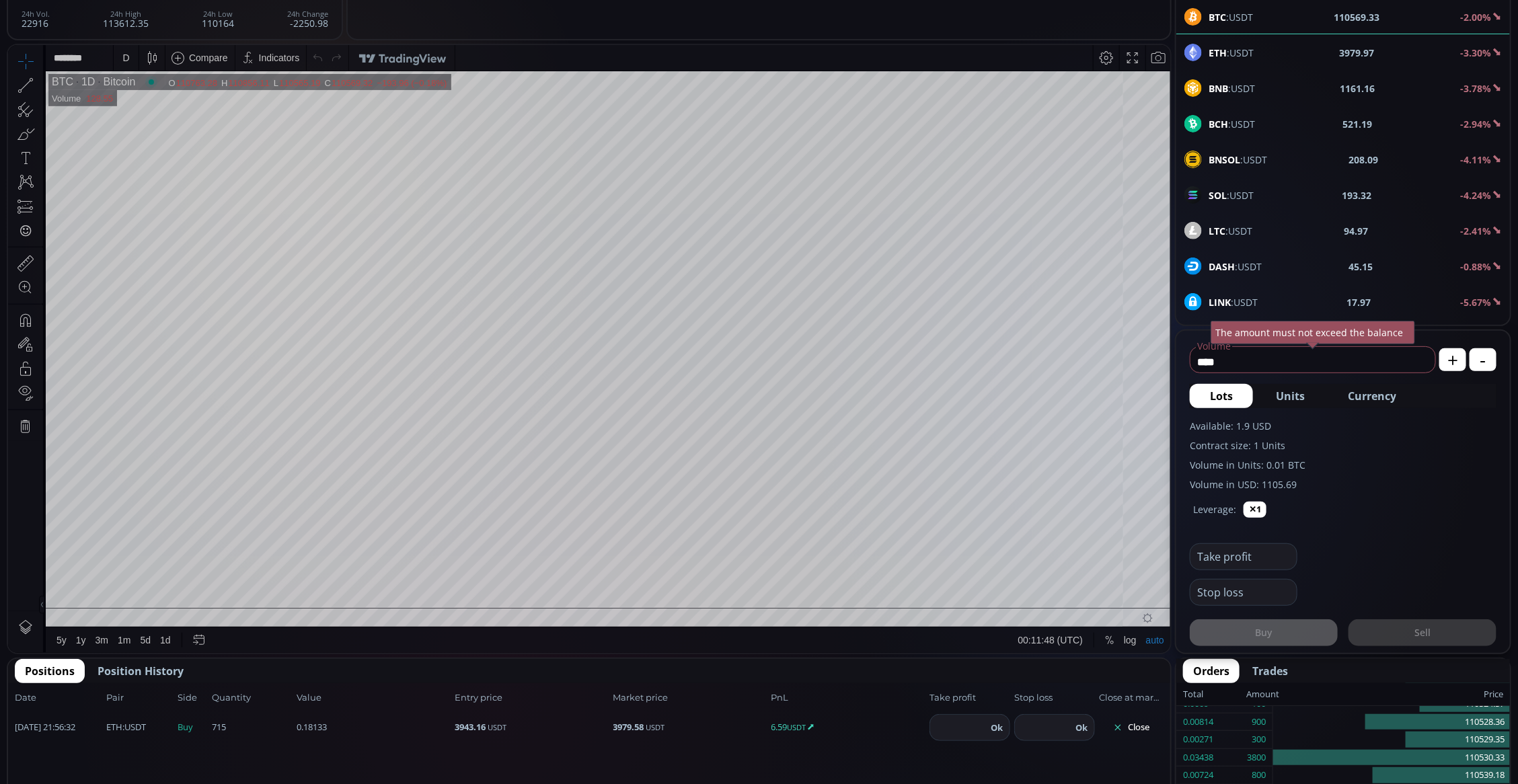
scroll to position [336, 0]
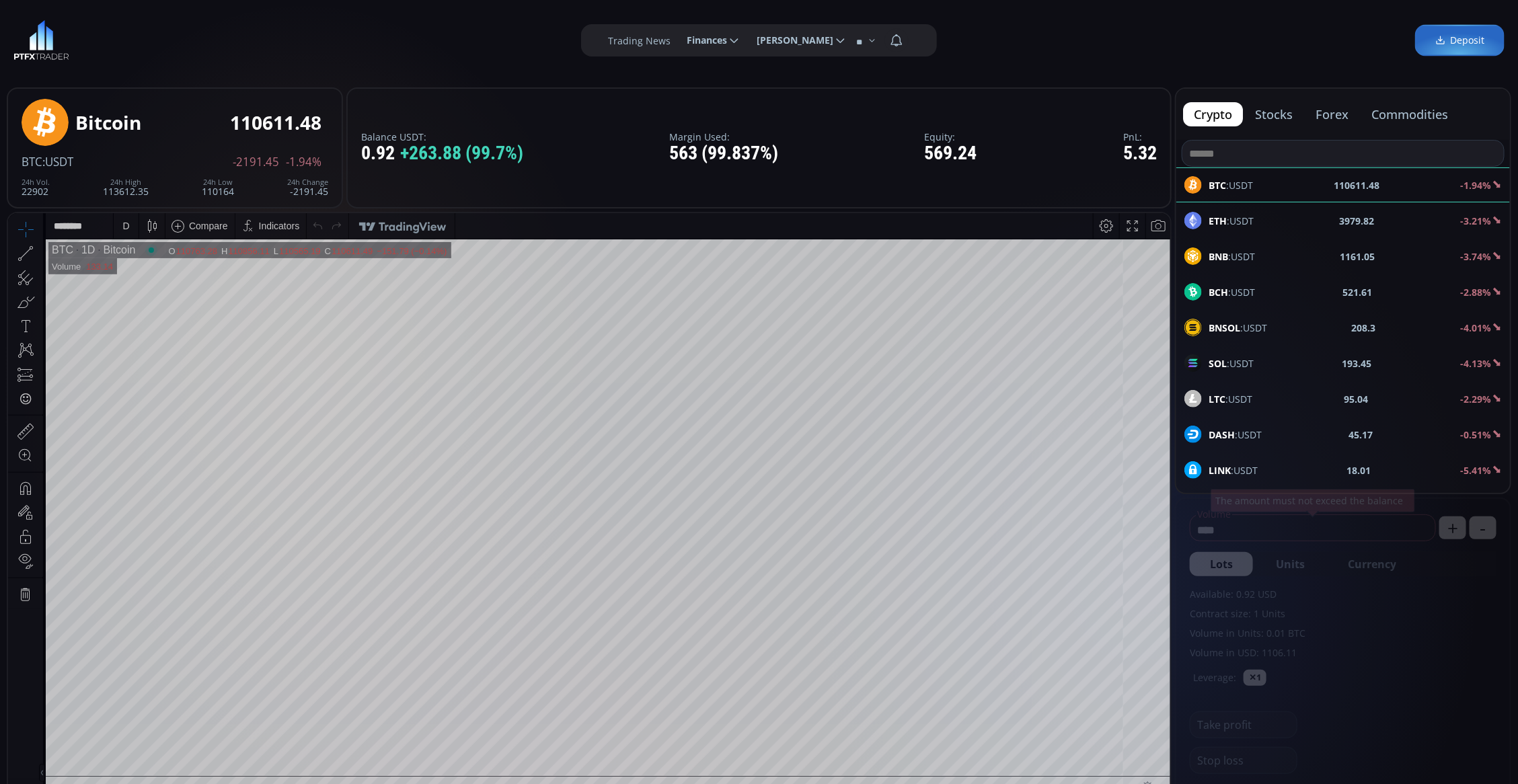
scroll to position [168, 0]
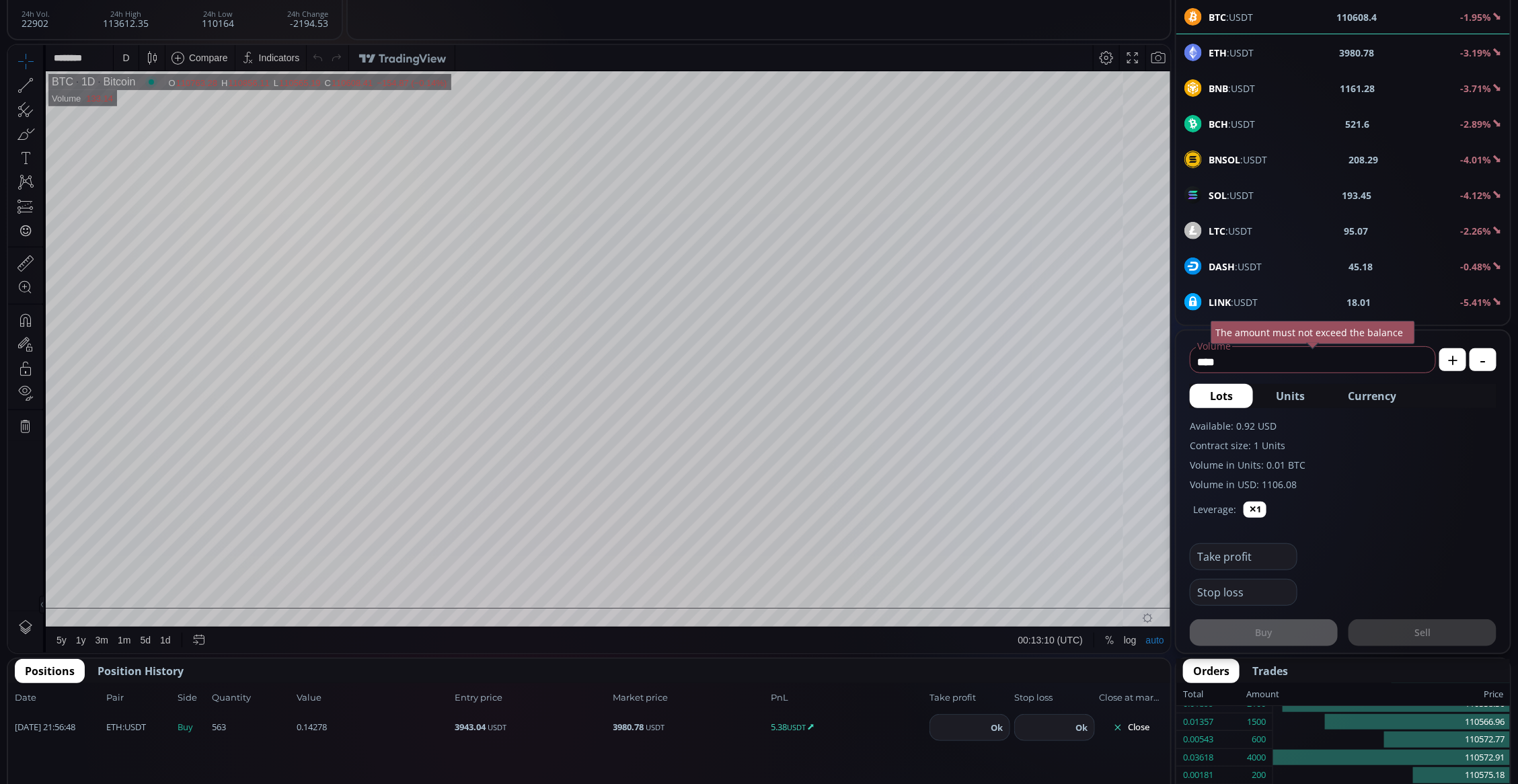
click at [163, 669] on span "Position History" at bounding box center [140, 671] width 86 height 16
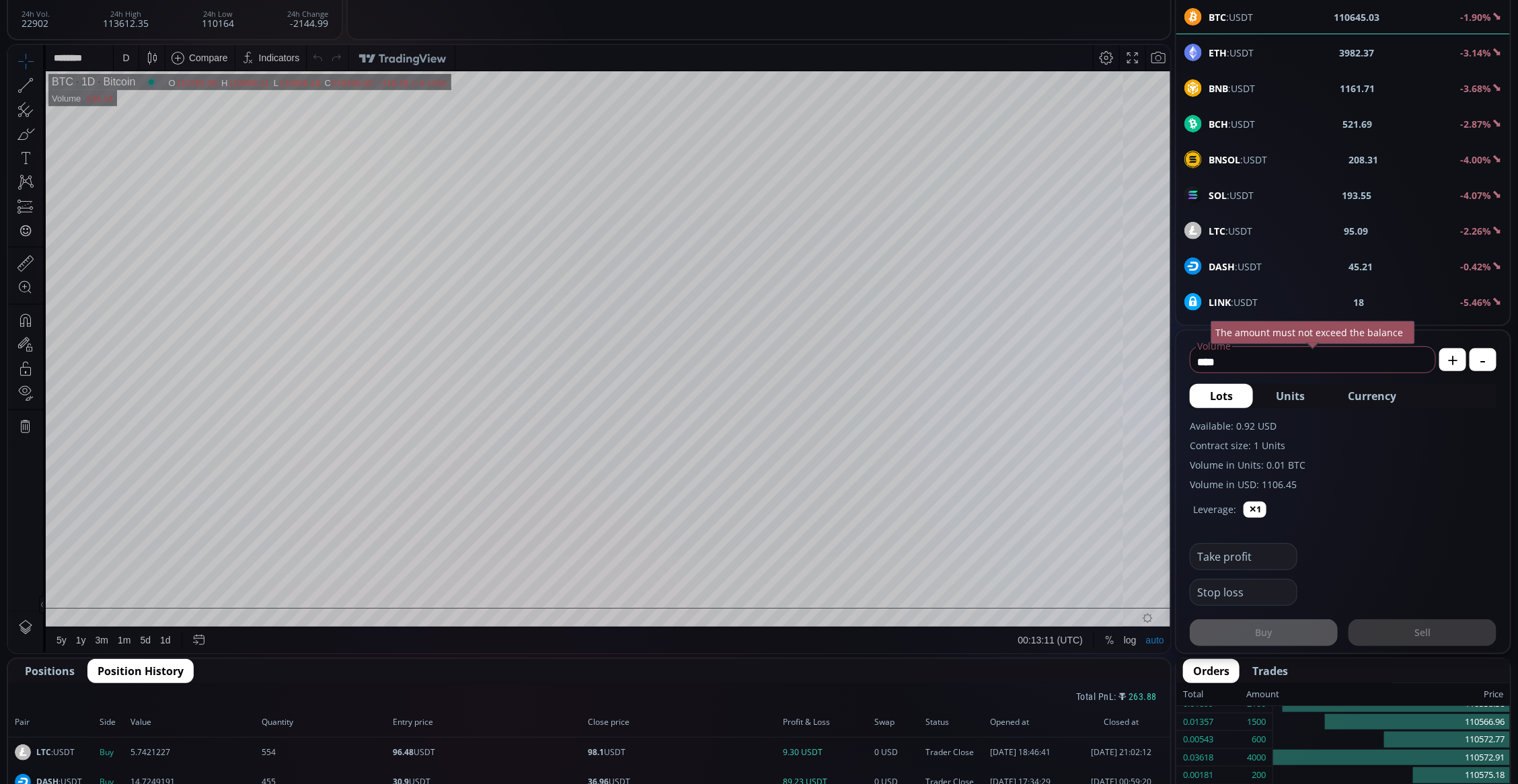
scroll to position [336, 0]
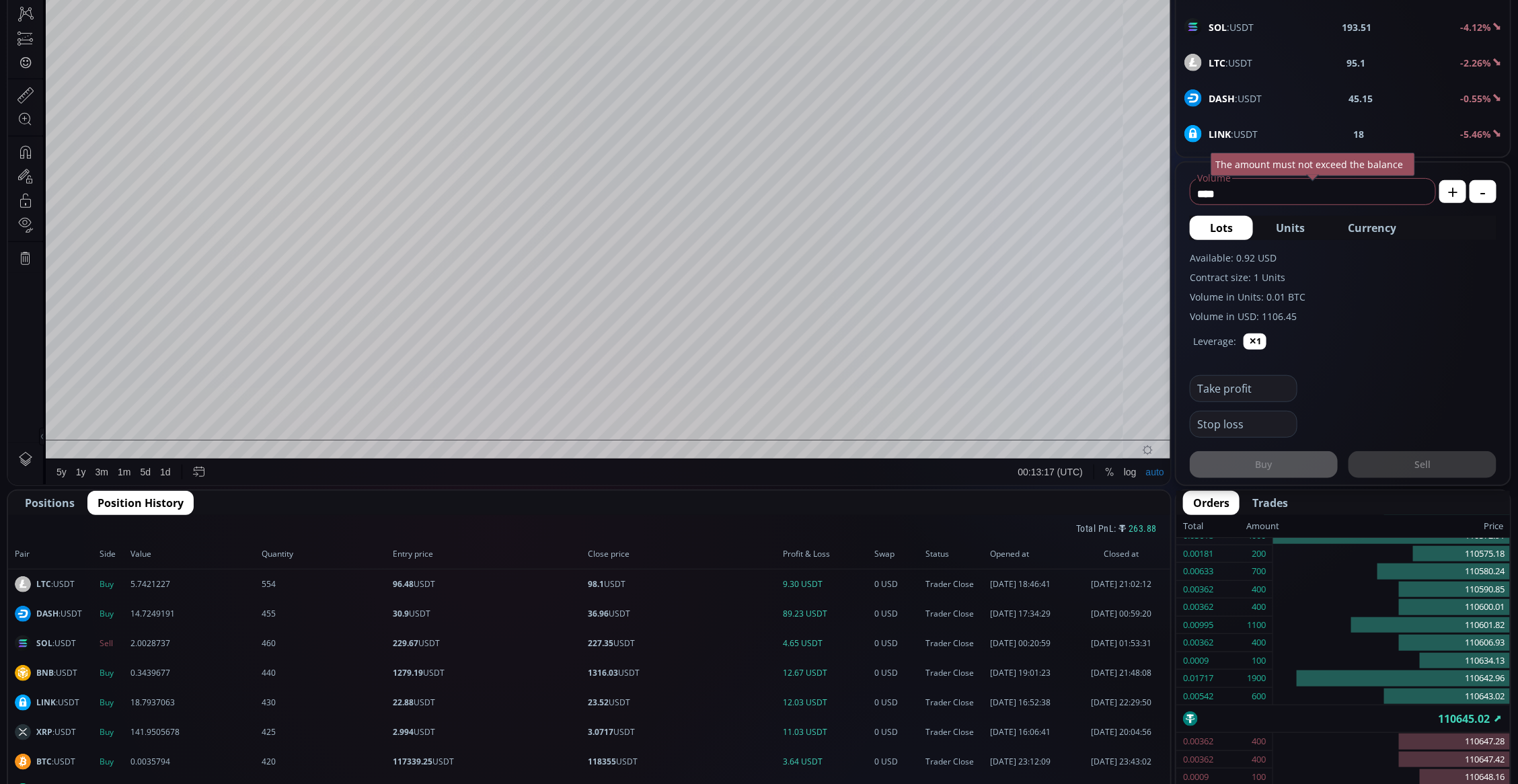
click at [69, 495] on span "Positions" at bounding box center [50, 502] width 50 height 16
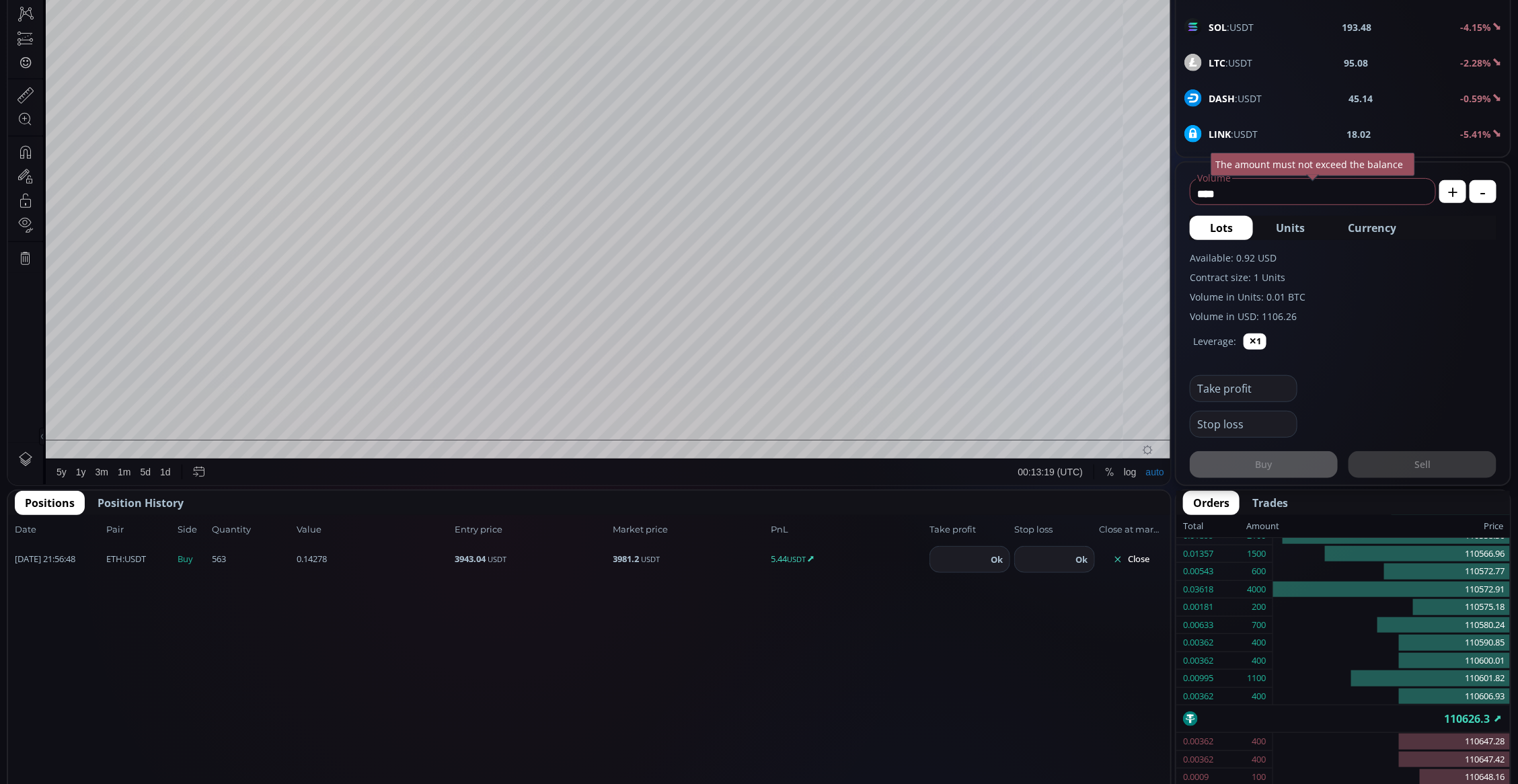
click at [1145, 564] on button "Close" at bounding box center [1131, 560] width 64 height 22
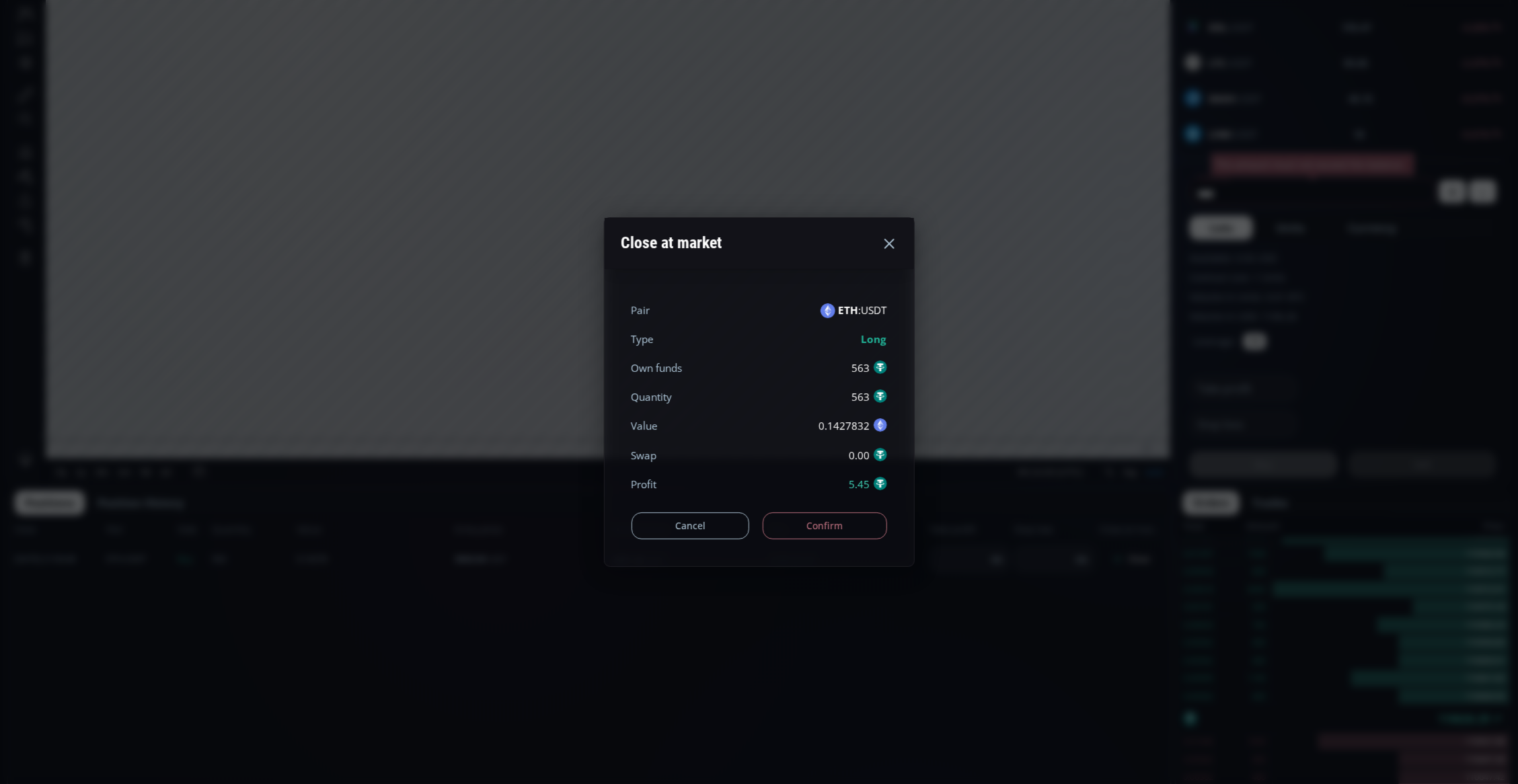
click at [844, 531] on button "Confirm" at bounding box center [824, 525] width 124 height 27
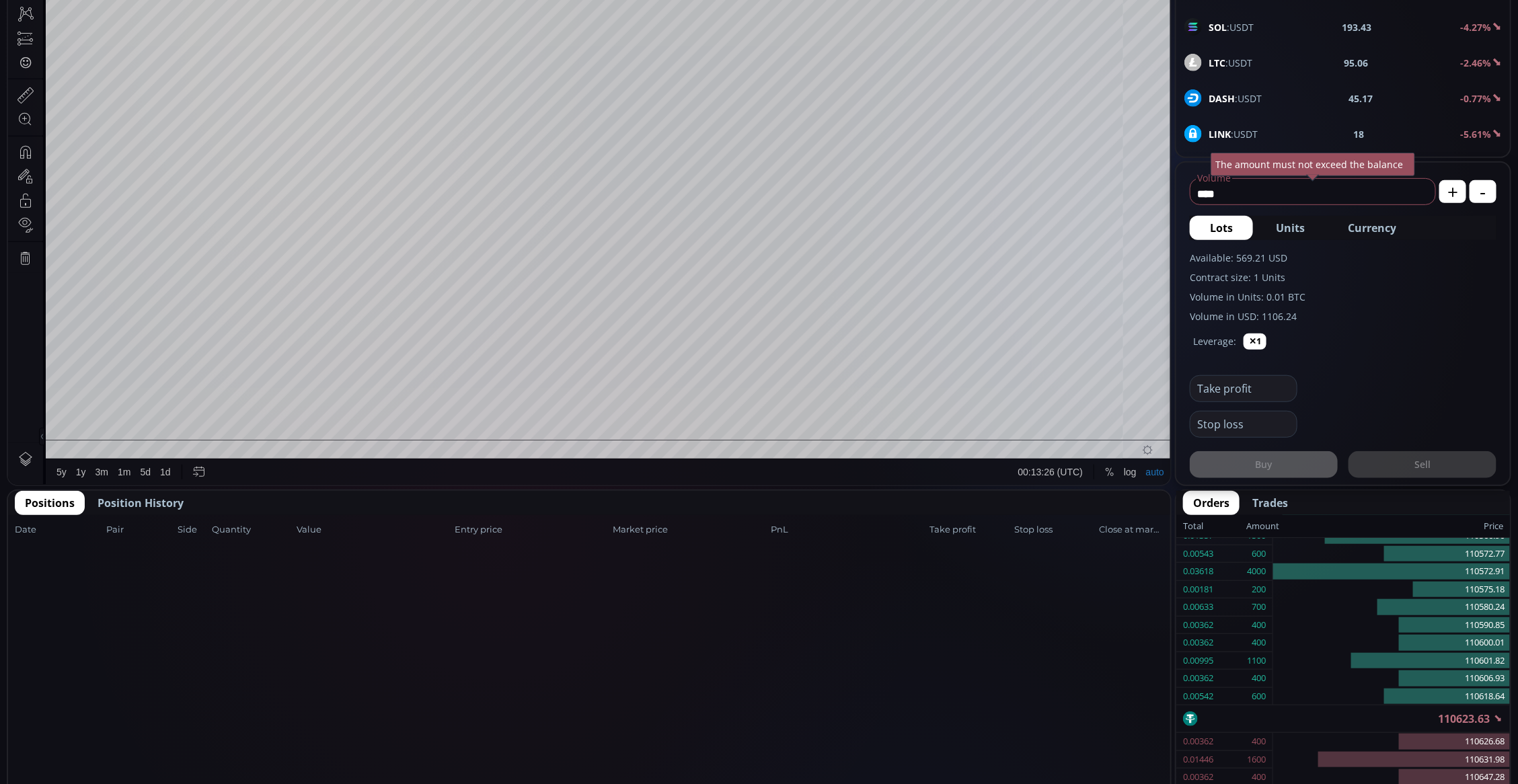
click at [162, 506] on span "Position History" at bounding box center [140, 502] width 86 height 16
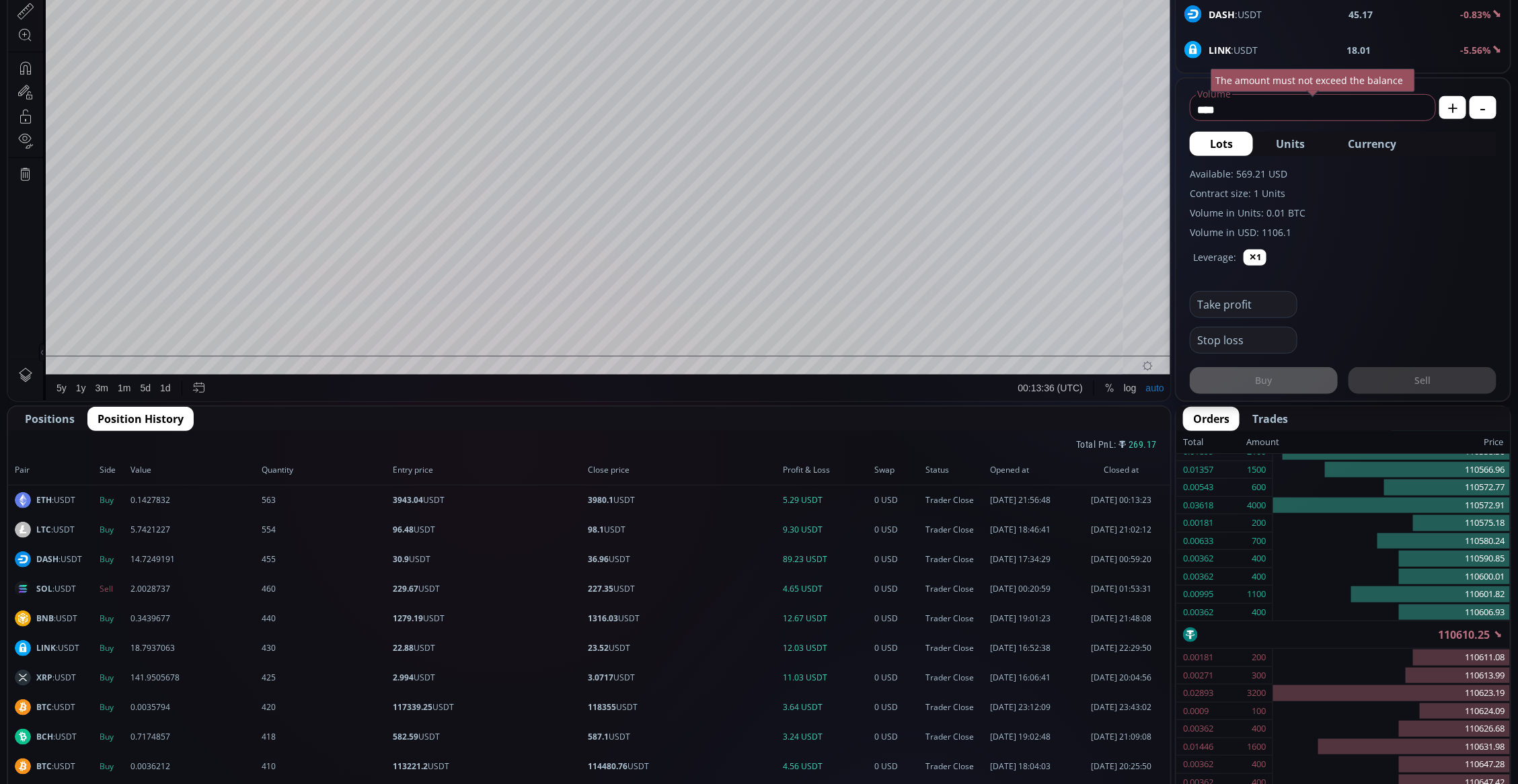
scroll to position [0, 0]
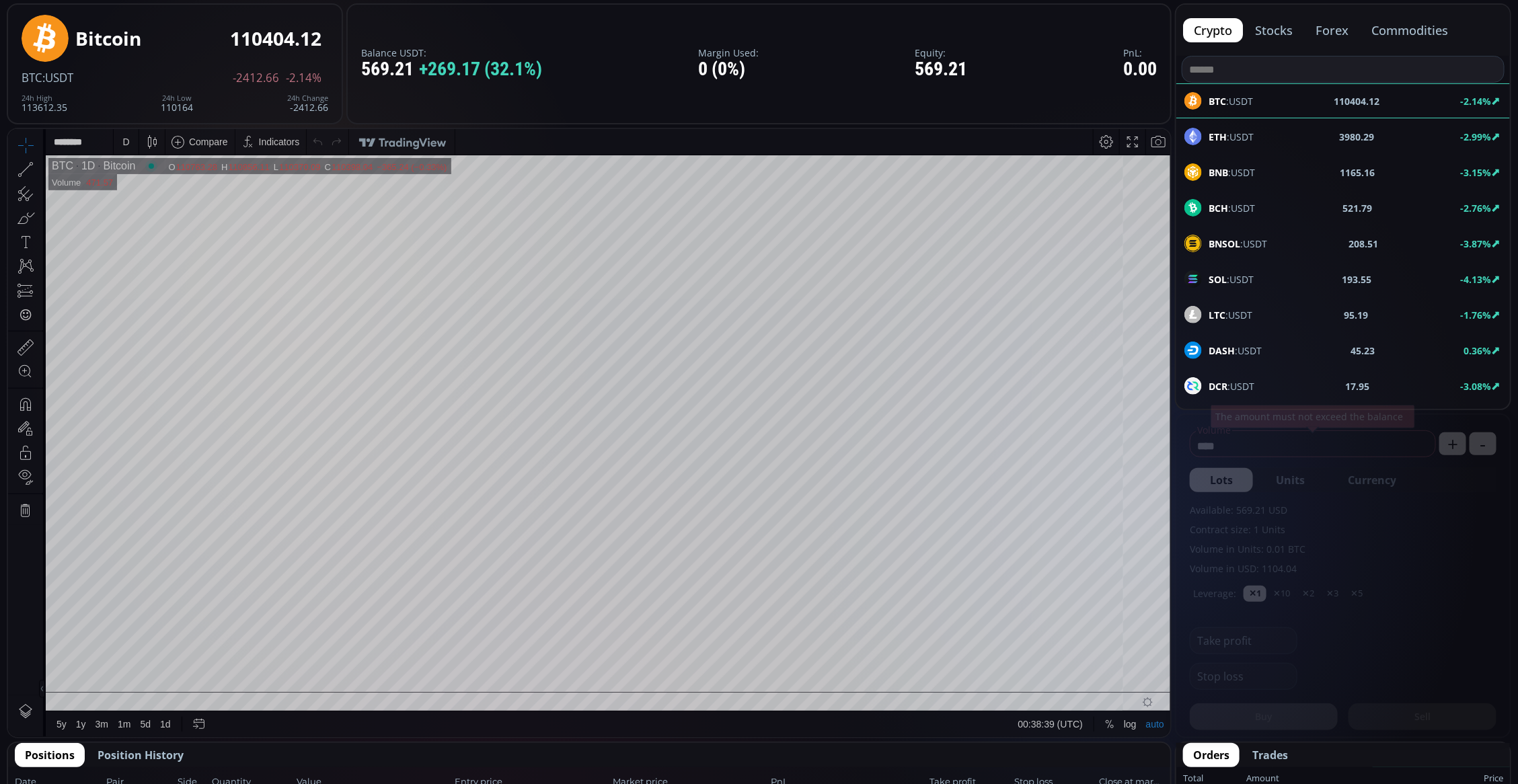
scroll to position [252, 0]
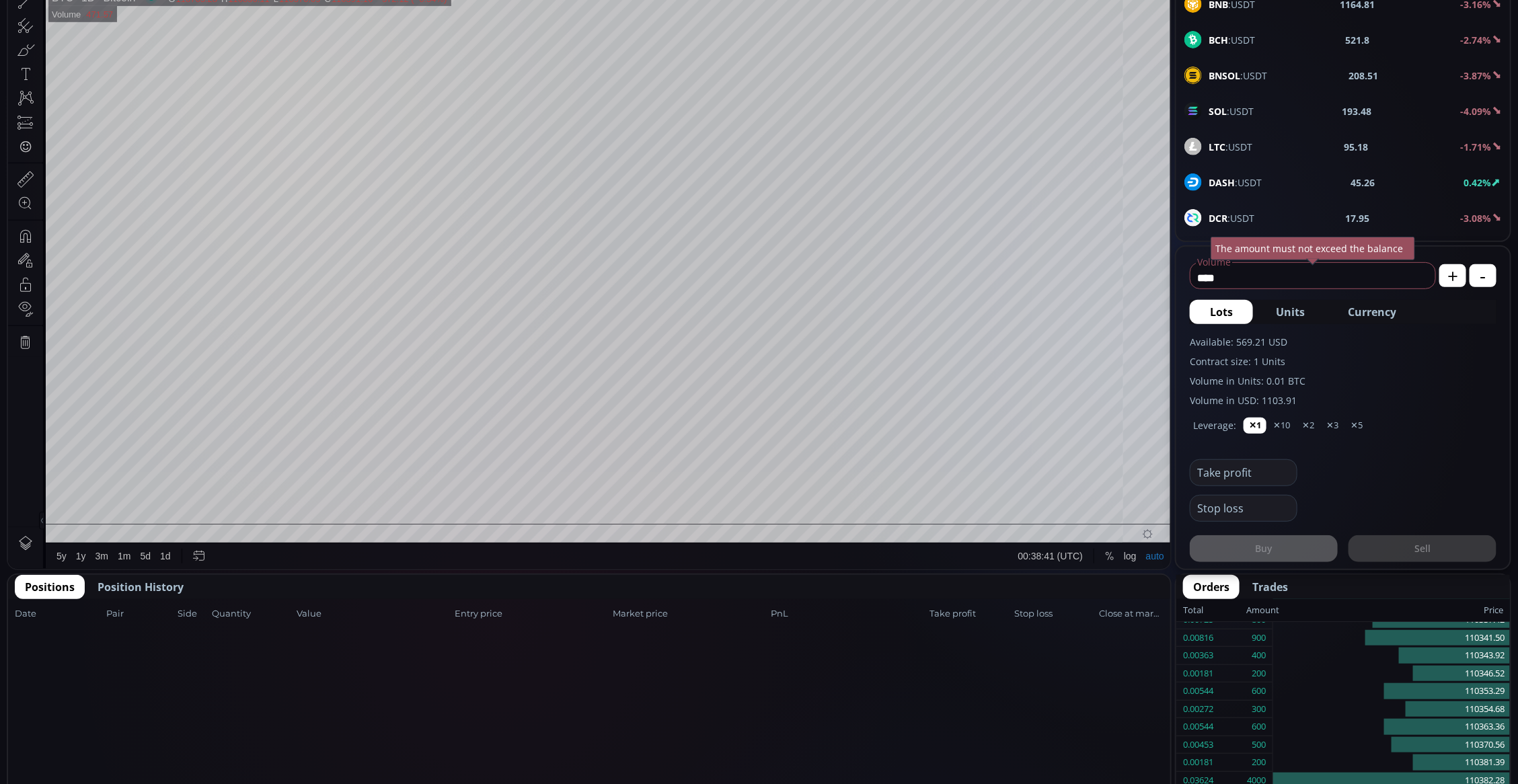
click at [119, 589] on span "Position History" at bounding box center [140, 586] width 86 height 16
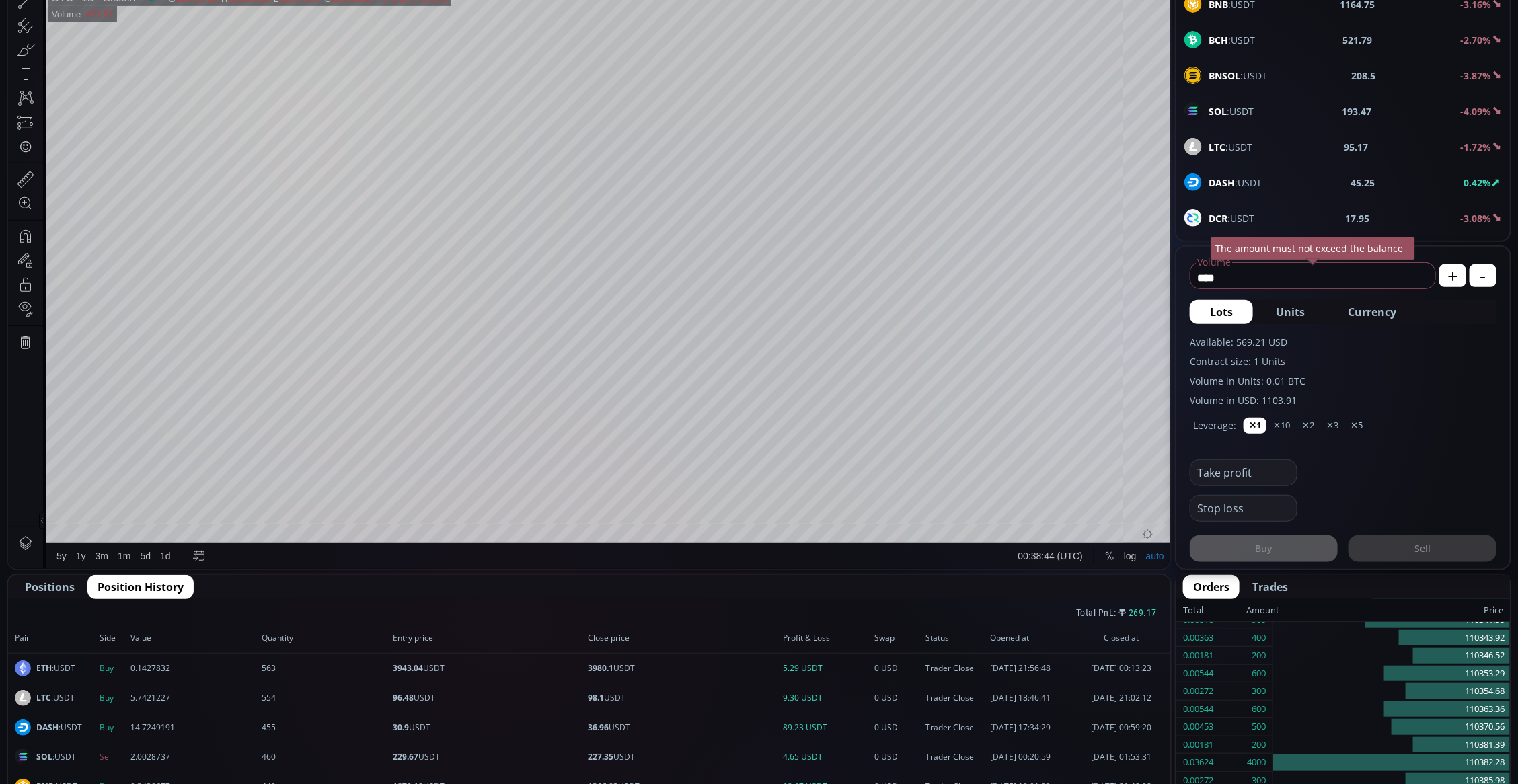
click at [66, 594] on button "Positions" at bounding box center [50, 586] width 70 height 24
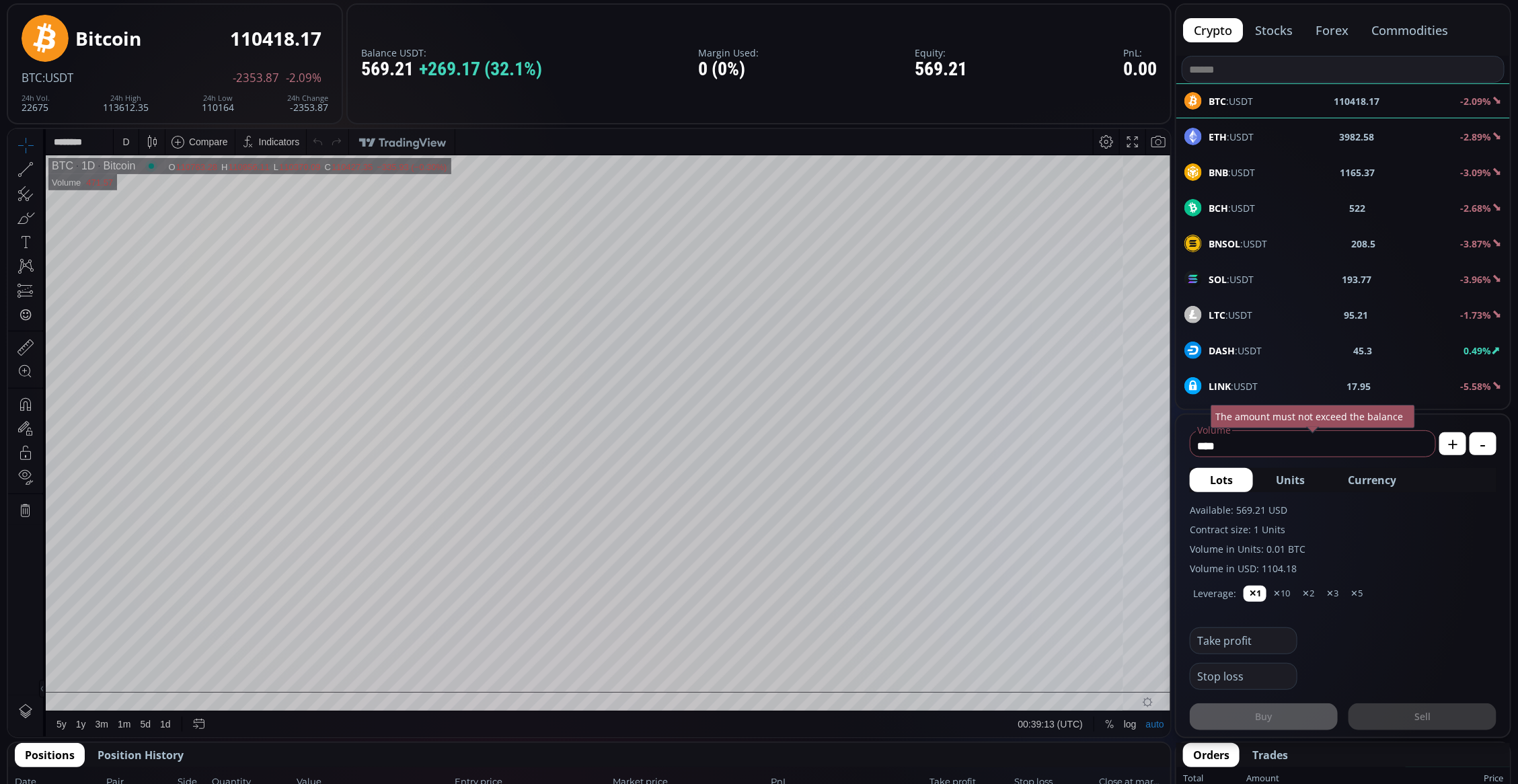
scroll to position [0, 0]
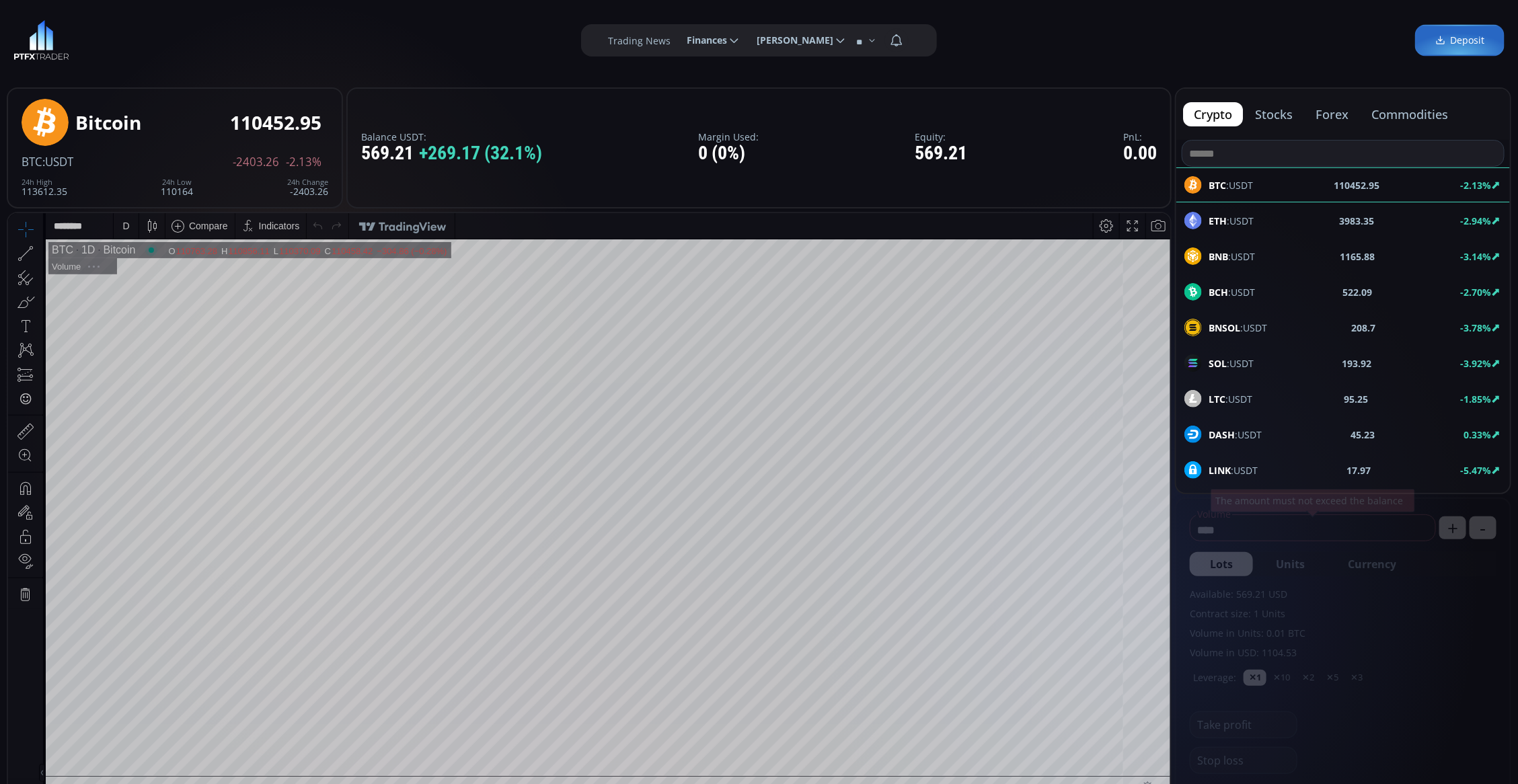
scroll to position [84, 0]
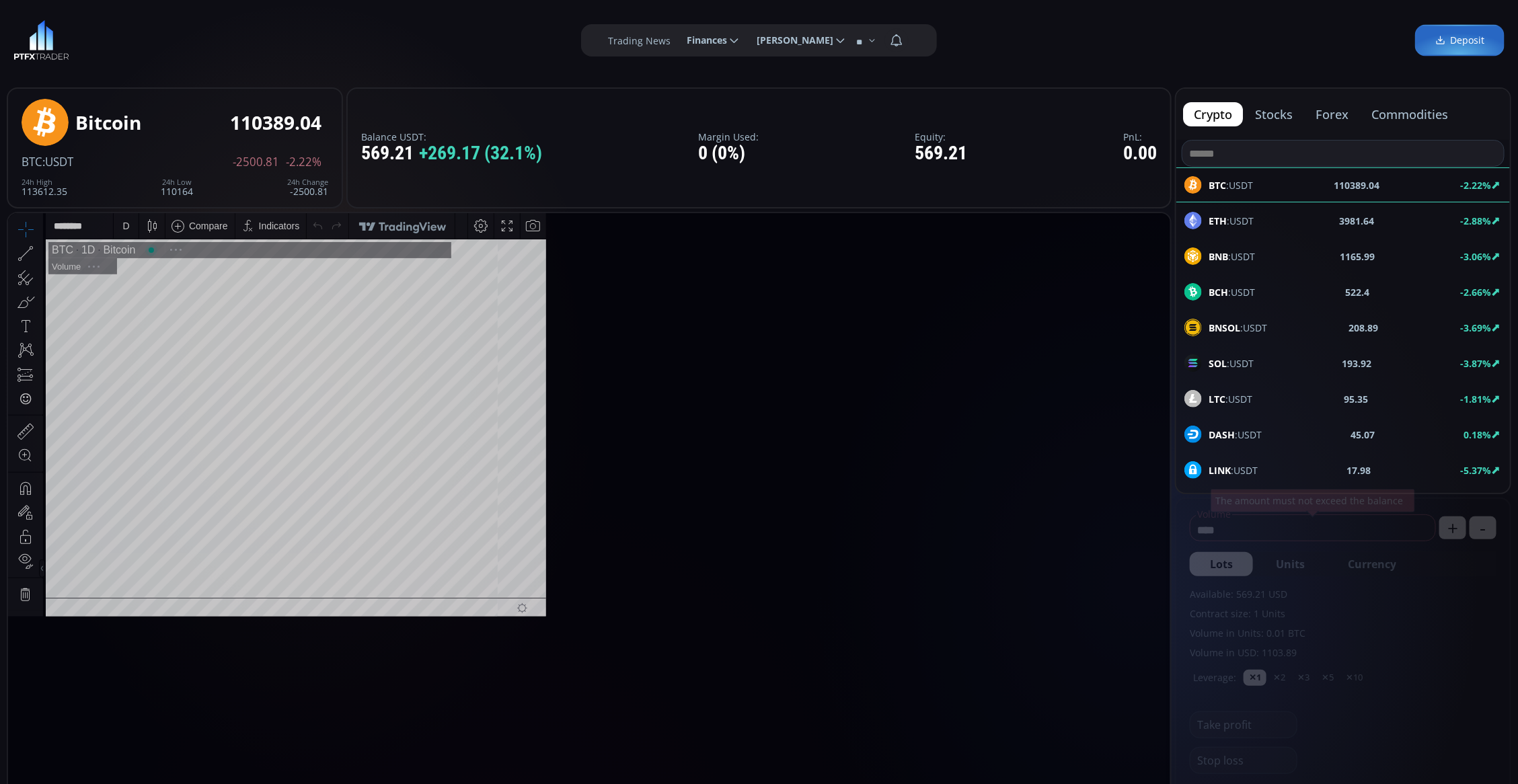
scroll to position [189, 0]
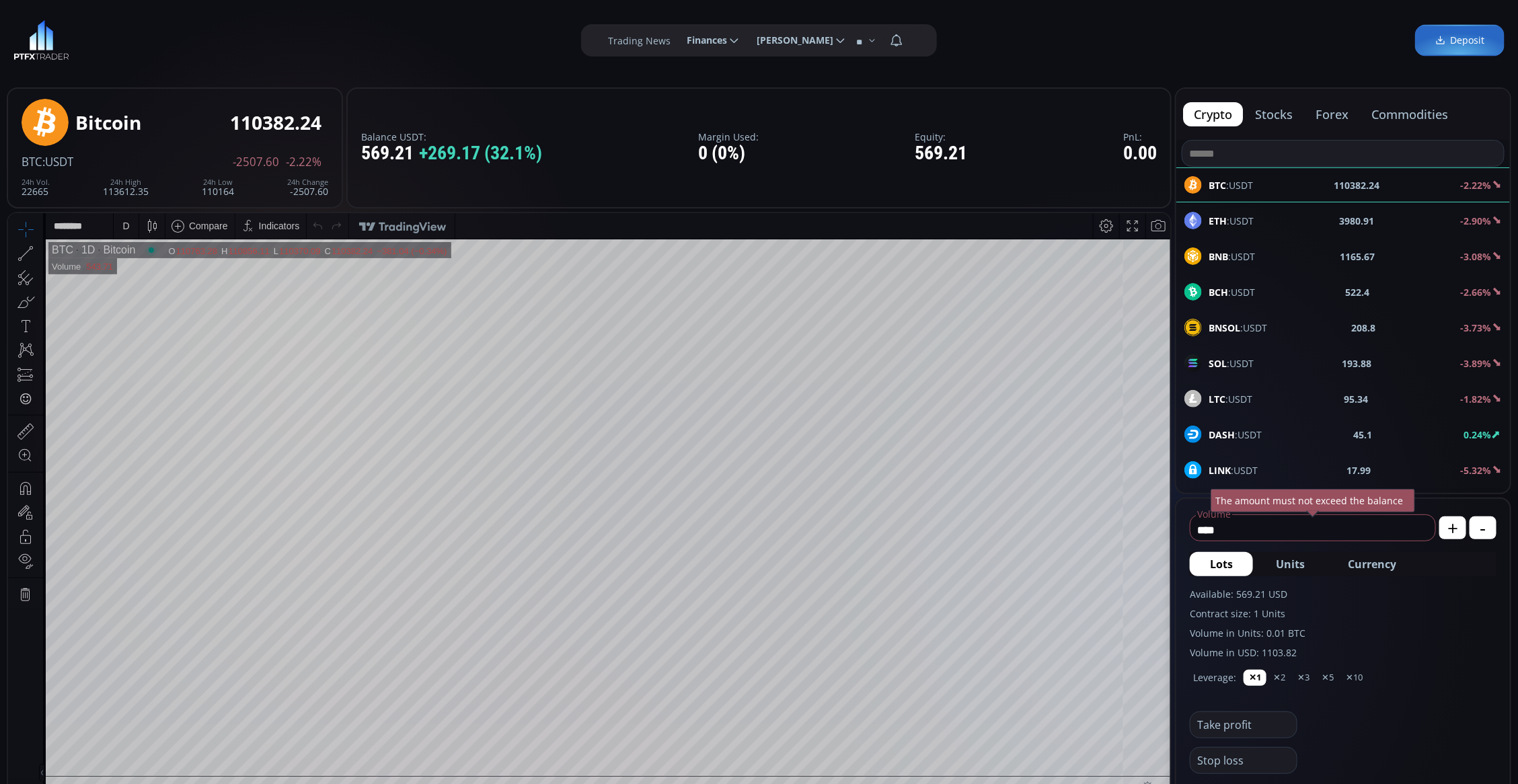
click at [1429, 629] on label "Volume in Units: 0.01 BTC" at bounding box center [1343, 633] width 307 height 14
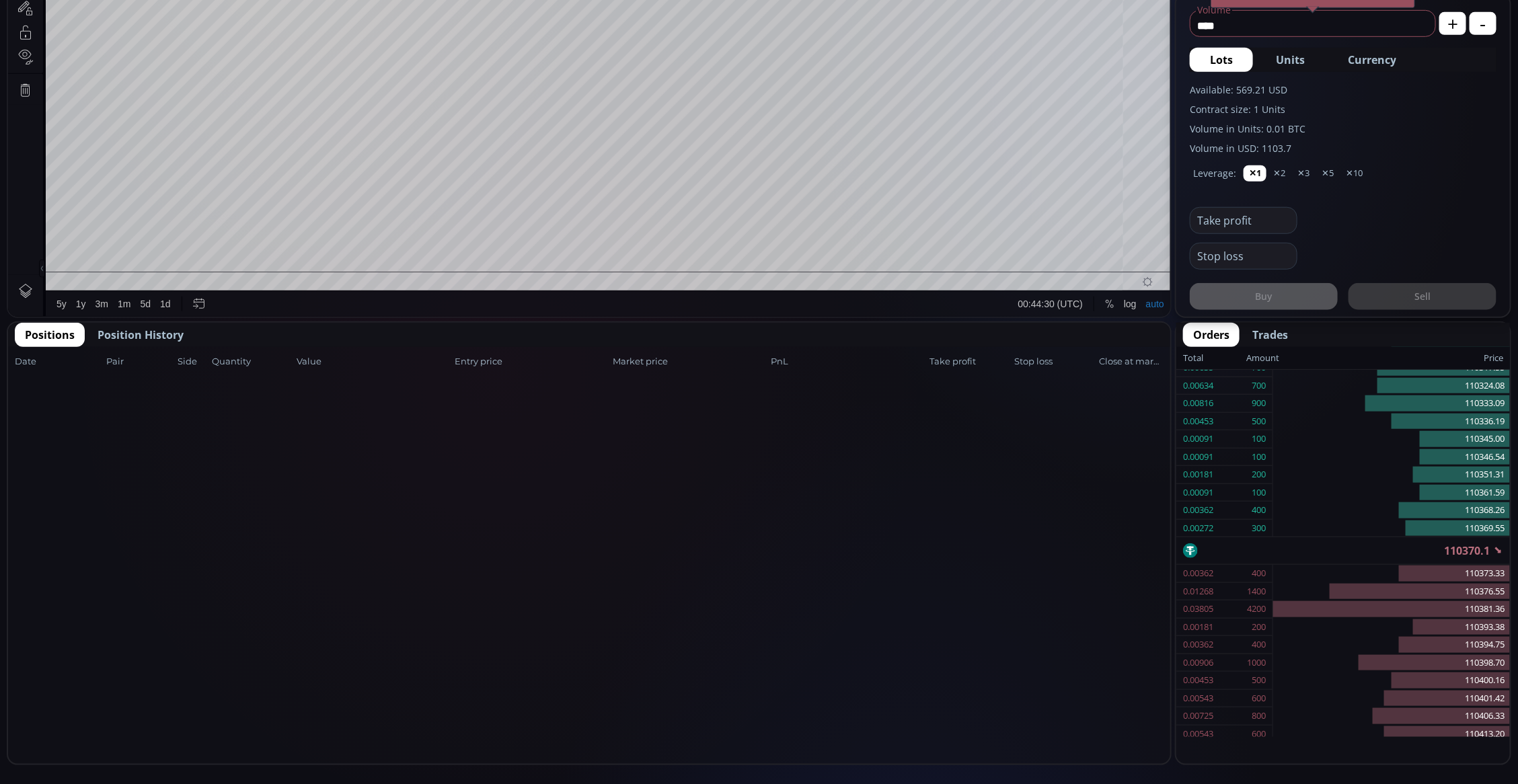
scroll to position [0, 0]
